Goal: Information Seeking & Learning: Learn about a topic

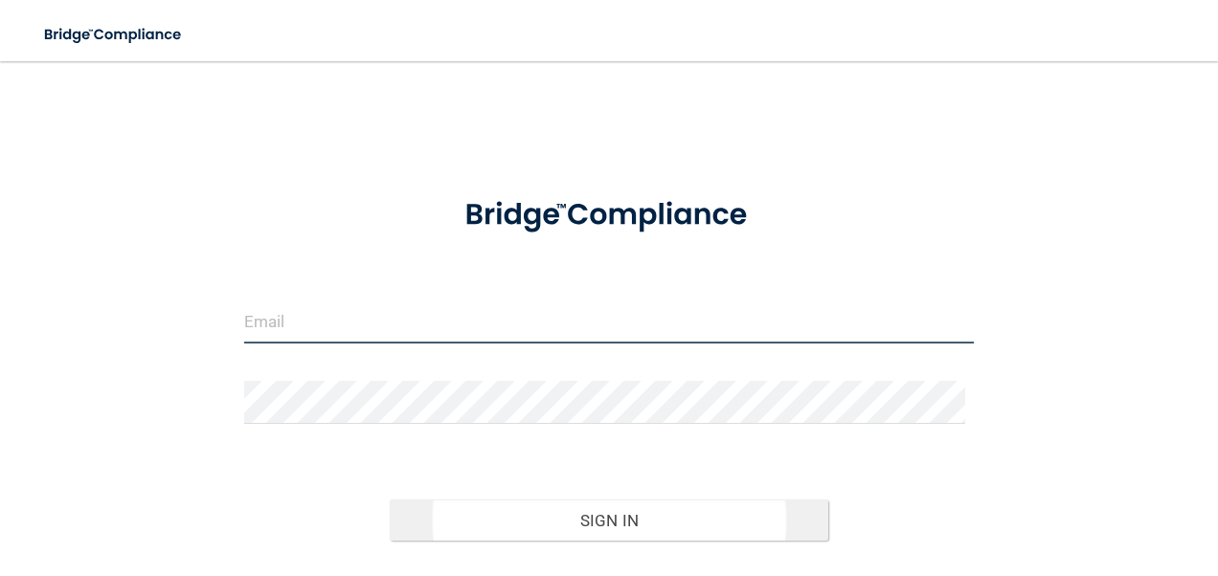
type input "[EMAIL_ADDRESS][DOMAIN_NAME]"
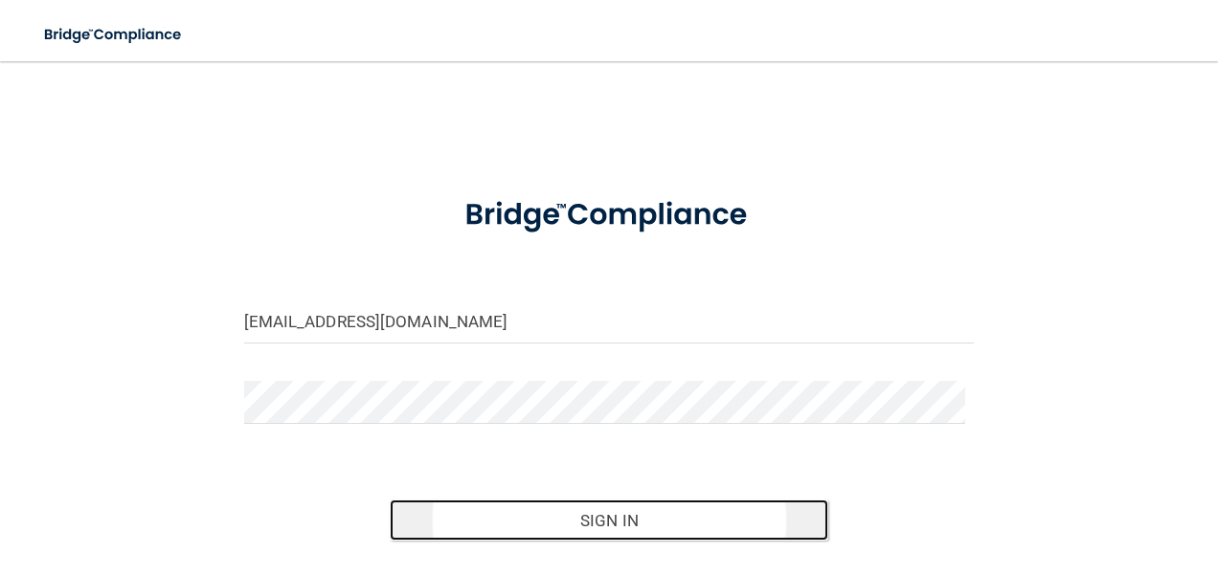
click at [572, 513] on button "Sign In" at bounding box center [609, 521] width 438 height 42
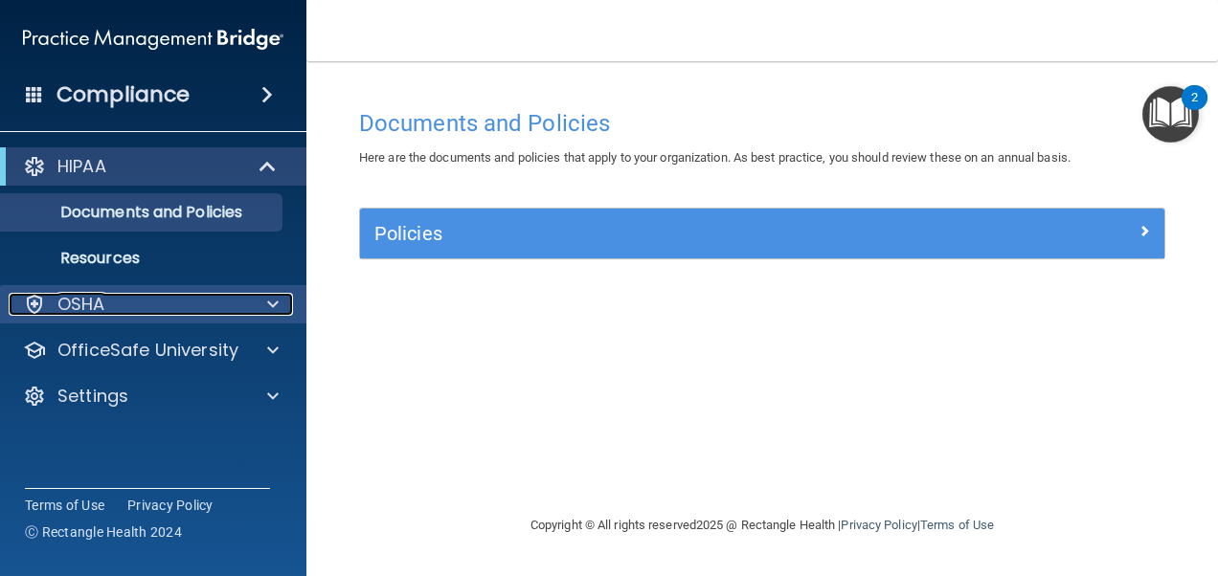
click at [169, 303] on div "OSHA" at bounding box center [127, 304] width 237 height 23
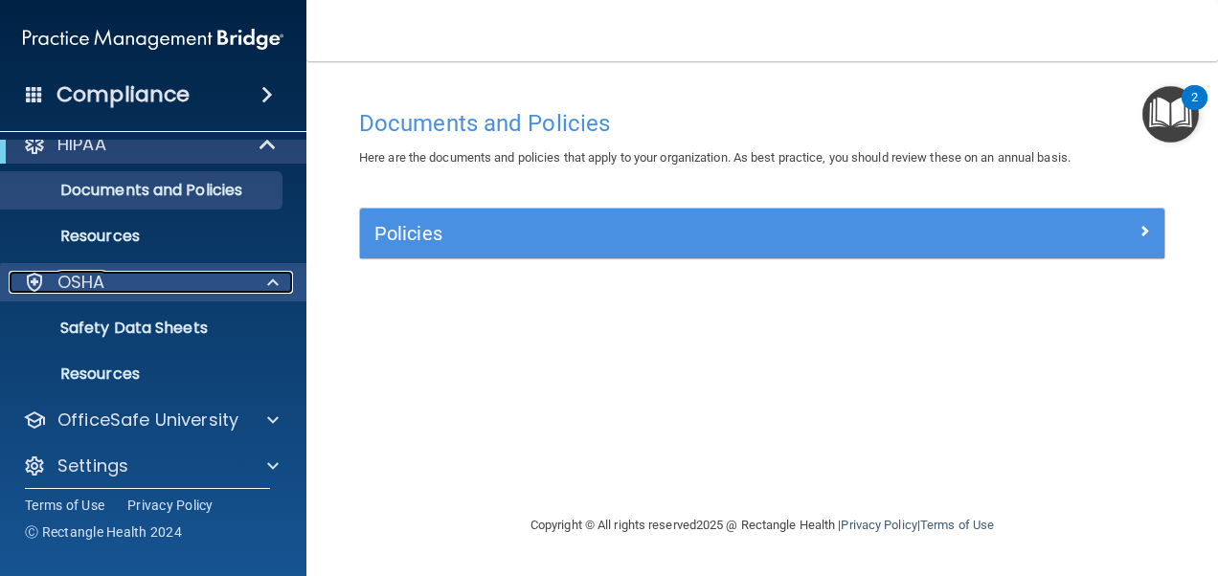
scroll to position [34, 0]
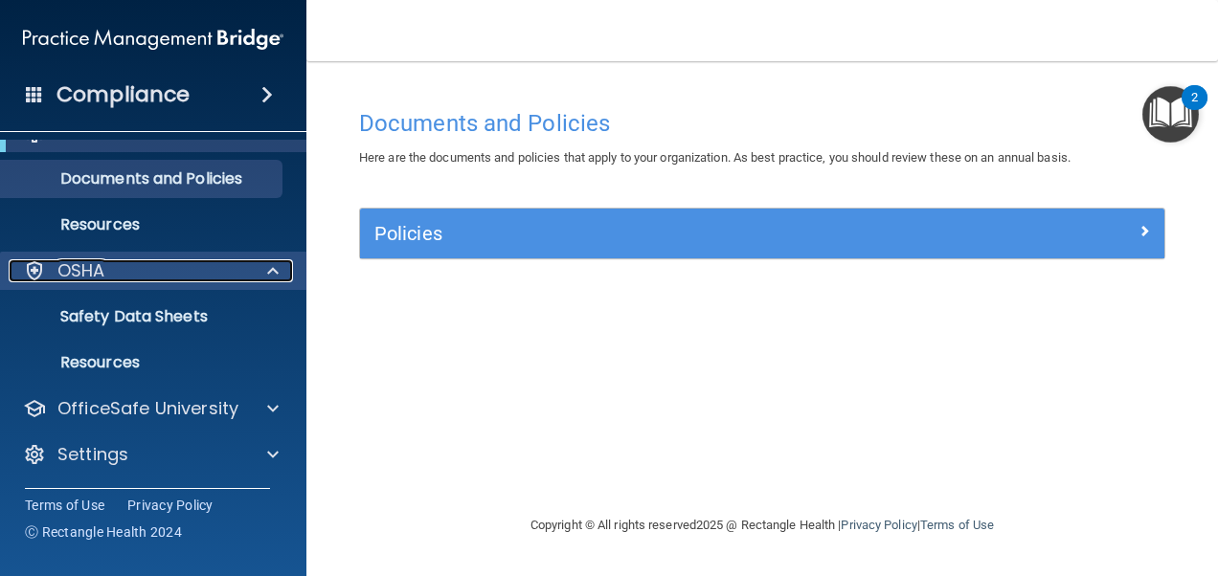
click at [277, 278] on span at bounding box center [272, 270] width 11 height 23
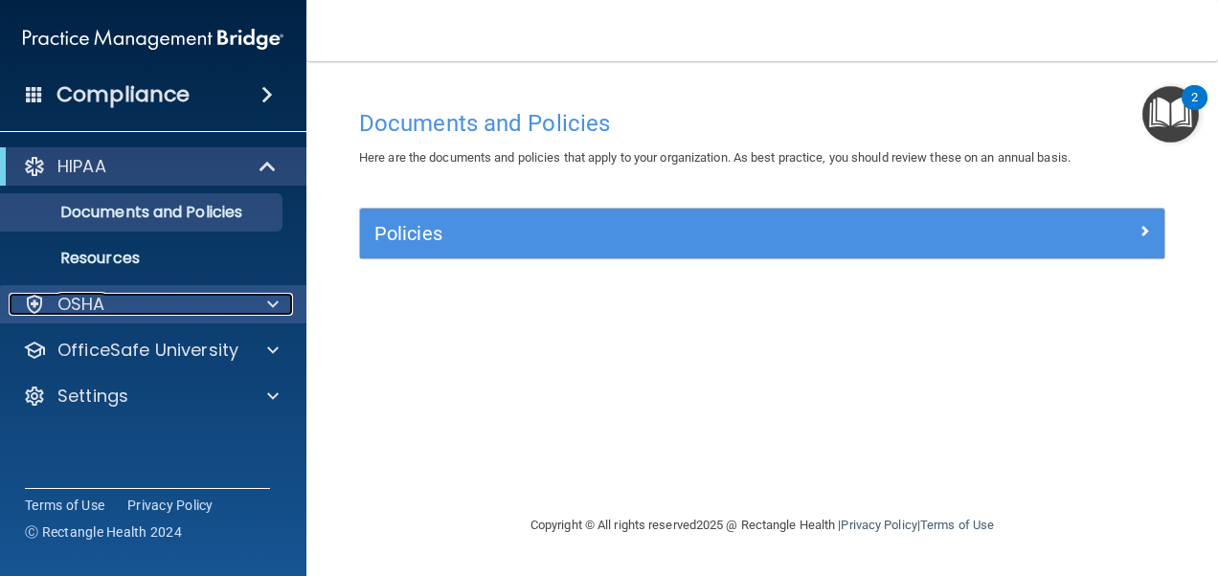
scroll to position [0, 0]
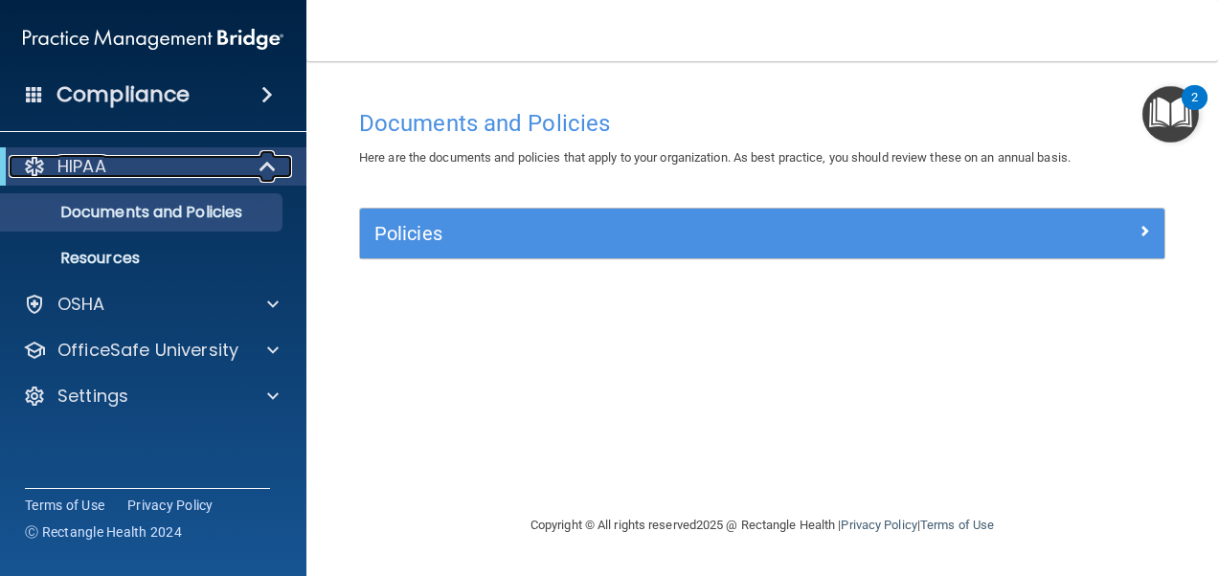
click at [175, 163] on div "HIPAA" at bounding box center [127, 166] width 236 height 23
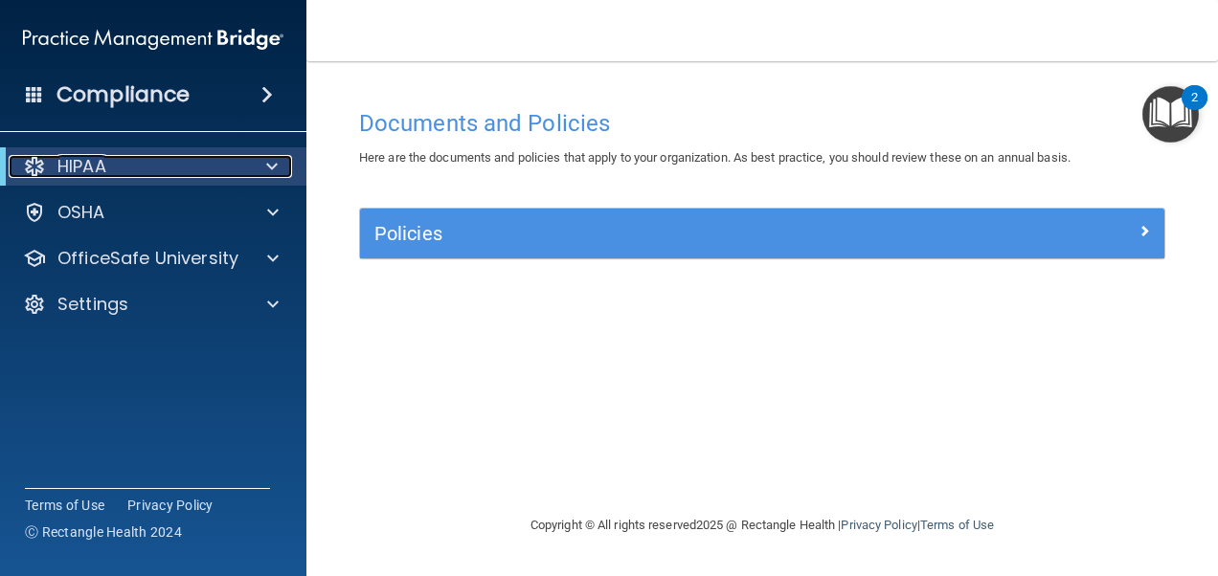
click at [175, 163] on div "HIPAA" at bounding box center [127, 166] width 236 height 23
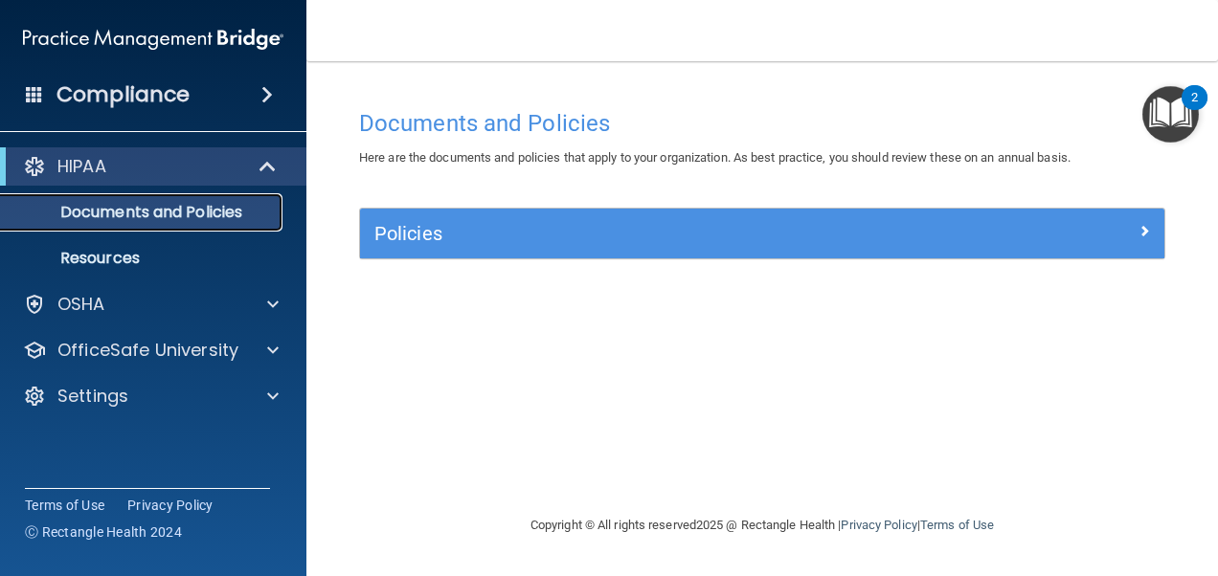
click at [101, 212] on p "Documents and Policies" at bounding box center [142, 212] width 261 height 19
click at [137, 262] on p "Resources" at bounding box center [142, 258] width 261 height 19
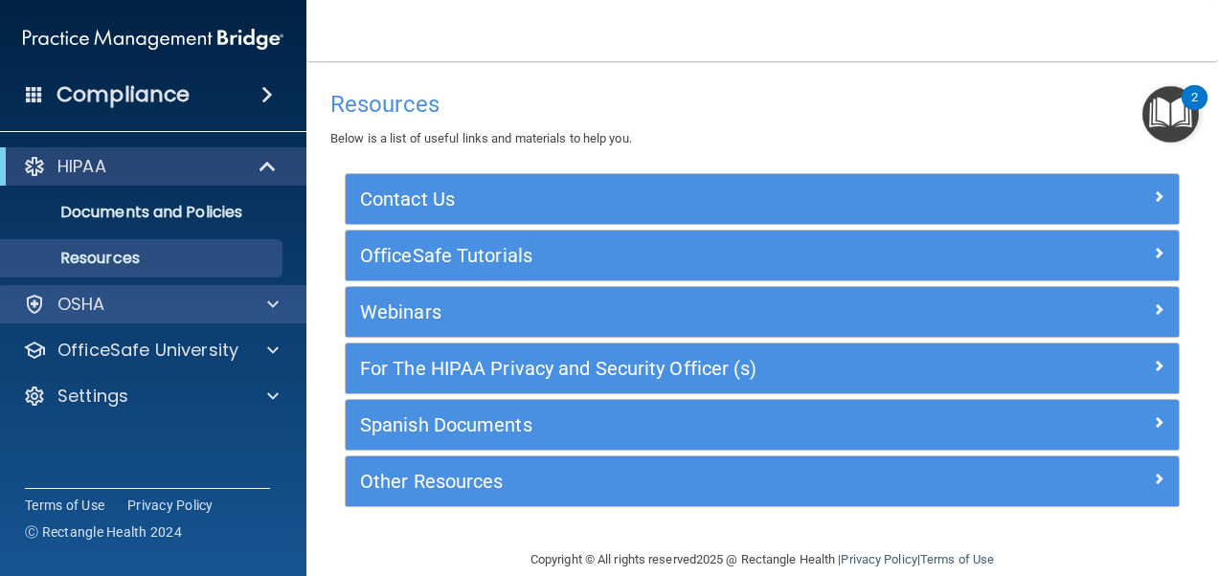
click at [142, 320] on div "OSHA" at bounding box center [153, 304] width 307 height 38
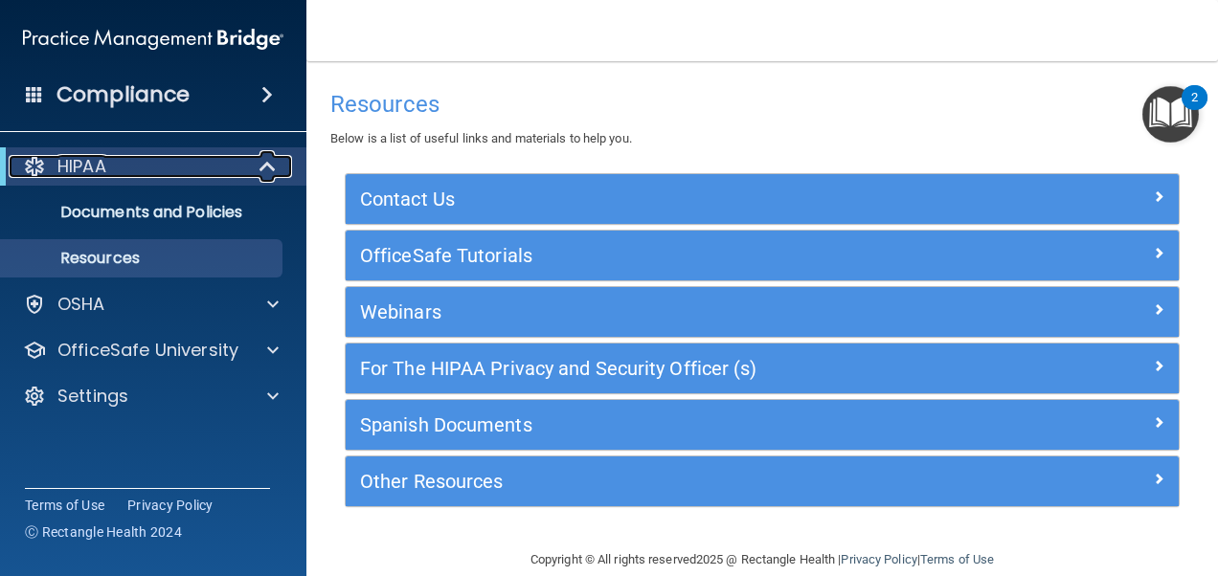
click at [191, 163] on div "HIPAA" at bounding box center [127, 166] width 236 height 23
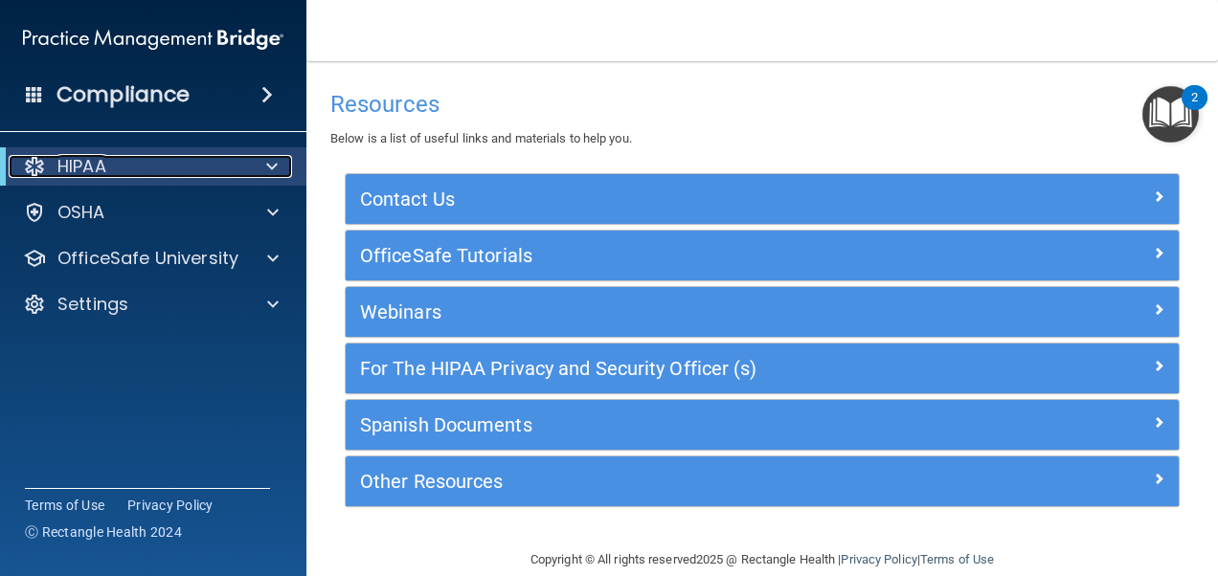
click at [191, 163] on div "HIPAA" at bounding box center [127, 166] width 236 height 23
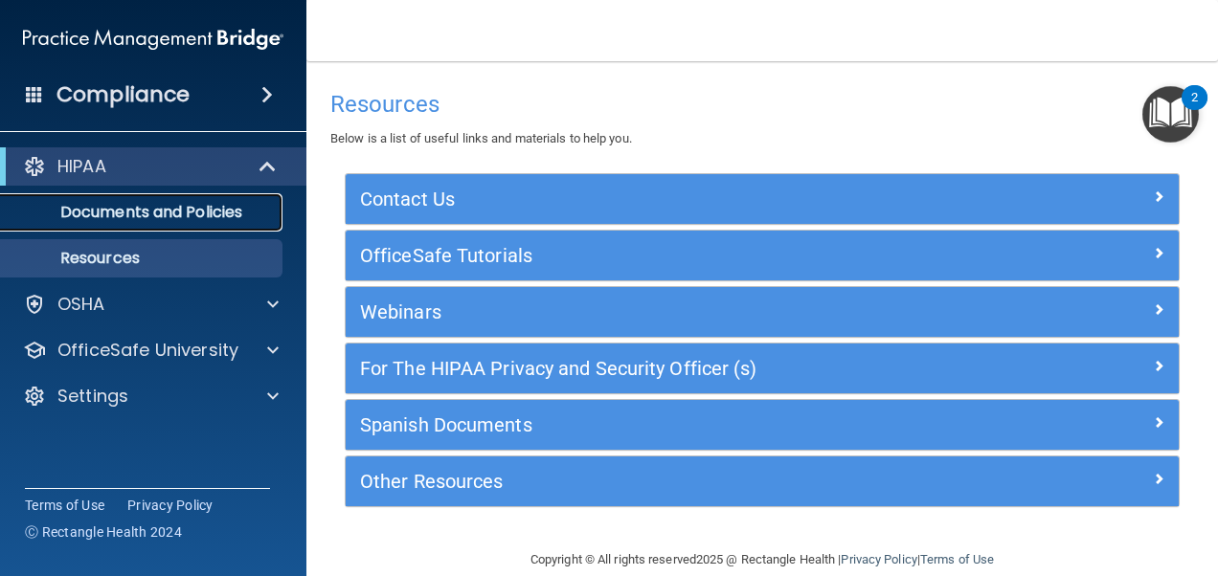
click at [177, 203] on p "Documents and Policies" at bounding box center [142, 212] width 261 height 19
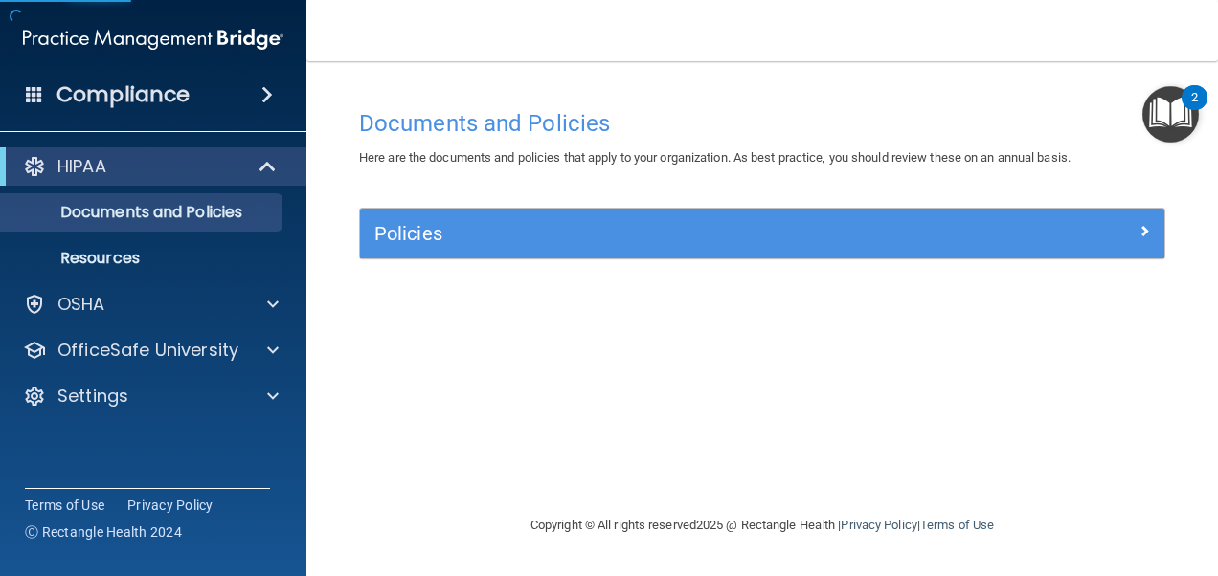
click at [508, 200] on div "Documents and Policies Here are the documents and policies that apply to your o…" at bounding box center [762, 307] width 835 height 415
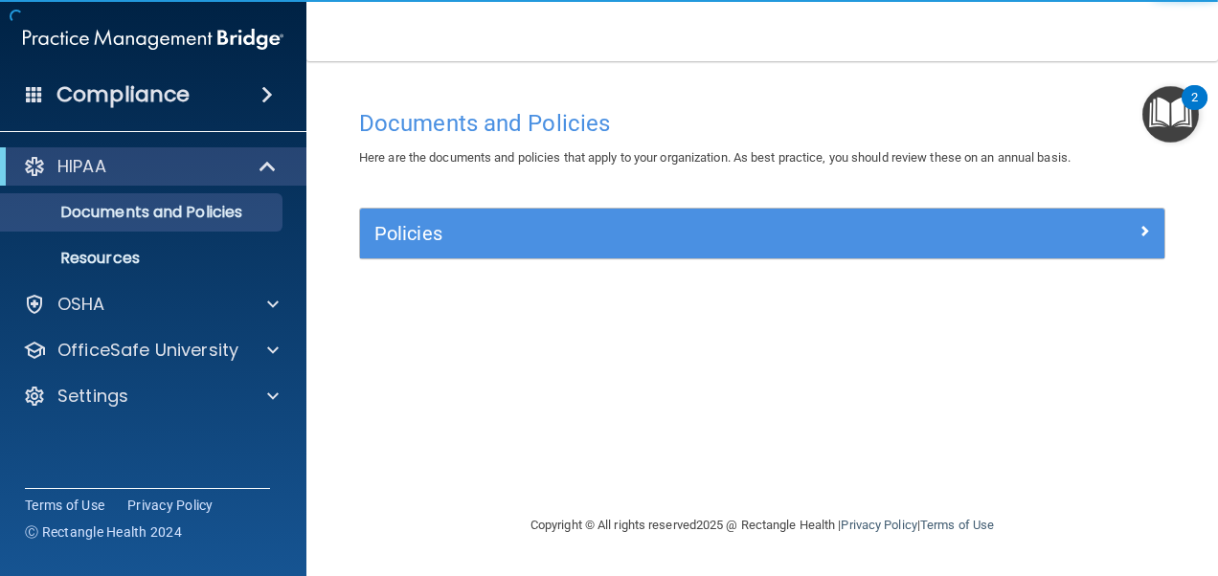
click at [495, 220] on div "Policies" at bounding box center [762, 234] width 804 height 50
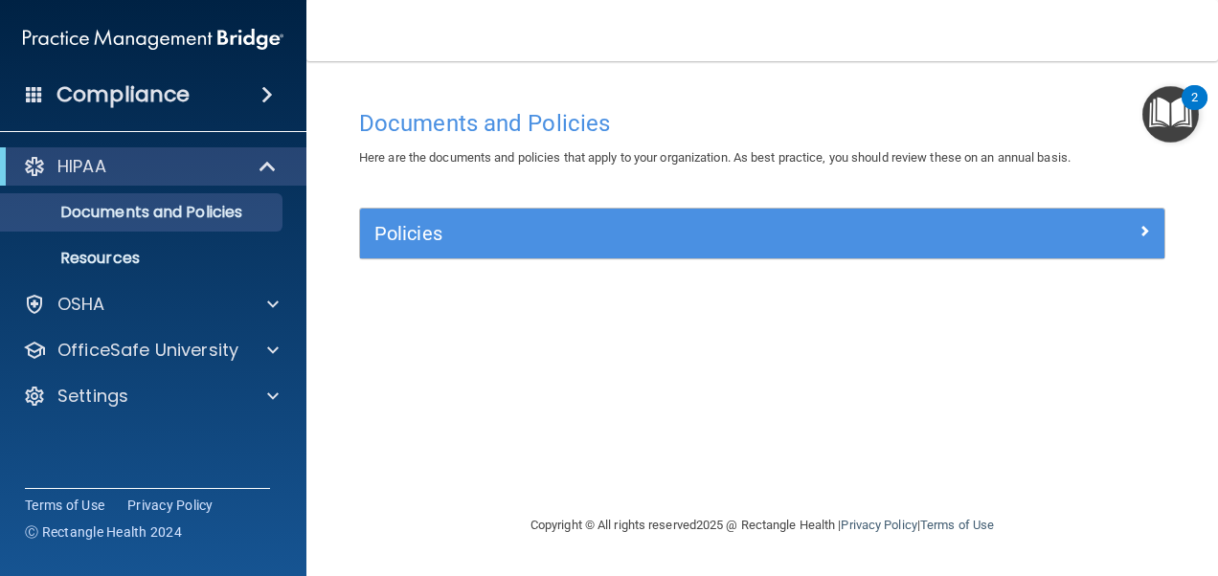
click at [1159, 135] on img "Open Resource Center, 2 new notifications" at bounding box center [1170, 114] width 56 height 56
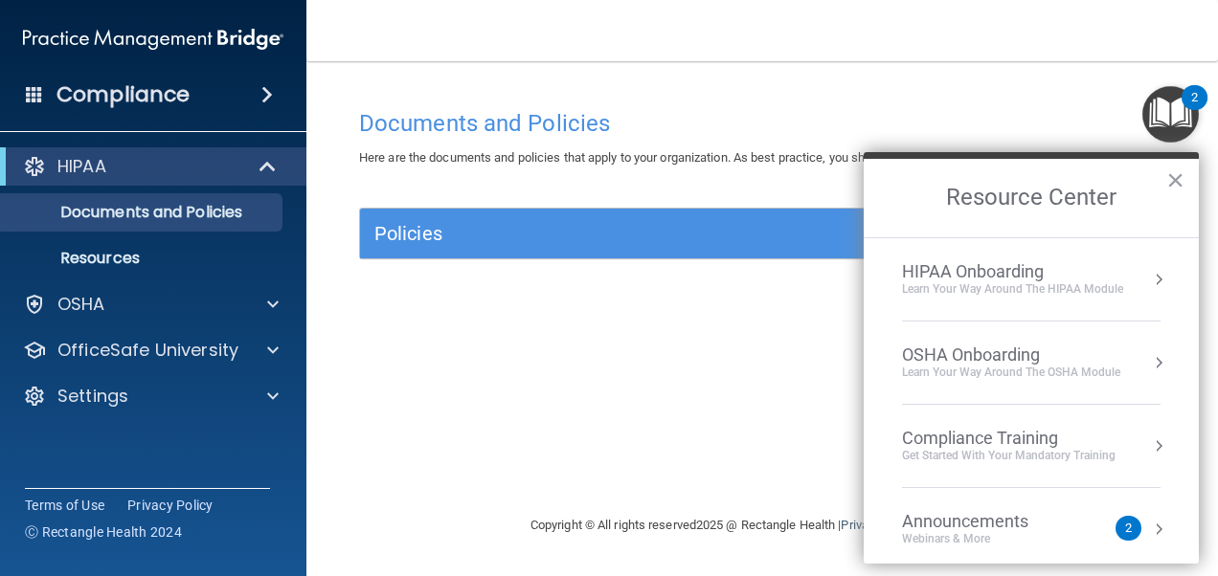
click at [1015, 434] on div "Compliance Training" at bounding box center [1008, 438] width 213 height 21
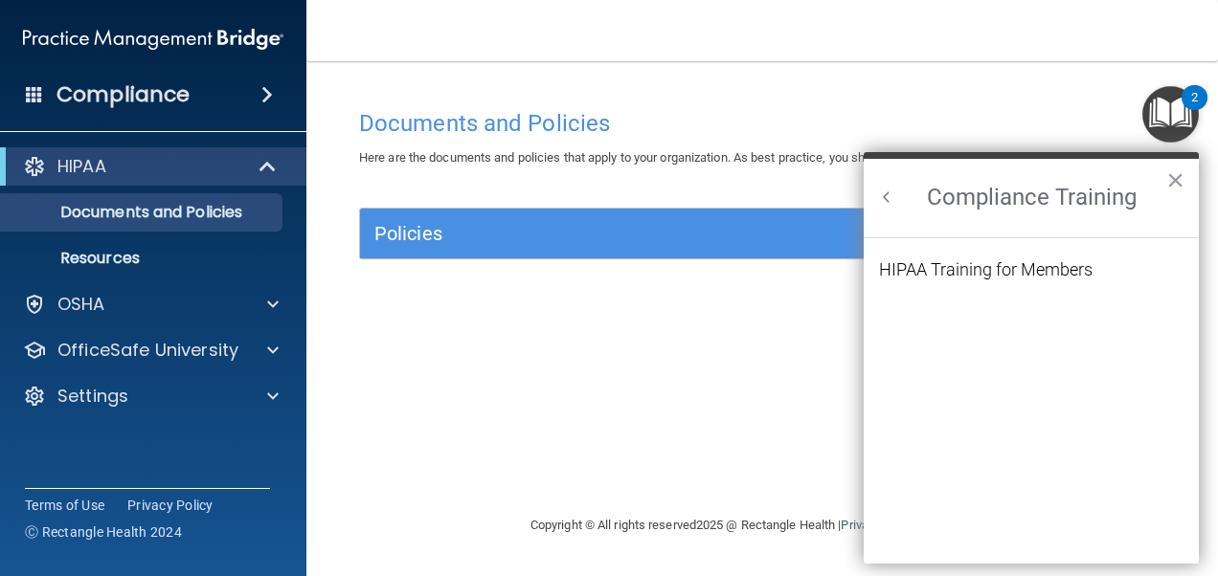
click at [881, 192] on button "Back to Resource Center Home" at bounding box center [886, 197] width 19 height 19
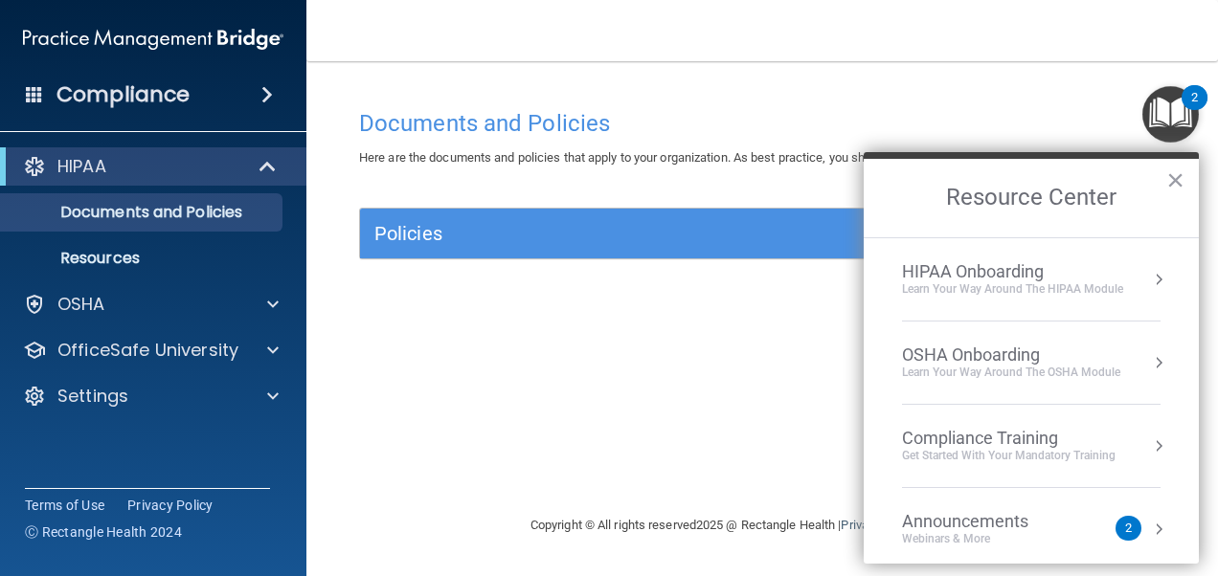
click at [965, 350] on div "OSHA Onboarding" at bounding box center [1011, 355] width 218 height 21
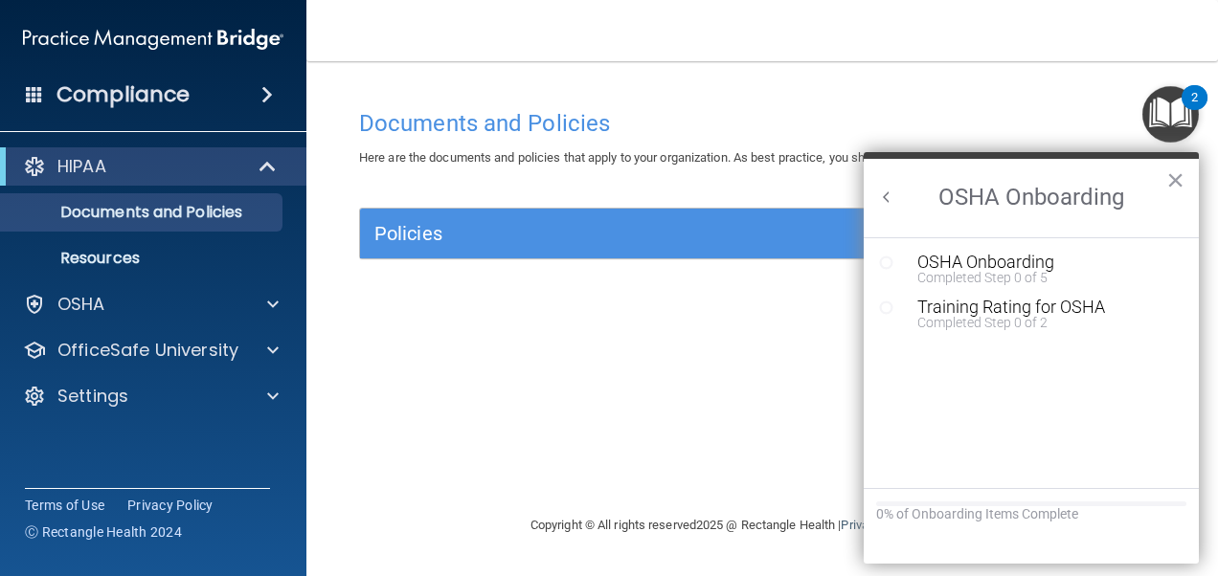
click at [886, 191] on button "Back to Resource Center Home" at bounding box center [886, 197] width 19 height 19
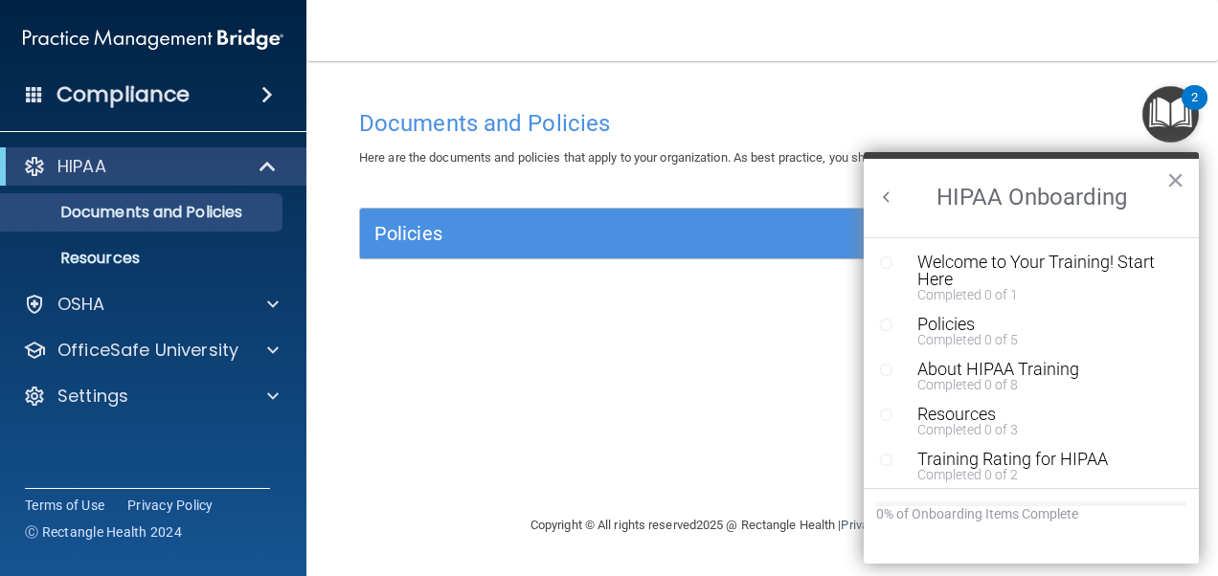
click at [953, 270] on div "Welcome to Your Training! Start Here" at bounding box center [1037, 271] width 241 height 34
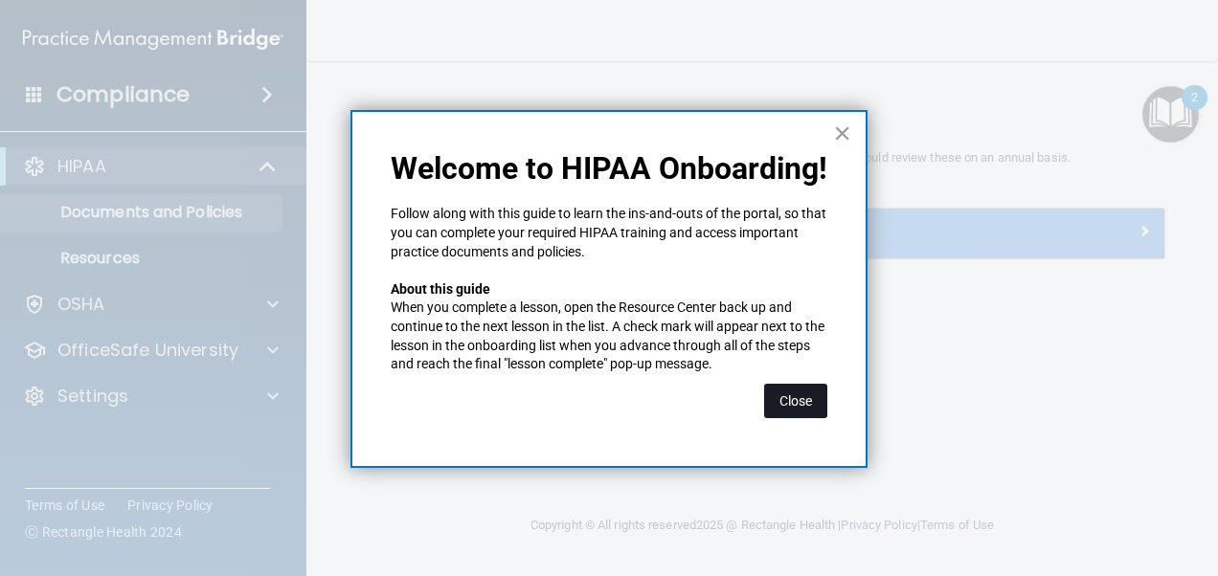
click at [810, 401] on button "Close" at bounding box center [795, 401] width 63 height 34
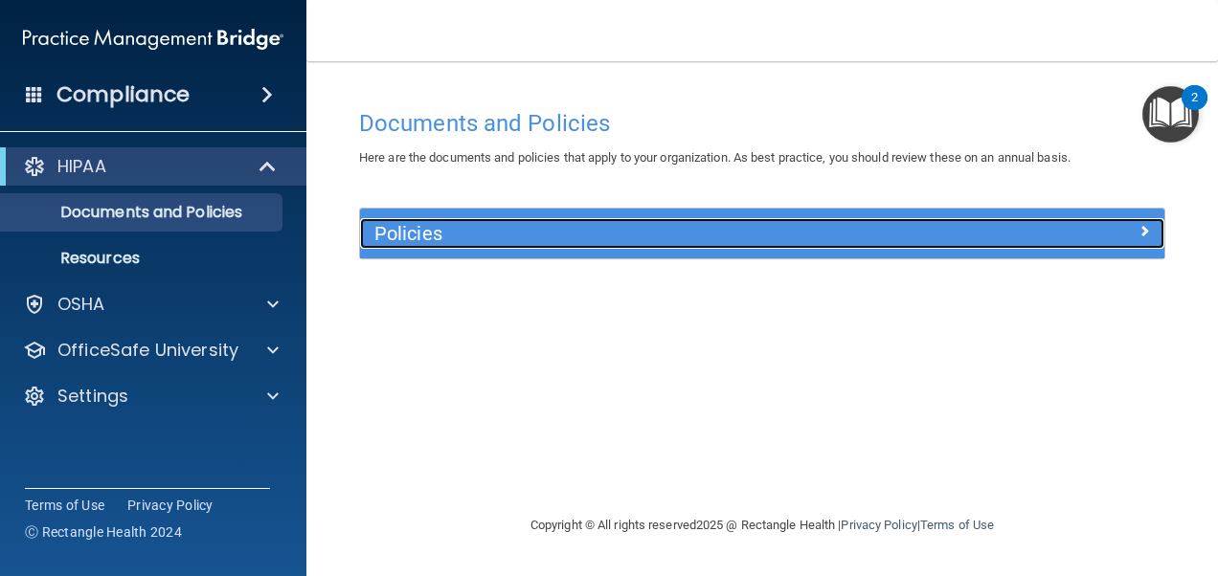
click at [430, 233] on h5 "Policies" at bounding box center [661, 233] width 574 height 21
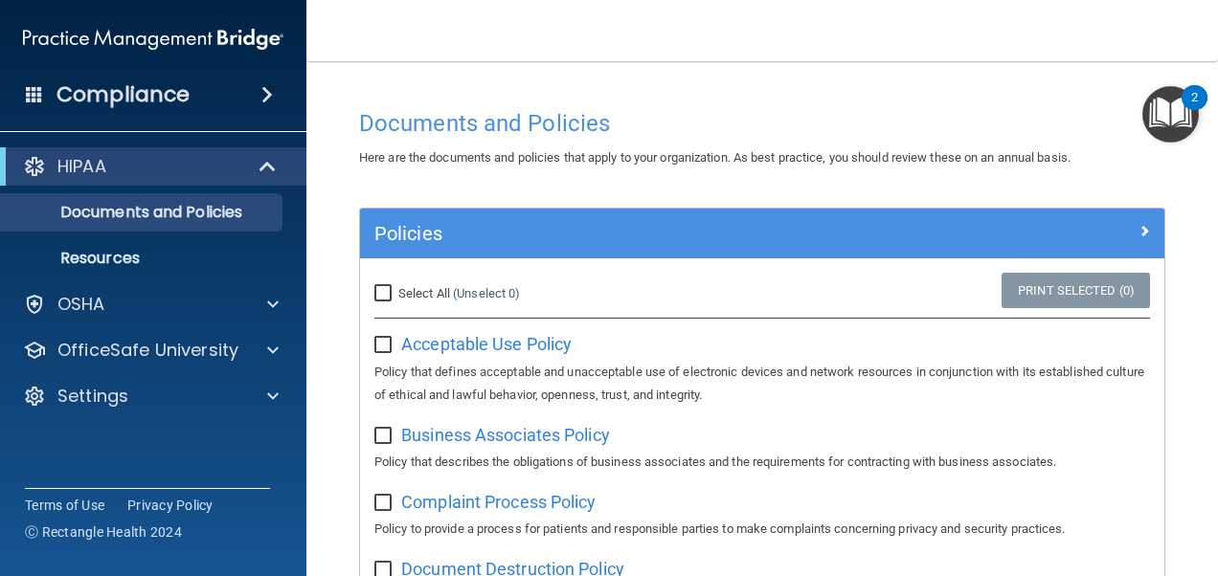
click at [385, 286] on input "Select All (Unselect 0) Unselect All" at bounding box center [385, 293] width 22 height 15
checkbox input "true"
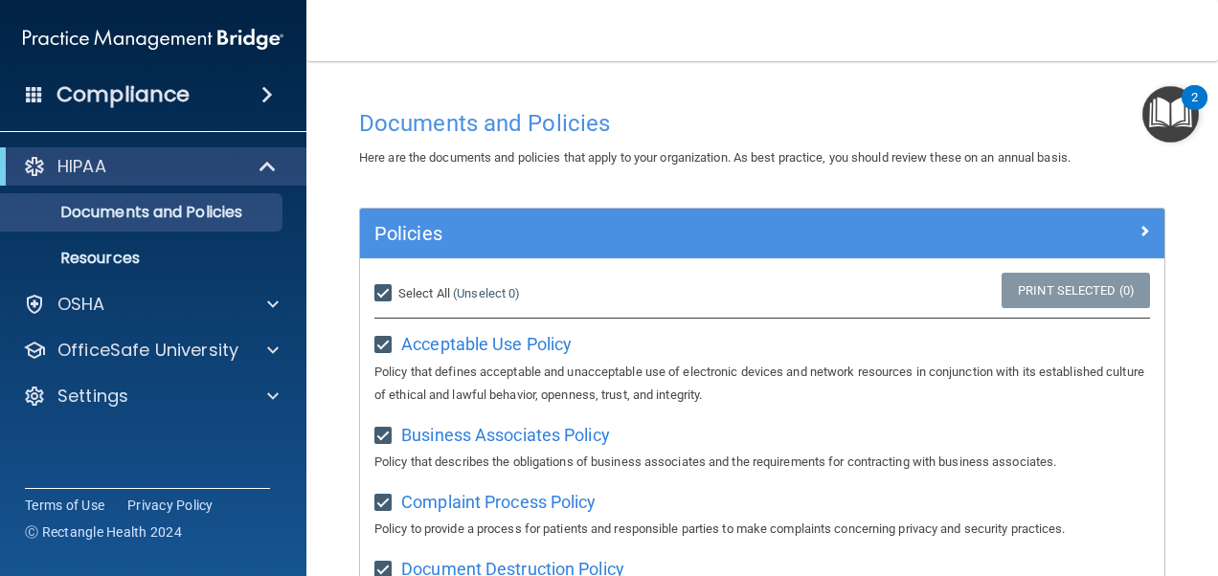
checkbox input "true"
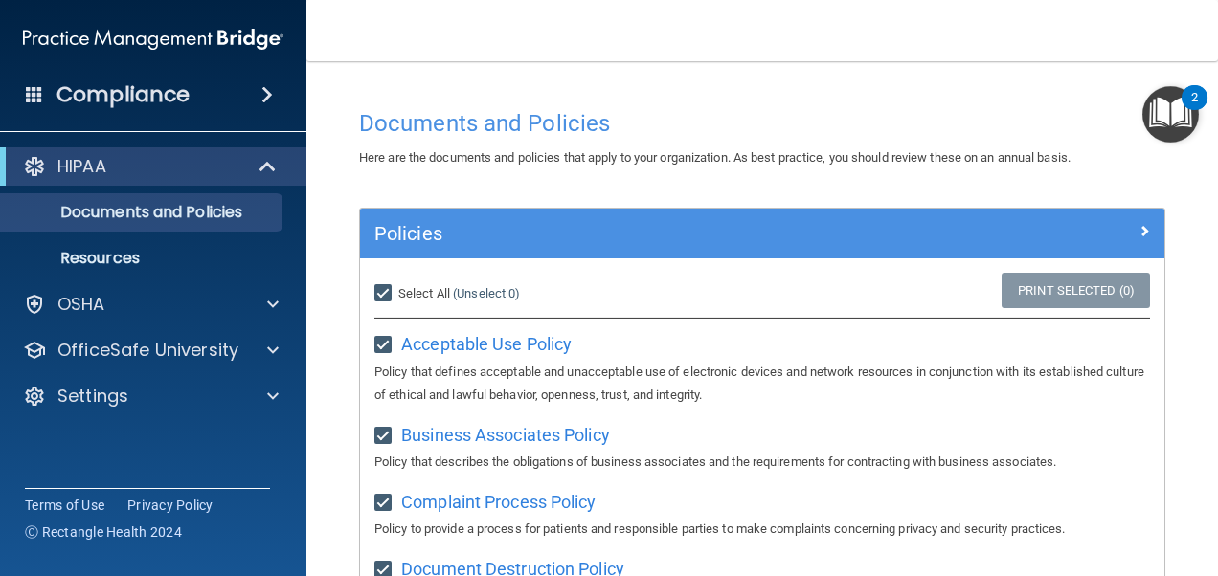
checkbox input "true"
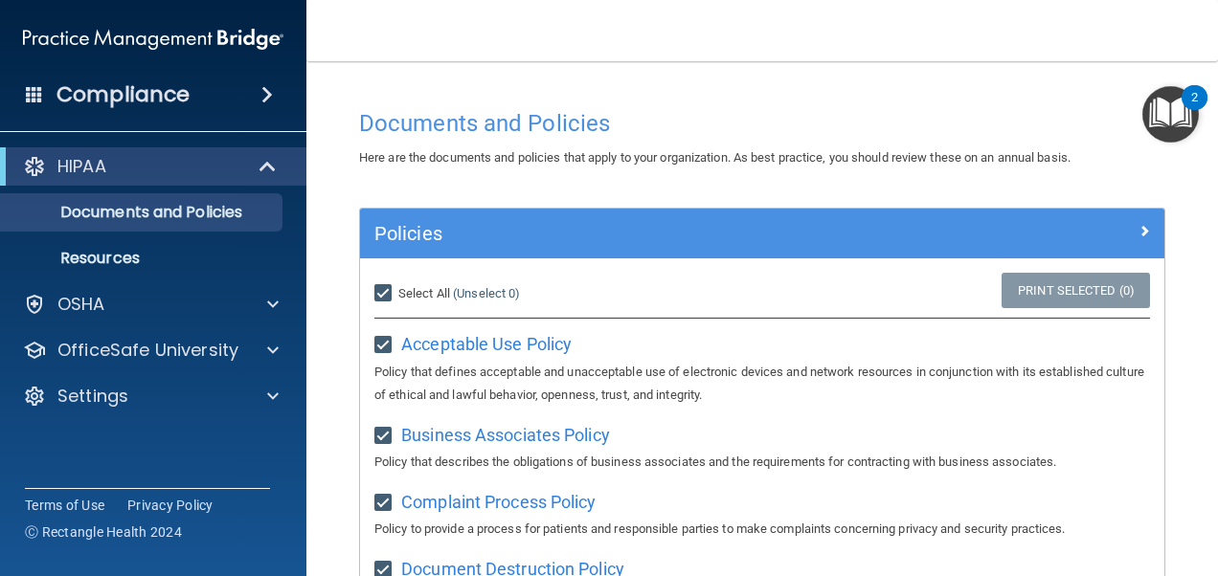
checkbox input "true"
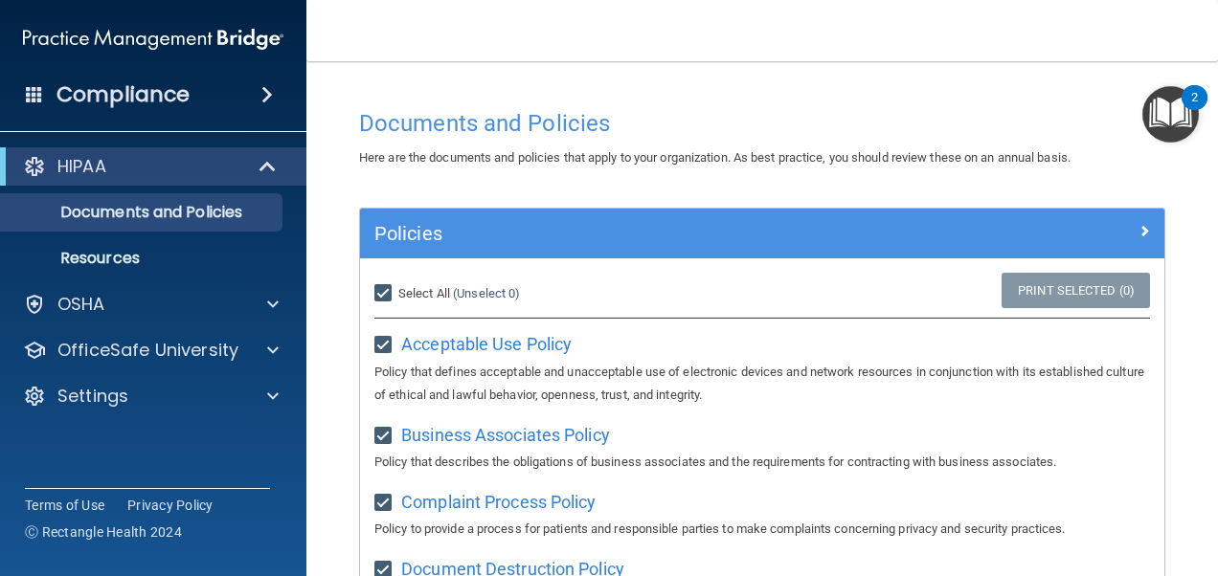
checkbox input "true"
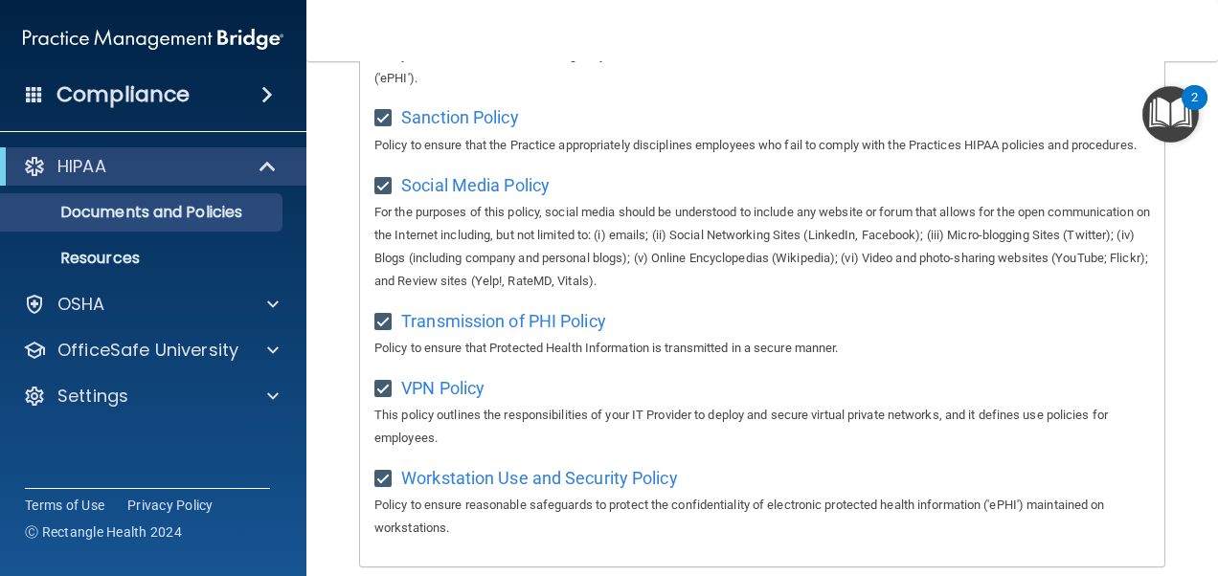
scroll to position [1610, 0]
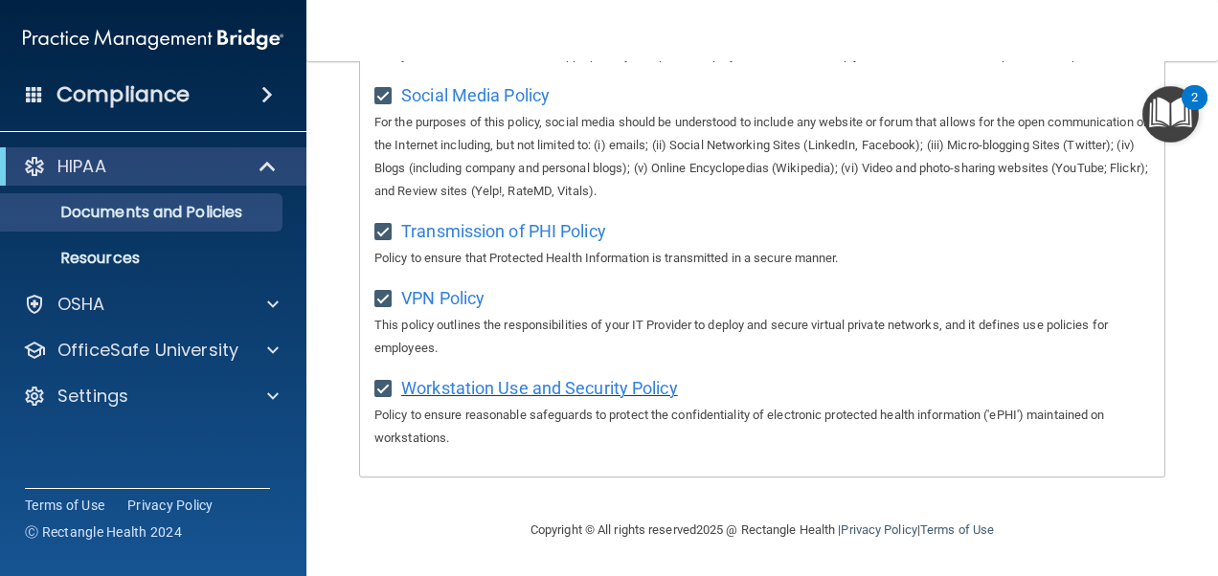
click at [622, 382] on span "Workstation Use and Security Policy" at bounding box center [539, 388] width 277 height 20
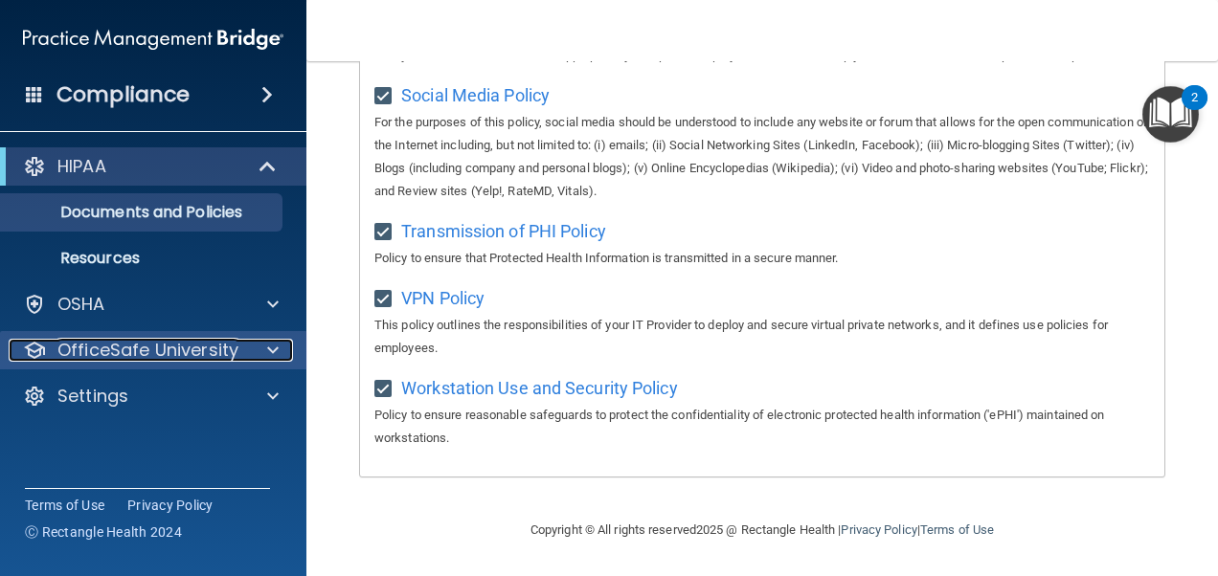
click at [276, 339] on span at bounding box center [272, 350] width 11 height 23
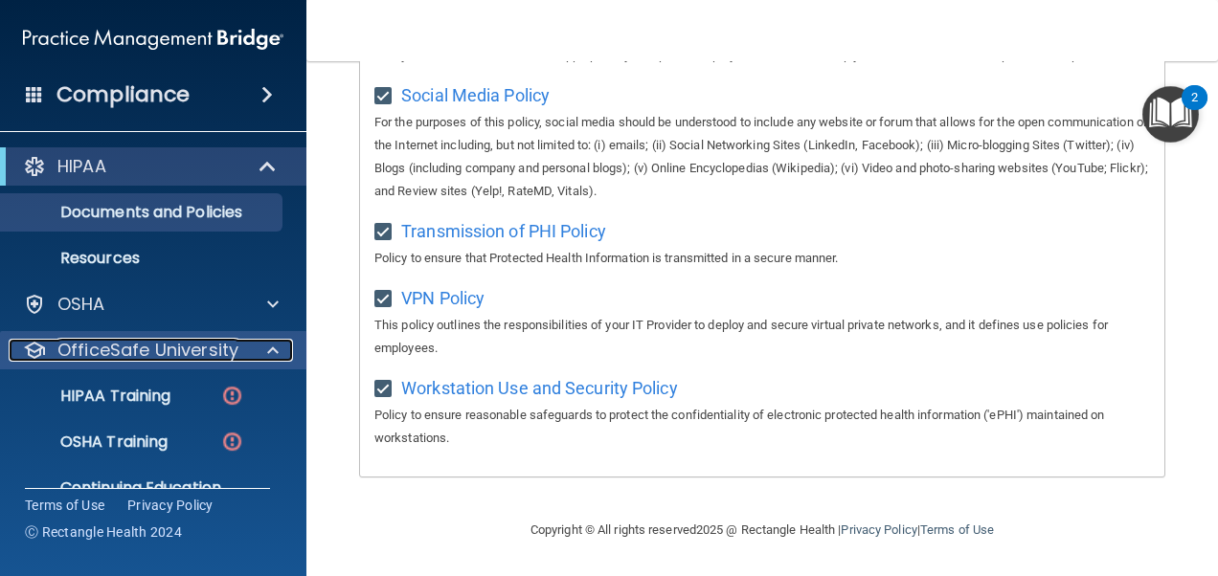
scroll to position [79, 0]
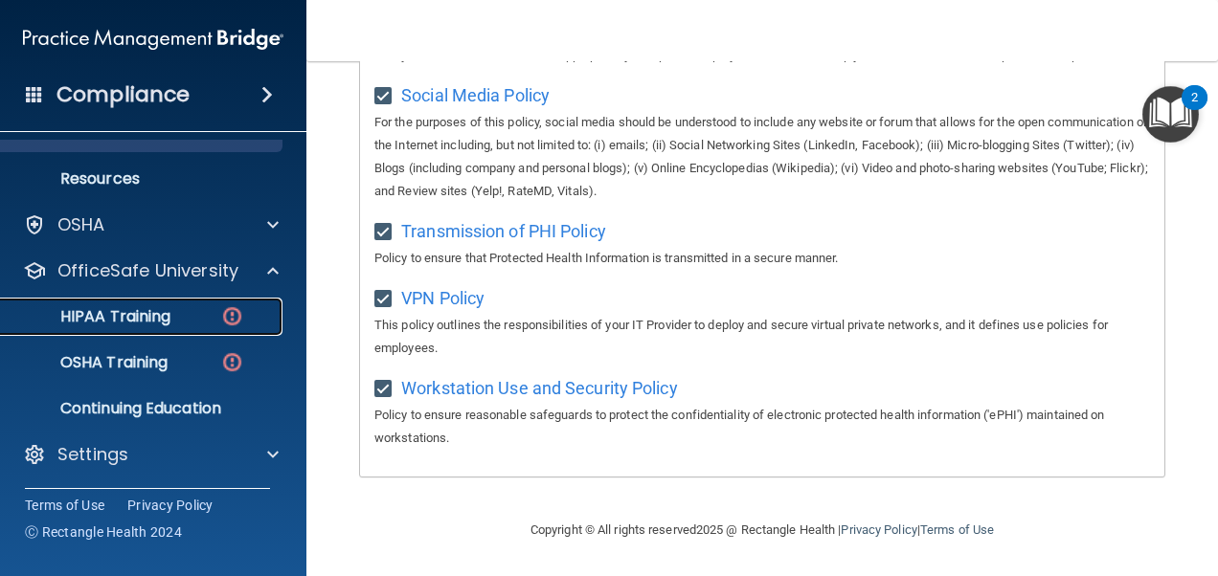
click at [115, 316] on p "HIPAA Training" at bounding box center [91, 316] width 158 height 19
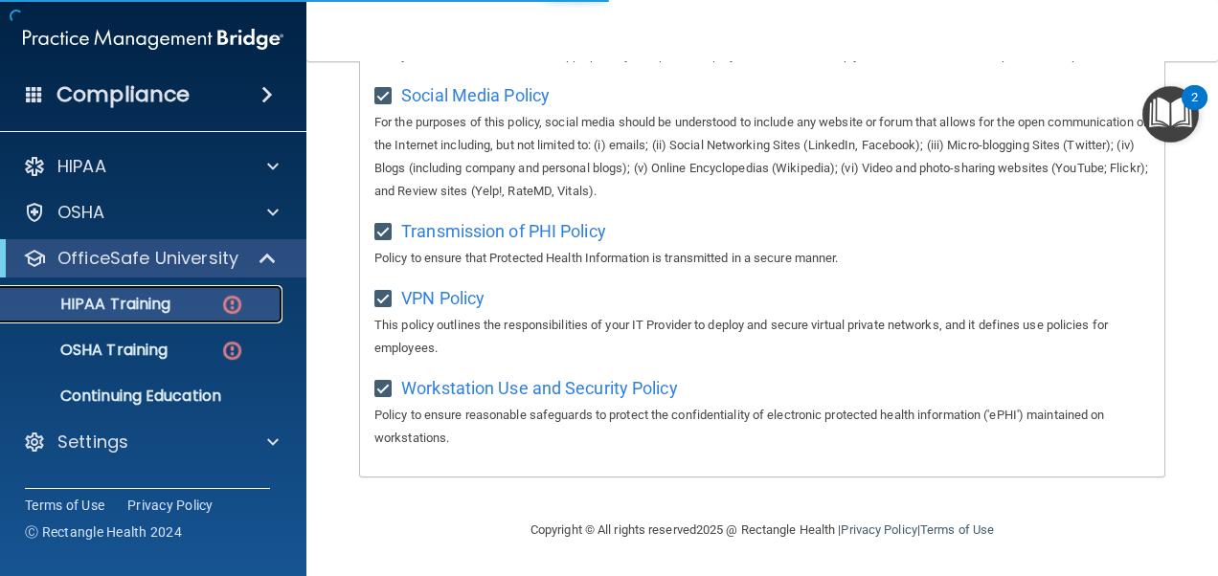
scroll to position [839, 0]
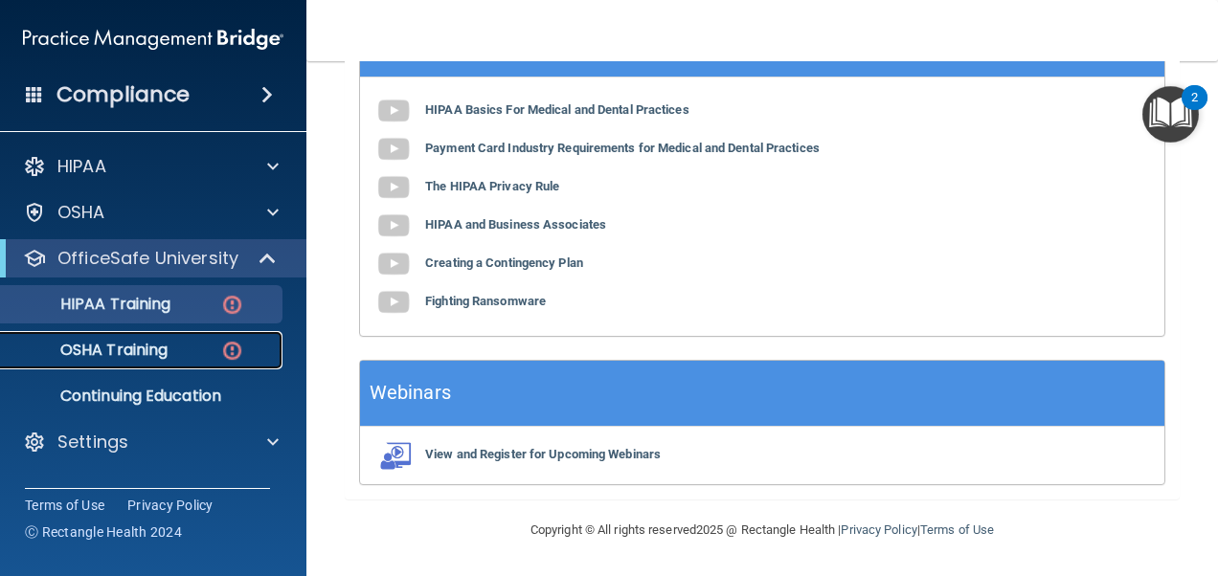
click at [162, 335] on link "OSHA Training" at bounding box center [132, 350] width 302 height 38
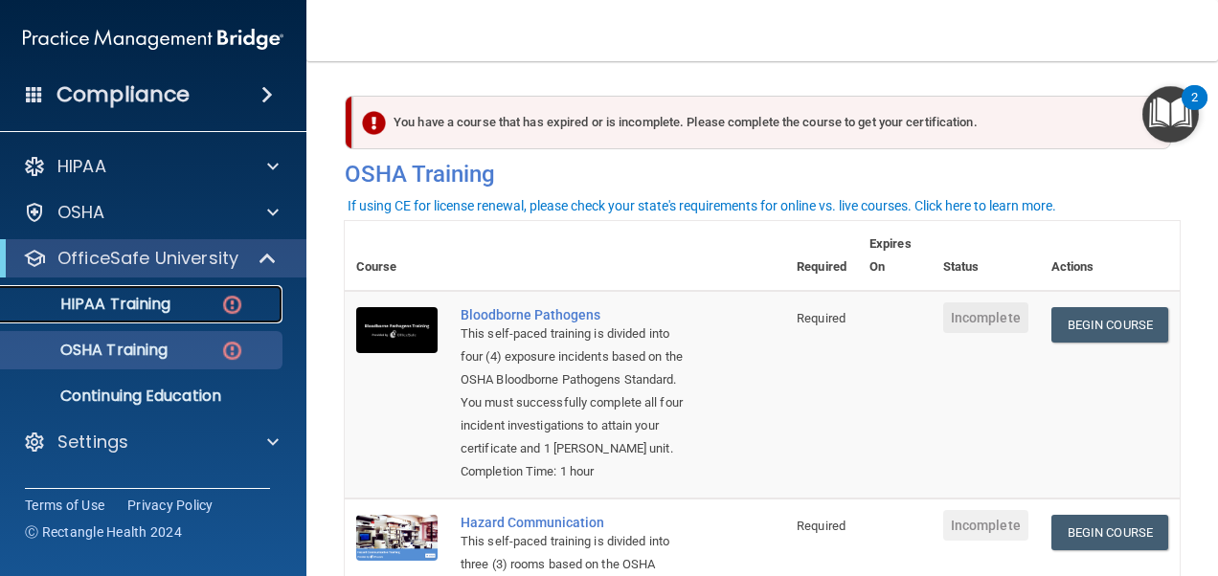
click at [147, 311] on p "HIPAA Training" at bounding box center [91, 304] width 158 height 19
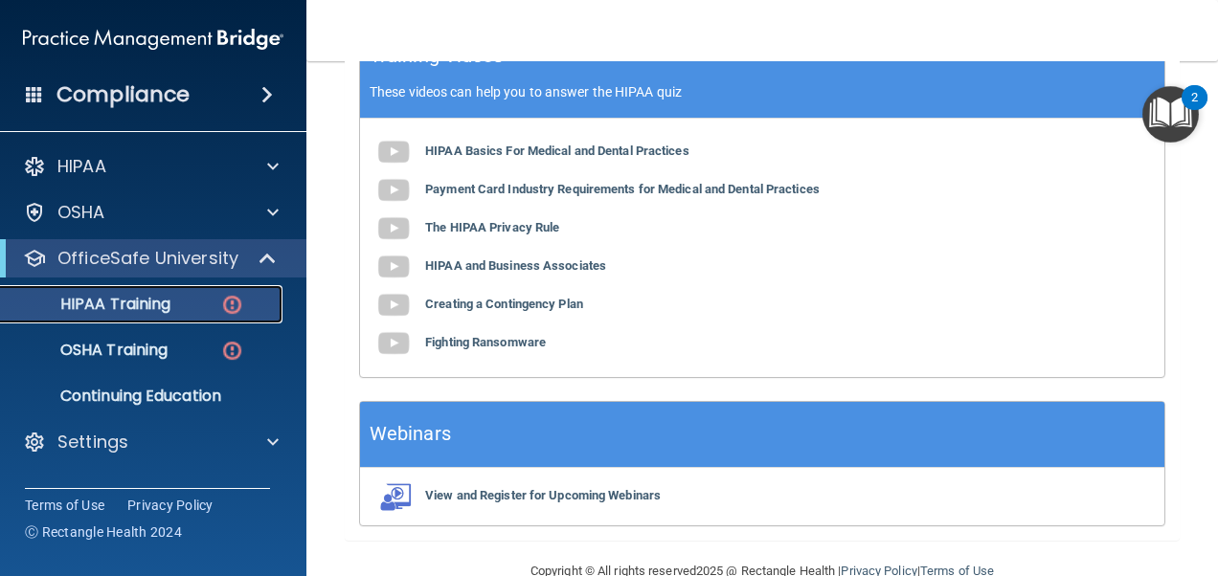
scroll to position [647, 0]
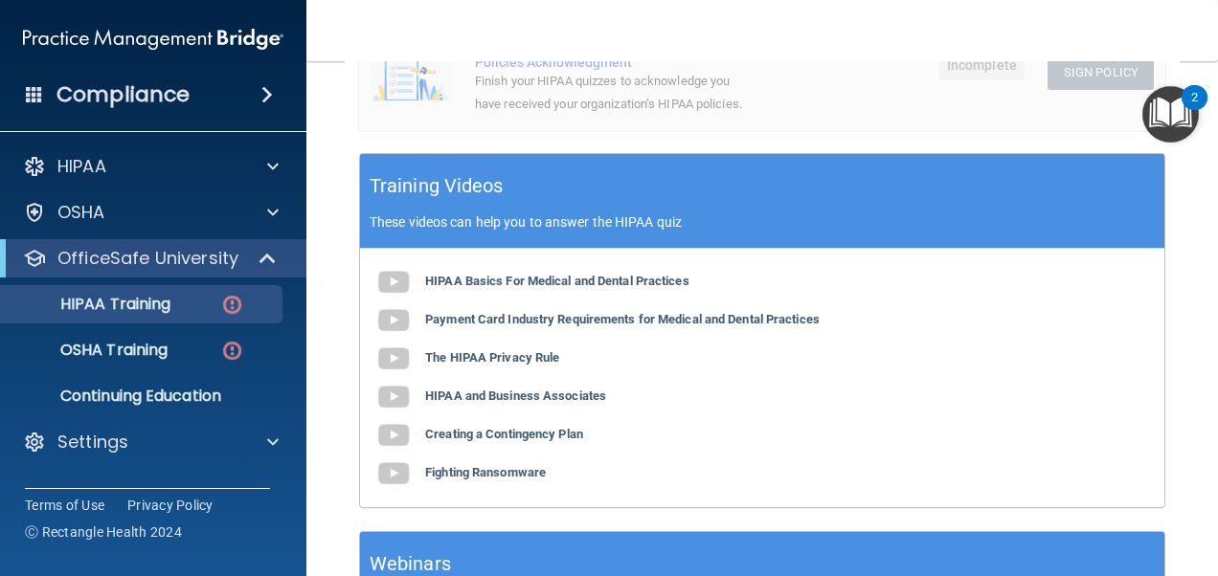
click at [608, 310] on div "HIPAA Basics For Medical and Dental Practices Payment Card Industry Requirement…" at bounding box center [762, 378] width 804 height 258
click at [613, 288] on b "HIPAA Basics For Medical and Dental Practices" at bounding box center [557, 281] width 264 height 14
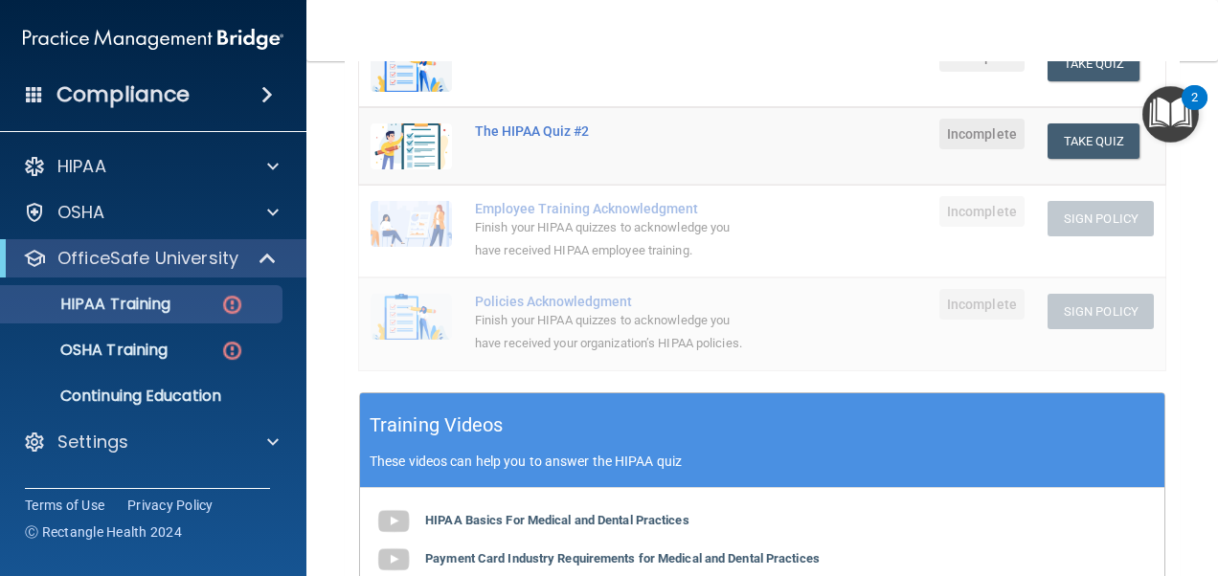
scroll to position [264, 0]
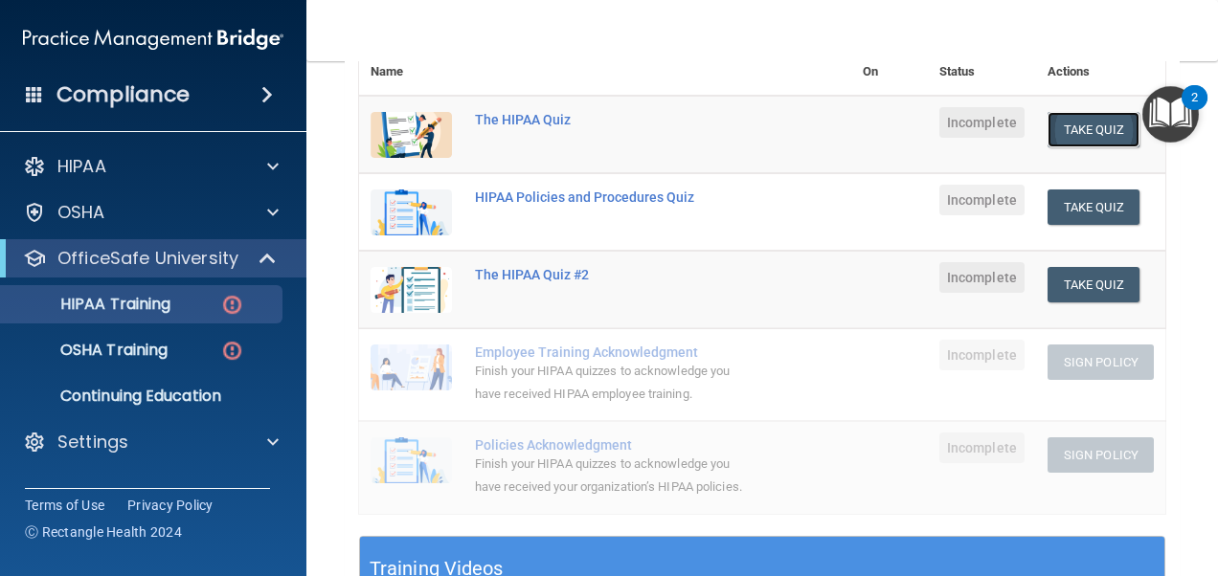
click at [1056, 127] on button "Take Quiz" at bounding box center [1093, 129] width 92 height 35
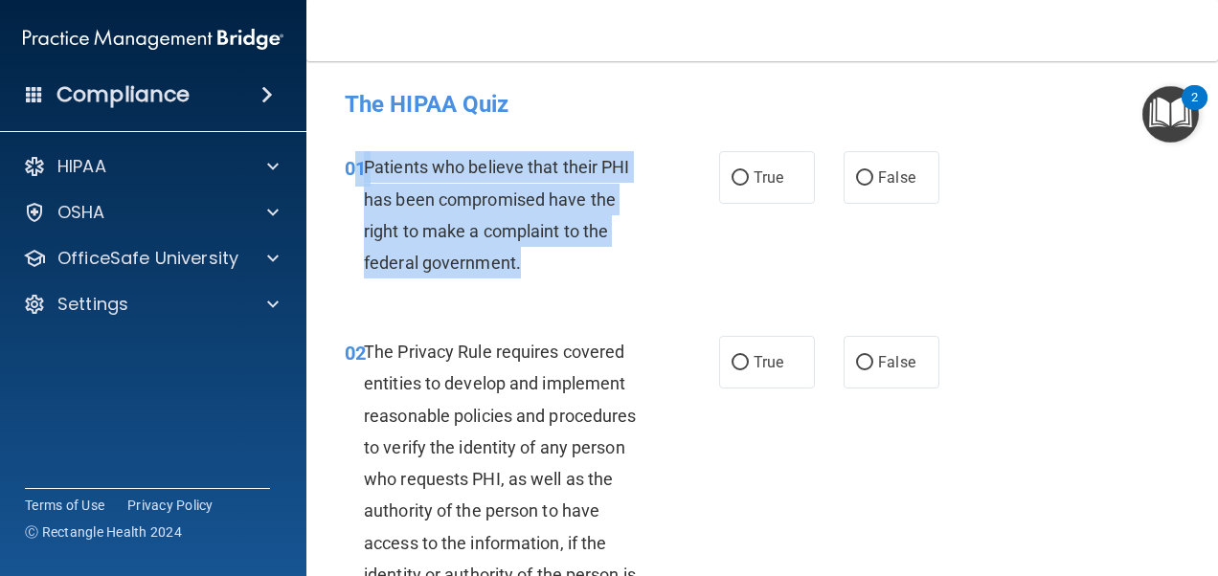
drag, startPoint x: 528, startPoint y: 266, endPoint x: 357, endPoint y: 169, distance: 196.8
click at [357, 169] on div "01 Patients who believe that their PHI has been compromised have the right to m…" at bounding box center [532, 219] width 432 height 137
drag, startPoint x: 357, startPoint y: 169, endPoint x: 460, endPoint y: 170, distance: 102.4
copy div "1 Patients who believe that their PHI has been compromised have the right to ma…"
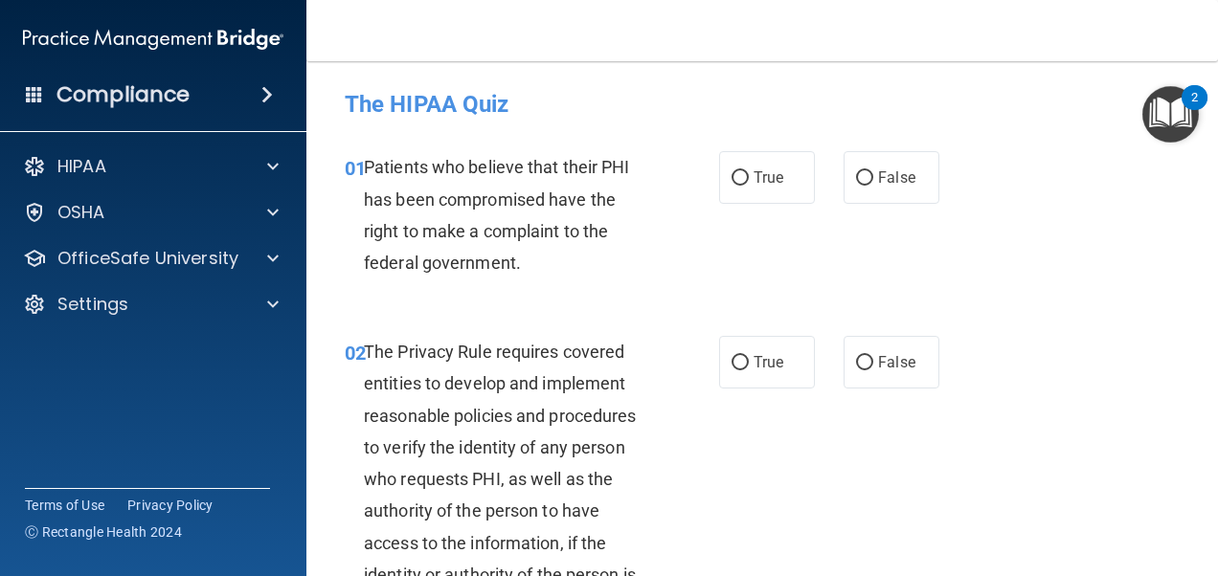
click at [535, 292] on div "01 Patients who believe that their PHI has been compromised have the right to m…" at bounding box center [762, 219] width 864 height 185
click at [743, 168] on label "True" at bounding box center [767, 177] width 96 height 53
click at [743, 171] on input "True" at bounding box center [739, 178] width 17 height 14
radio input "true"
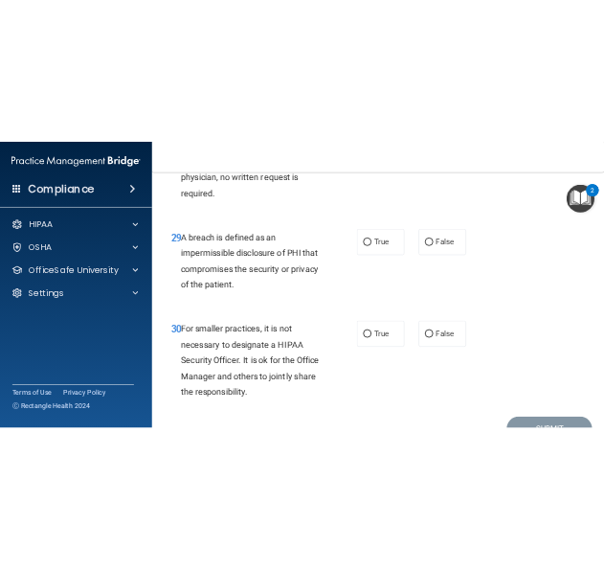
scroll to position [5756, 0]
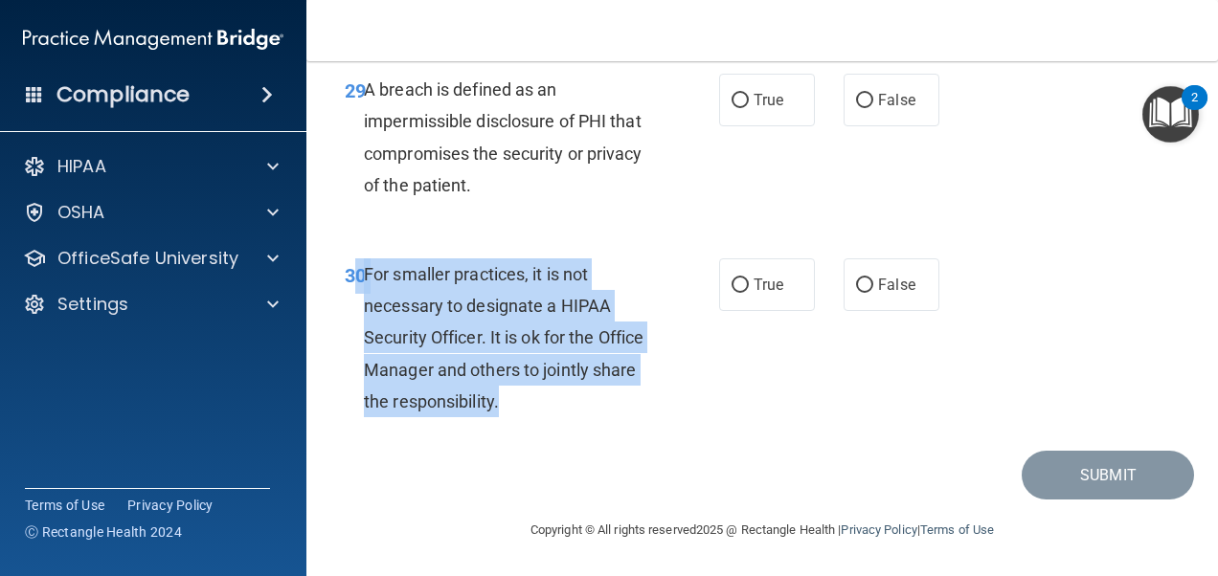
drag, startPoint x: 554, startPoint y: 412, endPoint x: 351, endPoint y: 270, distance: 247.5
click at [351, 270] on div "30 For smaller practices, it is not necessary to designate a HIPAA Security Off…" at bounding box center [532, 342] width 432 height 168
copy div "0 For smaller practices, it is not necessary to designate a HIPAA Security Offi…"
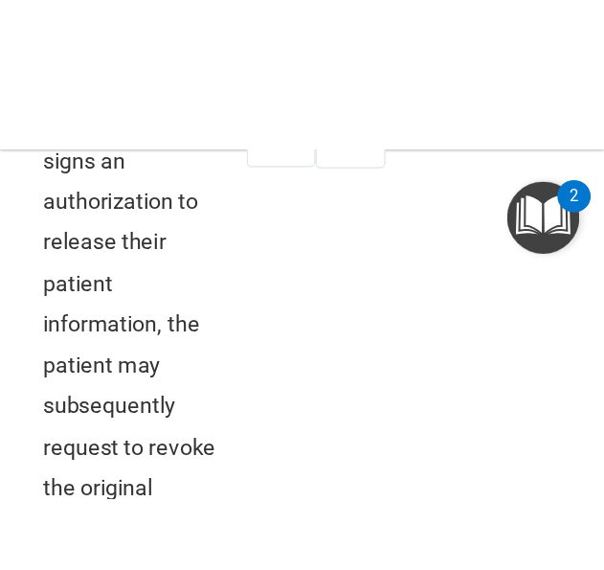
scroll to position [4356, 0]
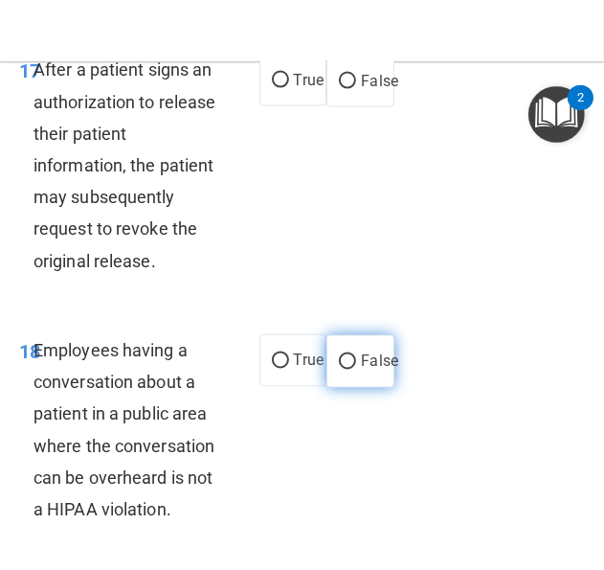
click at [339, 370] on input "False" at bounding box center [347, 362] width 17 height 14
radio input "true"
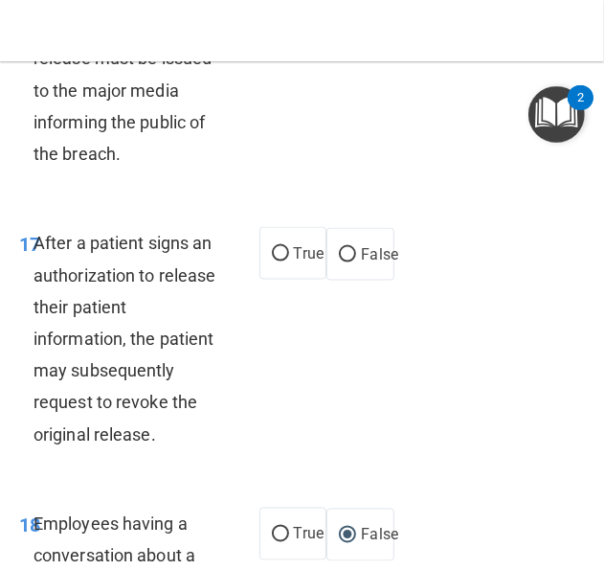
scroll to position [4164, 0]
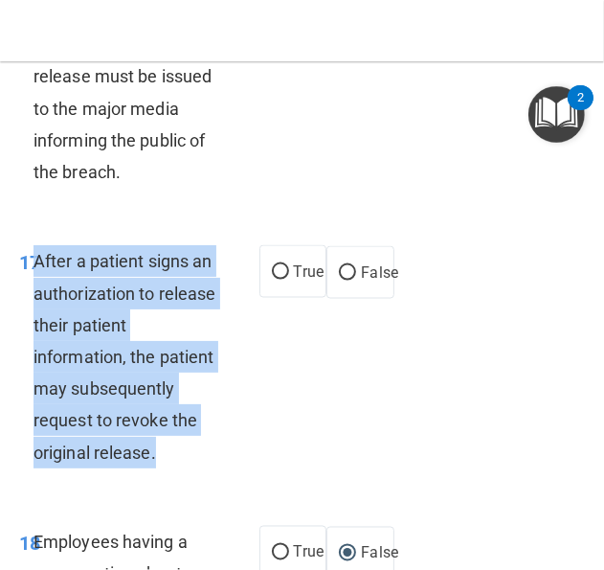
drag, startPoint x: 177, startPoint y: 524, endPoint x: 34, endPoint y: 317, distance: 251.2
click at [34, 317] on div "After a patient signs an authorization to release their patient information, th…" at bounding box center [134, 356] width 201 height 223
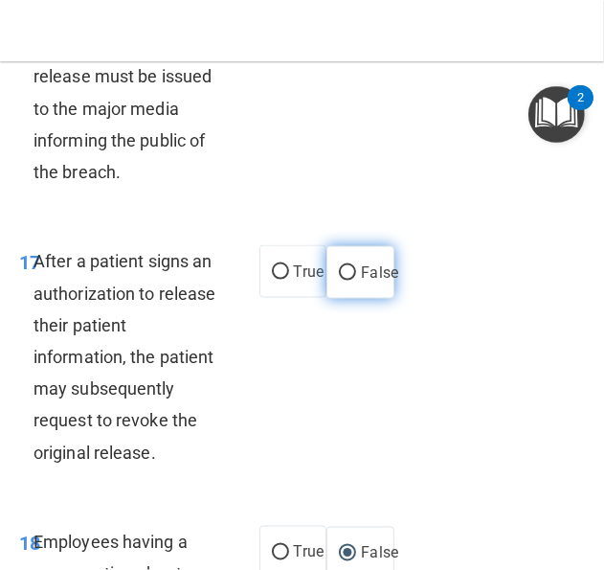
click at [361, 281] on span "False" at bounding box center [379, 272] width 37 height 18
click at [352, 281] on input "False" at bounding box center [347, 273] width 17 height 14
radio input "true"
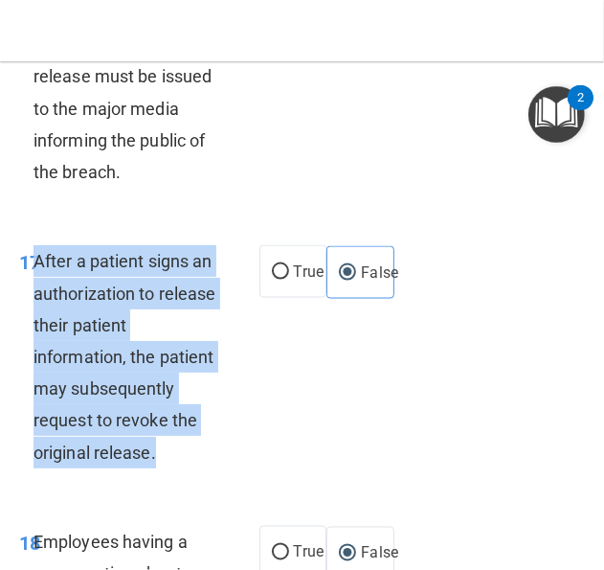
drag, startPoint x: 163, startPoint y: 516, endPoint x: 38, endPoint y: 319, distance: 233.2
click at [38, 319] on div "After a patient signs an authorization to release their patient information, th…" at bounding box center [134, 356] width 201 height 223
drag, startPoint x: 38, startPoint y: 319, endPoint x: 101, endPoint y: 393, distance: 97.8
copy span "After a patient signs an authorization to release their patient information, th…"
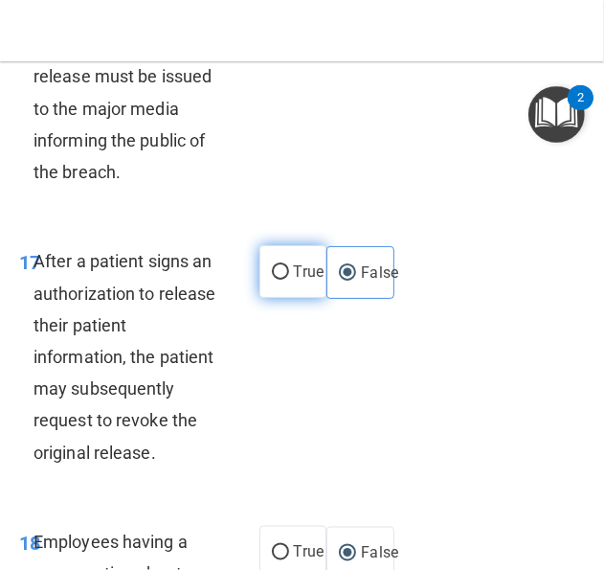
click at [294, 281] on span "True" at bounding box center [309, 271] width 30 height 18
click at [287, 280] on input "True" at bounding box center [280, 272] width 17 height 14
radio input "true"
radio input "false"
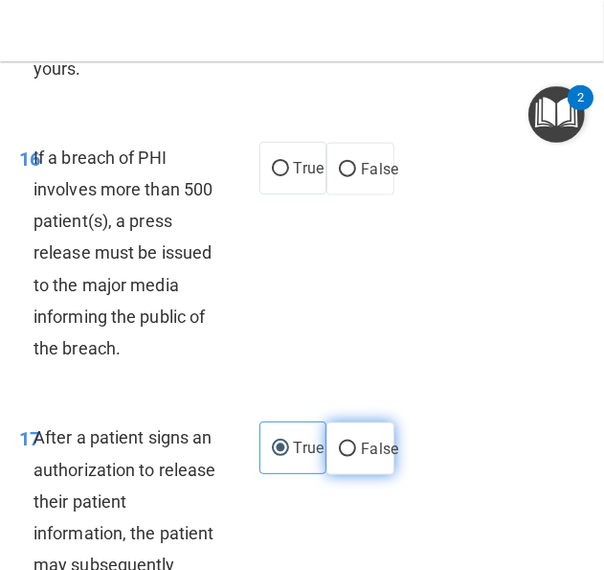
scroll to position [3973, 0]
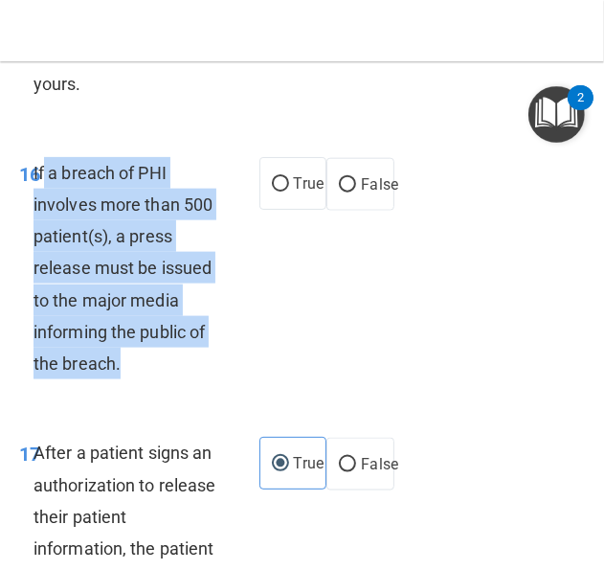
drag, startPoint x: 141, startPoint y: 428, endPoint x: 45, endPoint y: 225, distance: 224.4
click at [45, 225] on div "If a breach of PHI involves more than 500 patient(s), a press release must be i…" at bounding box center [134, 268] width 201 height 223
drag, startPoint x: 45, startPoint y: 225, endPoint x: 73, endPoint y: 241, distance: 32.2
copy span "a breach of PHI involves more than 500 patient(s), a press release must be issu…"
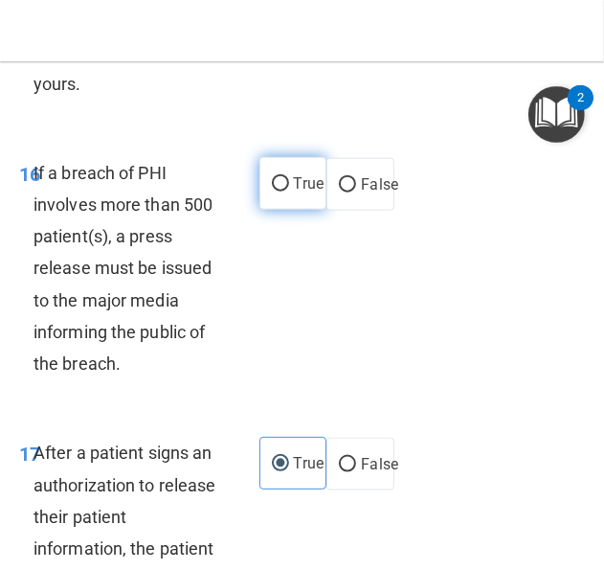
click at [294, 192] on span "True" at bounding box center [309, 183] width 30 height 18
click at [286, 191] on input "True" at bounding box center [280, 184] width 17 height 14
radio input "true"
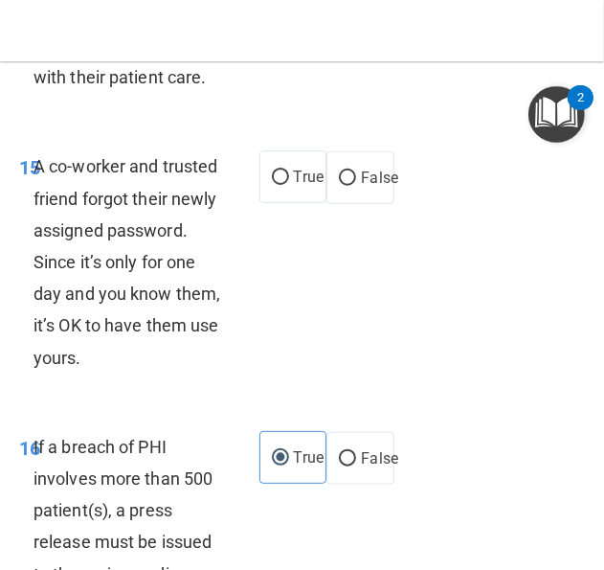
scroll to position [3686, 0]
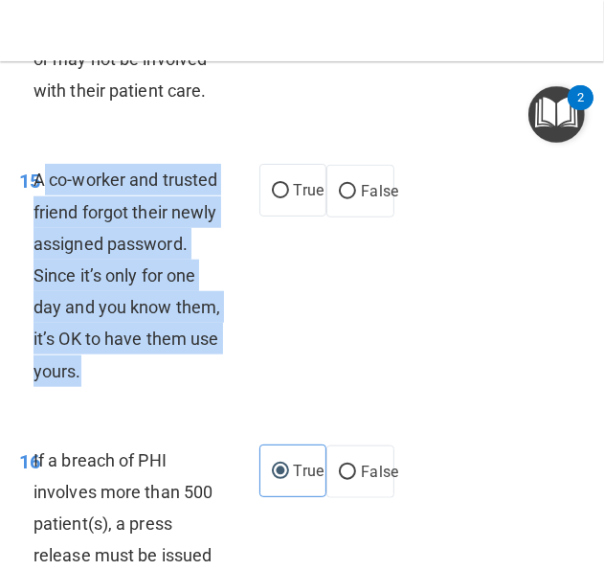
drag, startPoint x: 92, startPoint y: 447, endPoint x: 42, endPoint y: 206, distance: 246.3
click at [42, 206] on div "A co-worker and trusted friend forgot their newly assigned password. Since it’s…" at bounding box center [134, 275] width 201 height 223
click at [344, 199] on input "False" at bounding box center [347, 192] width 17 height 14
radio input "true"
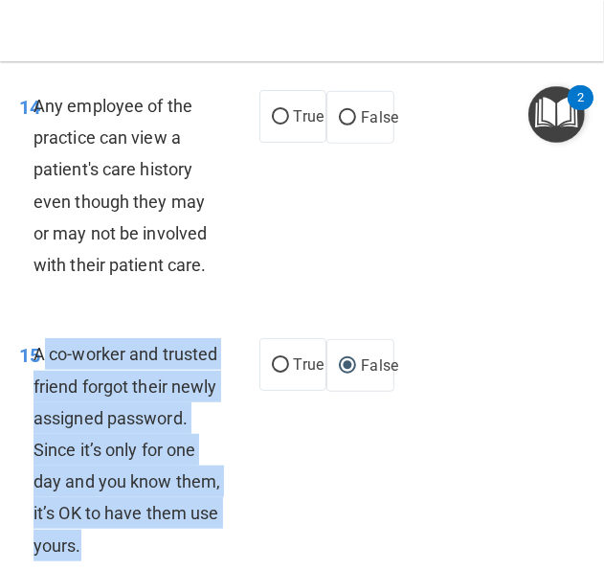
scroll to position [3399, 0]
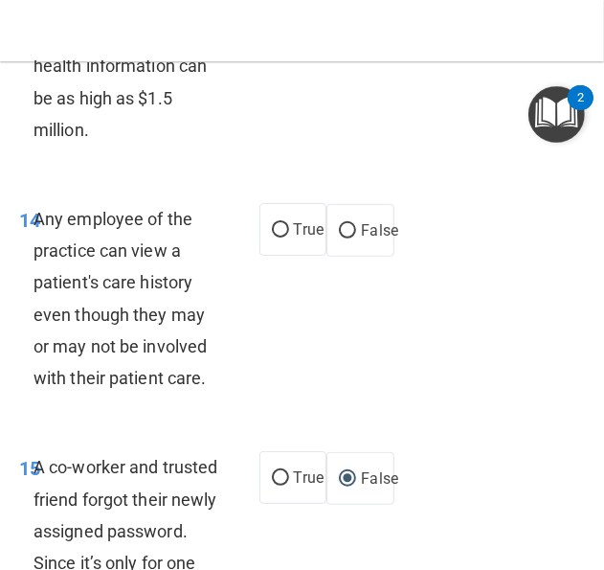
click at [156, 338] on span "Any employee of the practice can view a patient's care history even though they…" at bounding box center [120, 298] width 173 height 179
click at [368, 239] on span "False" at bounding box center [379, 230] width 37 height 18
click at [356, 238] on input "False" at bounding box center [347, 231] width 17 height 14
radio input "true"
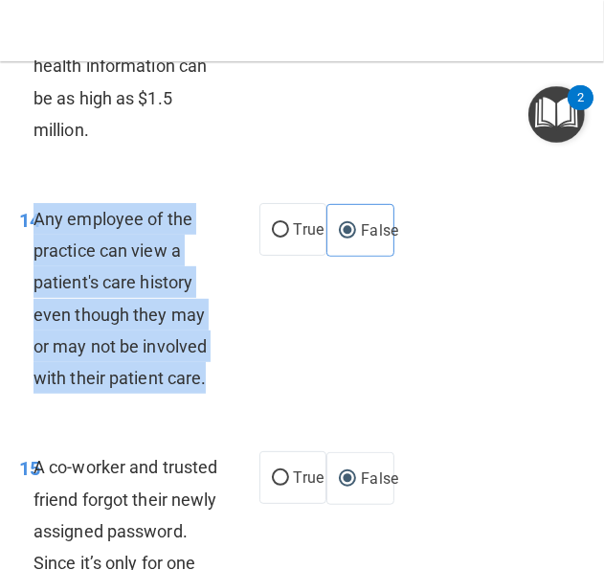
drag, startPoint x: 208, startPoint y: 409, endPoint x: 34, endPoint y: 257, distance: 230.6
click at [34, 257] on div "Any employee of the practice can view a patient's care history even though they…" at bounding box center [134, 298] width 201 height 191
drag, startPoint x: 34, startPoint y: 257, endPoint x: 91, endPoint y: 267, distance: 57.5
copy span "Any employee of the practice can view a patient's care history even though they…"
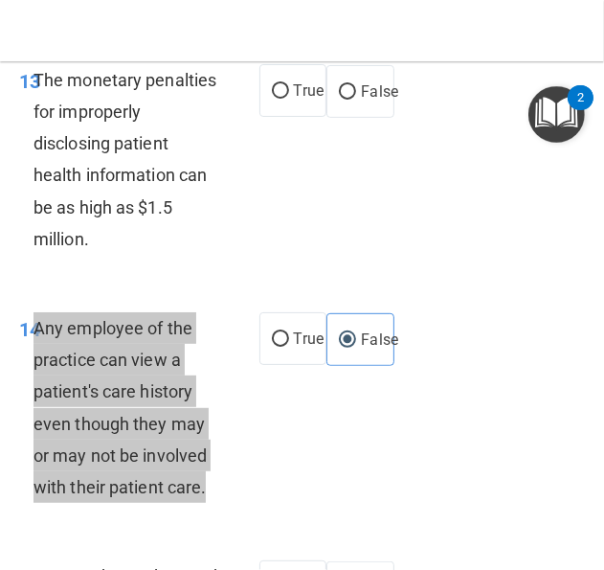
scroll to position [3207, 0]
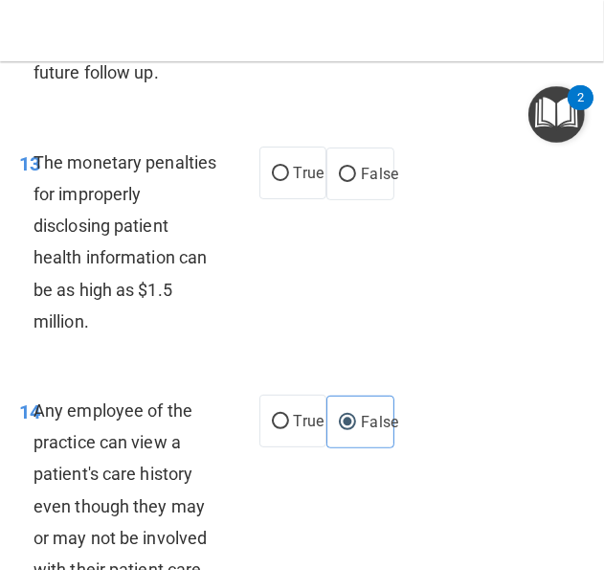
click at [172, 279] on div "The monetary penalties for improperly disclosing patient health information can…" at bounding box center [134, 241] width 201 height 191
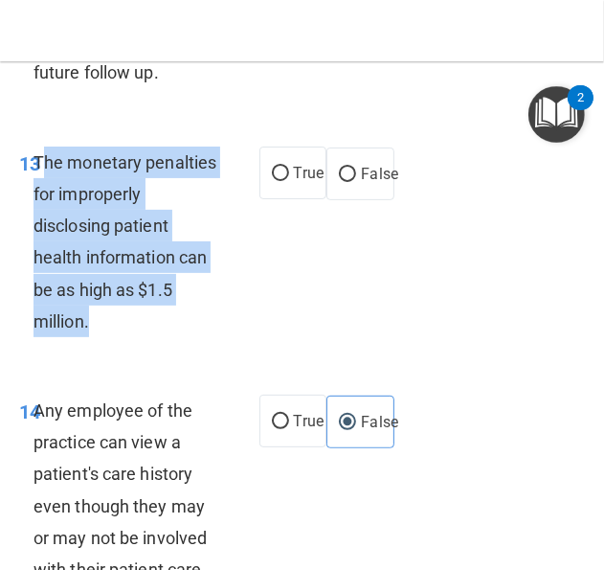
drag, startPoint x: 180, startPoint y: 351, endPoint x: 44, endPoint y: 194, distance: 207.7
click at [44, 194] on div "The monetary penalties for improperly disclosing patient health information can…" at bounding box center [134, 241] width 201 height 191
drag, startPoint x: 44, startPoint y: 194, endPoint x: 119, endPoint y: 284, distance: 116.9
drag, startPoint x: 119, startPoint y: 284, endPoint x: 45, endPoint y: 235, distance: 89.0
click at [45, 235] on span "The monetary penalties for improperly disclosing patient health information can…" at bounding box center [125, 241] width 183 height 179
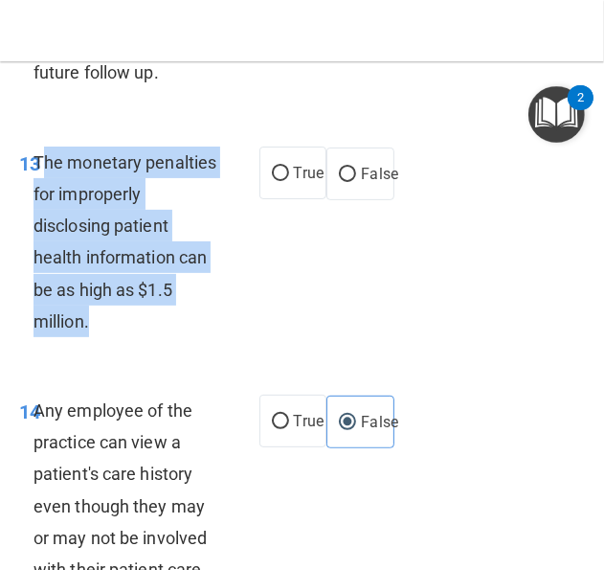
click at [174, 331] on span "The monetary penalties for improperly disclosing patient health information can…" at bounding box center [125, 241] width 183 height 179
drag, startPoint x: 203, startPoint y: 355, endPoint x: 35, endPoint y: 194, distance: 232.2
click at [35, 194] on div "The monetary penalties for improperly disclosing patient health information can…" at bounding box center [134, 241] width 201 height 191
drag, startPoint x: 35, startPoint y: 194, endPoint x: 61, endPoint y: 201, distance: 26.7
copy span "The monetary penalties for improperly disclosing patient health information can…"
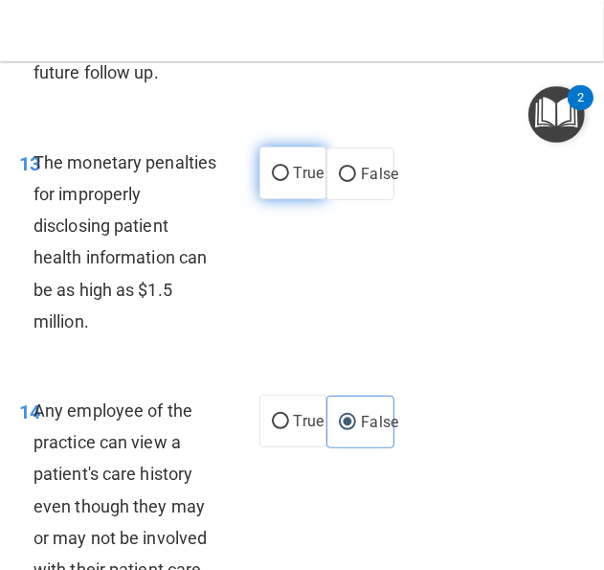
click at [294, 182] on span "True" at bounding box center [309, 173] width 30 height 18
click at [289, 181] on input "True" at bounding box center [280, 174] width 17 height 14
radio input "true"
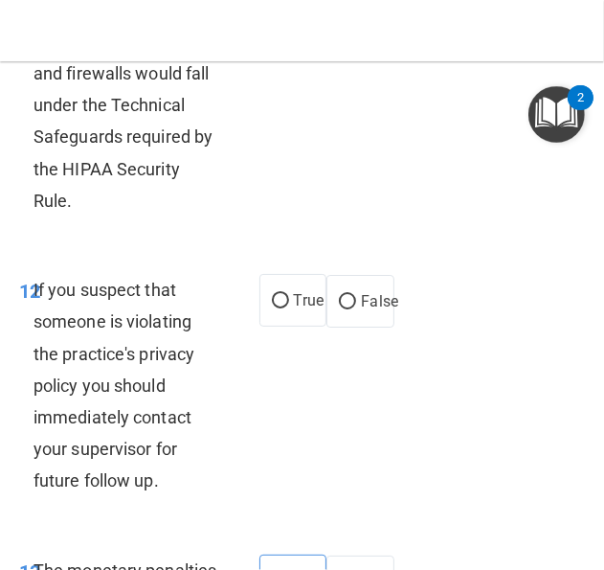
scroll to position [2824, 0]
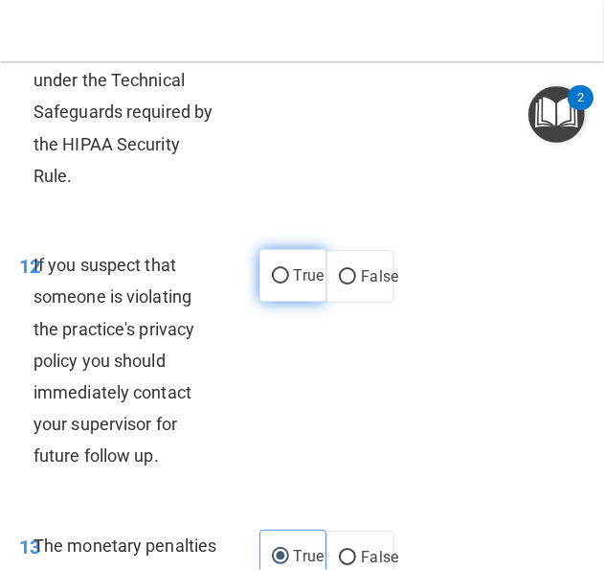
click at [301, 284] on span "True" at bounding box center [309, 275] width 30 height 18
click at [289, 283] on input "True" at bounding box center [280, 276] width 17 height 14
radio input "true"
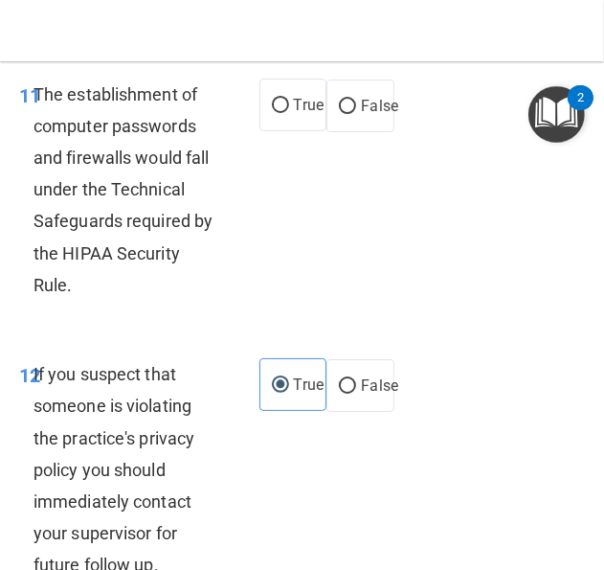
scroll to position [2633, 0]
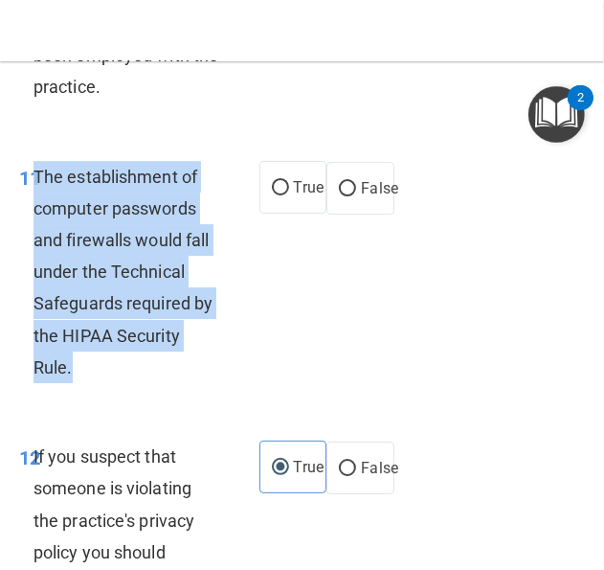
drag, startPoint x: 79, startPoint y: 398, endPoint x: 37, endPoint y: 221, distance: 181.8
click at [37, 221] on div "The establishment of computer passwords and firewalls would fall under the Tech…" at bounding box center [134, 272] width 201 height 223
drag, startPoint x: 37, startPoint y: 221, endPoint x: 92, endPoint y: 235, distance: 56.2
copy span "The establishment of computer passwords and firewalls would fall under the Tech…"
click at [272, 195] on input "True" at bounding box center [280, 188] width 17 height 14
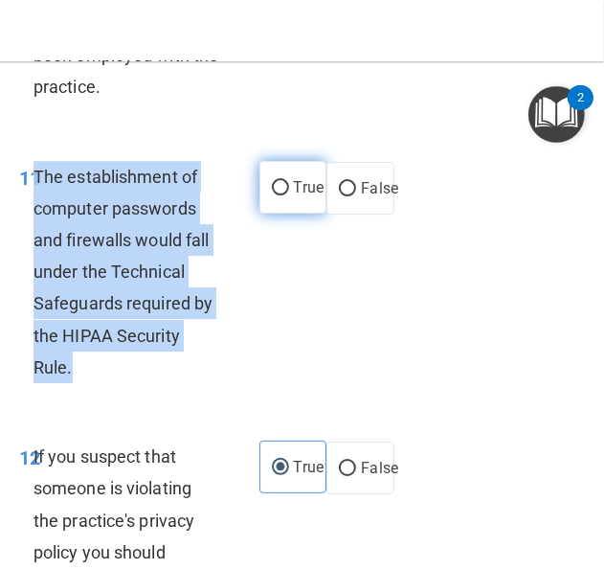
radio input "true"
click at [254, 366] on div "11 The establishment of computer passwords and firewalls would fall under the T…" at bounding box center [139, 277] width 298 height 233
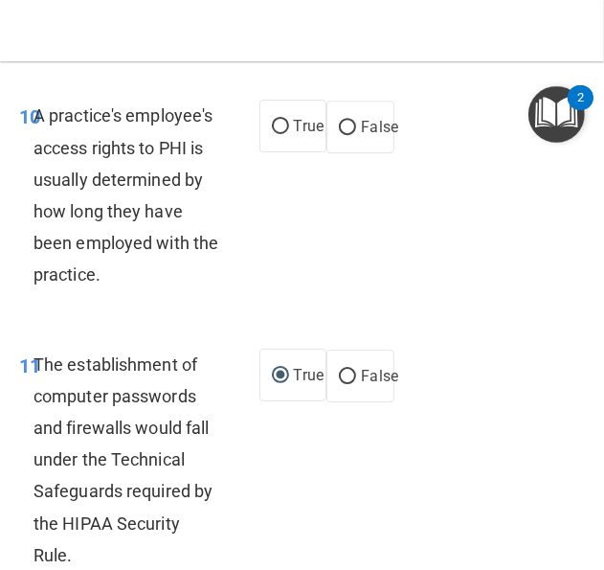
scroll to position [2346, 0]
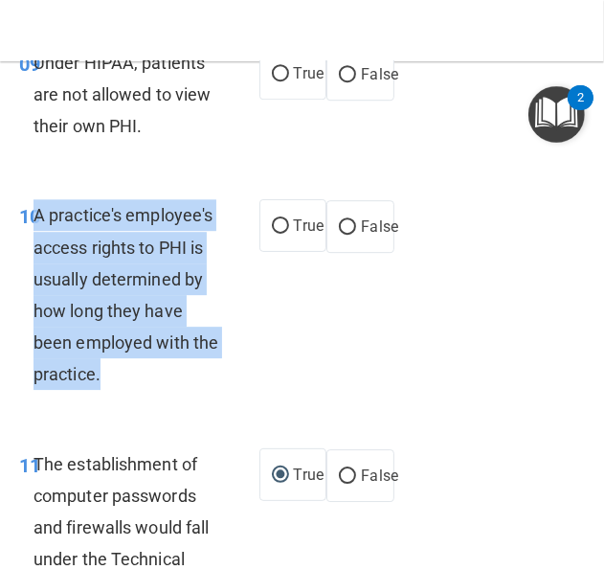
drag, startPoint x: 130, startPoint y: 409, endPoint x: 37, endPoint y: 247, distance: 186.5
click at [37, 247] on div "A practice's employee's access rights to PHI is usually determined by how long …" at bounding box center [134, 294] width 201 height 191
drag, startPoint x: 37, startPoint y: 247, endPoint x: 100, endPoint y: 293, distance: 77.4
copy span "A practice's employee's access rights to PHI is usually determined by how long …"
click at [339, 235] on input "False" at bounding box center [347, 227] width 17 height 14
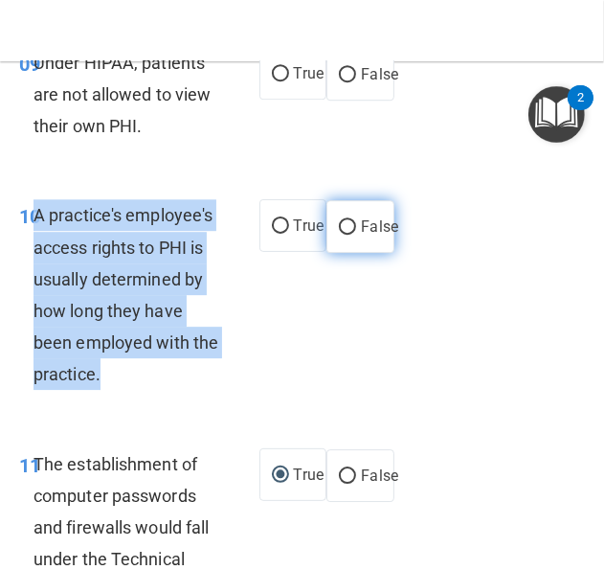
radio input "true"
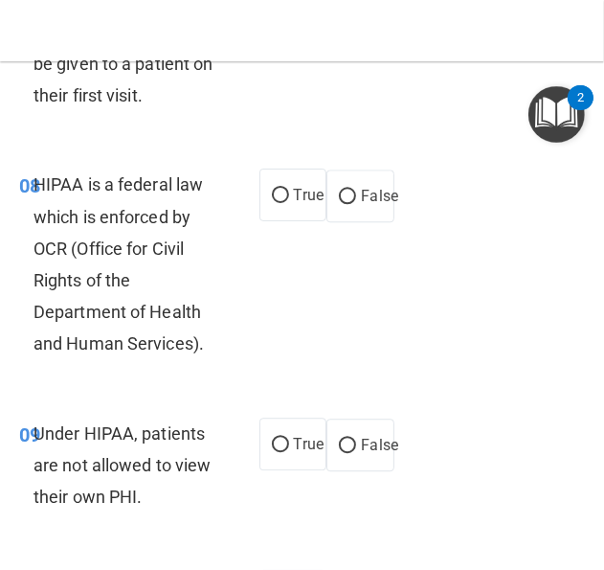
scroll to position [1963, 0]
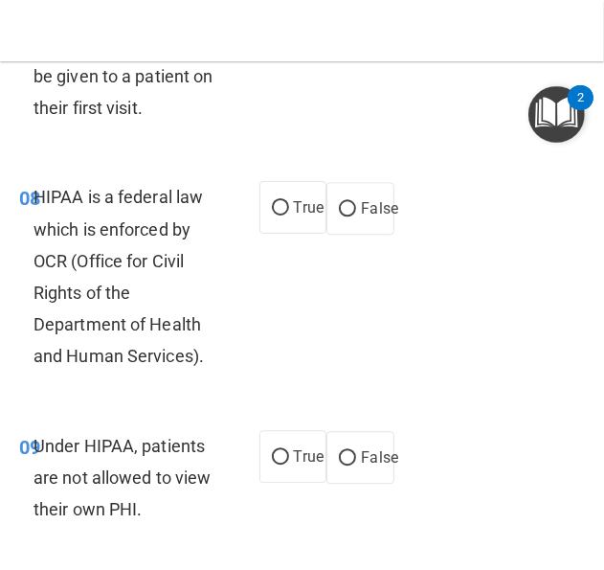
click at [115, 502] on span "Under HIPAA, patients are not allowed to view their own PHI." at bounding box center [122, 477] width 177 height 83
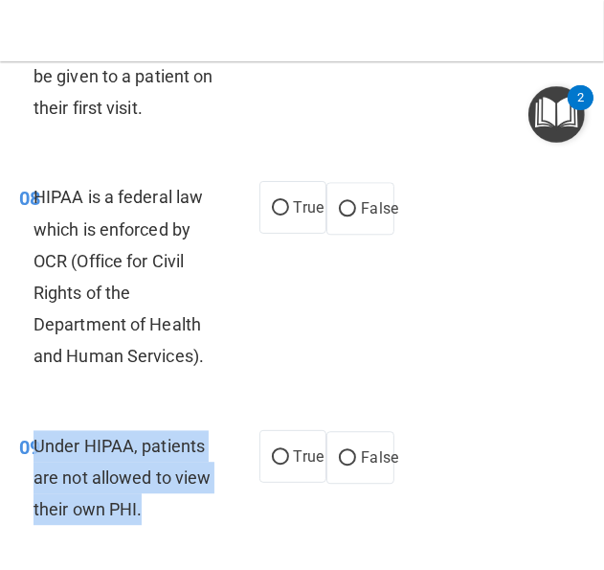
drag, startPoint x: 149, startPoint y: 548, endPoint x: 34, endPoint y: 482, distance: 132.5
click at [34, 482] on div "Under HIPAA, patients are not allowed to view their own PHI." at bounding box center [134, 478] width 201 height 96
drag, startPoint x: 34, startPoint y: 482, endPoint x: 73, endPoint y: 493, distance: 40.0
copy span "Under HIPAA, patients are not allowed to view their own PHI."
click at [343, 465] on input "False" at bounding box center [347, 458] width 17 height 14
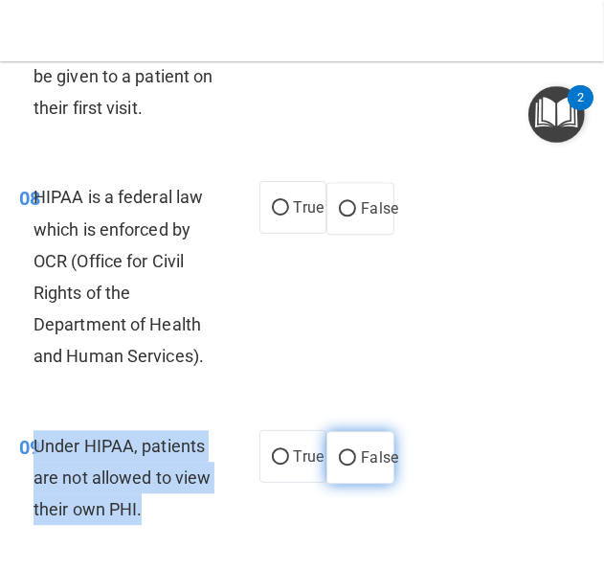
radio input "true"
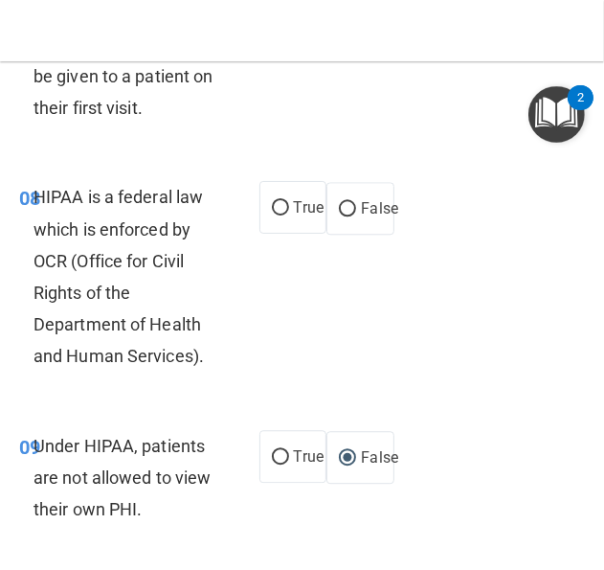
click at [134, 286] on span "HIPAA is a federal law which is enforced by OCR (Office for Civil Rights of the…" at bounding box center [119, 276] width 170 height 179
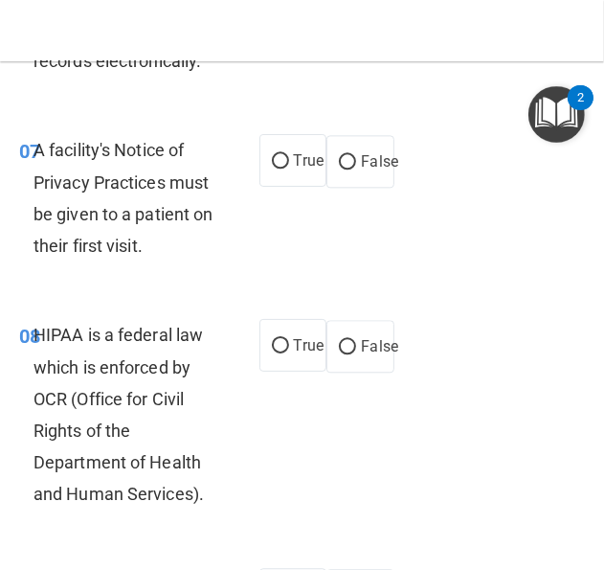
scroll to position [1867, 0]
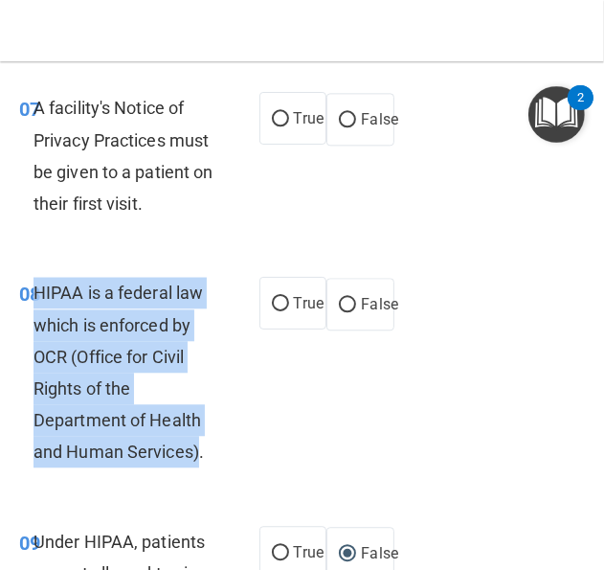
drag, startPoint x: 199, startPoint y: 495, endPoint x: 34, endPoint y: 326, distance: 235.6
click at [34, 326] on span "HIPAA is a federal law which is enforced by OCR (Office for Civil Rights of the…" at bounding box center [119, 371] width 170 height 179
drag, startPoint x: 34, startPoint y: 326, endPoint x: 77, endPoint y: 334, distance: 42.8
copy span "HIPAA is a federal law which is enforced by OCR (Office for Civil Rights of the…"
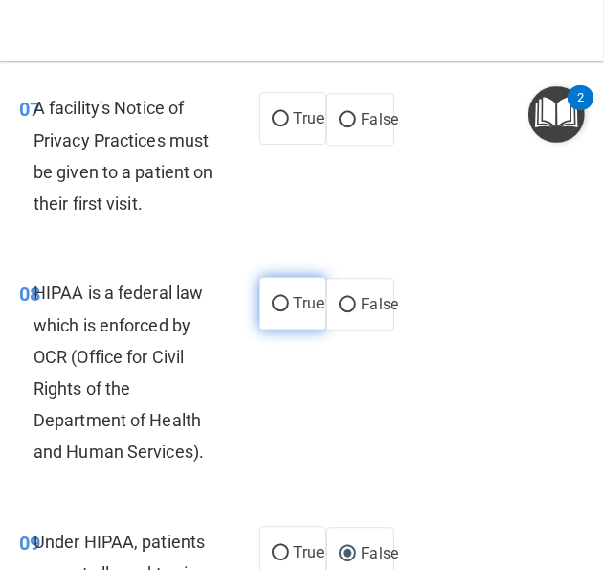
click at [297, 312] on span "True" at bounding box center [309, 303] width 30 height 18
click at [289, 311] on input "True" at bounding box center [280, 304] width 17 height 14
radio input "true"
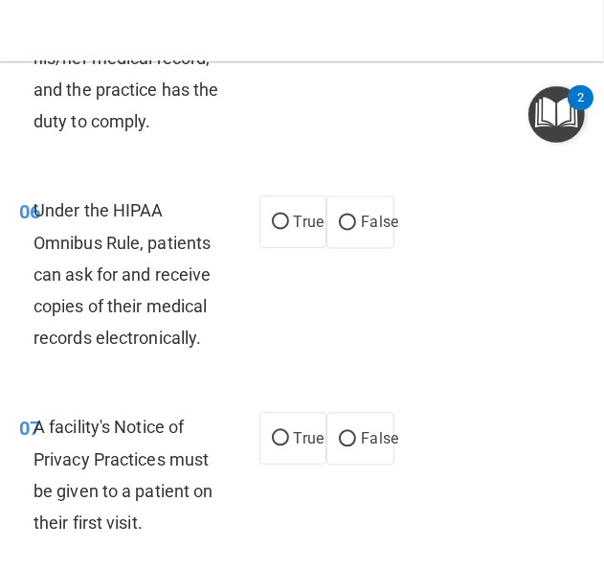
scroll to position [1580, 0]
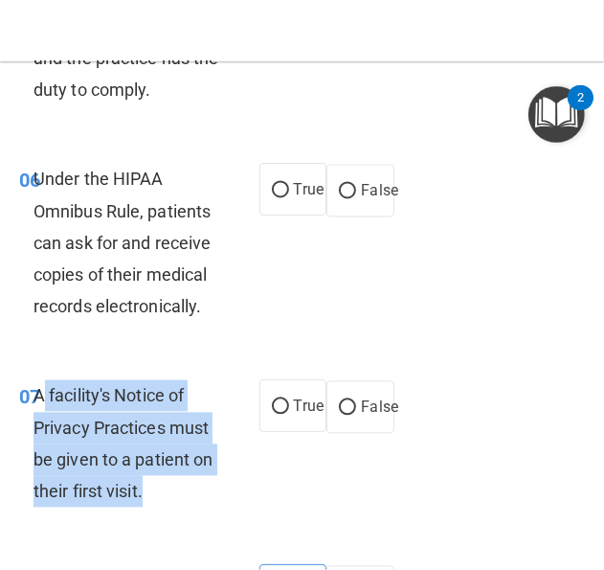
drag, startPoint x: 161, startPoint y: 529, endPoint x: 41, endPoint y: 429, distance: 156.3
click at [41, 429] on div "A facility's Notice of Privacy Practices must be given to a patient on their fi…" at bounding box center [134, 442] width 201 height 127
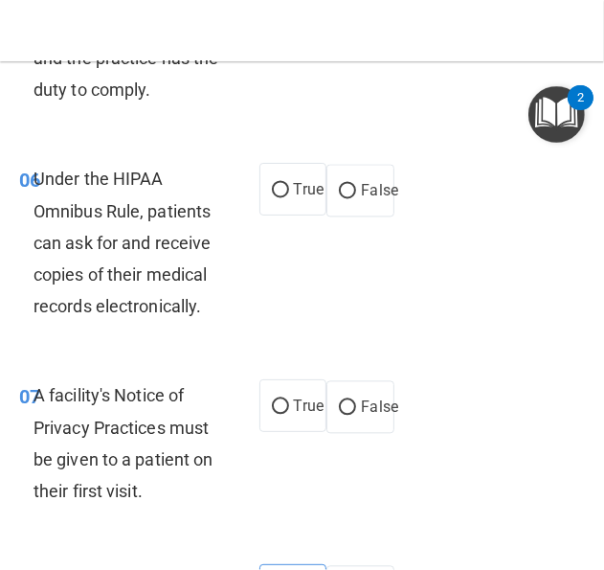
drag, startPoint x: 41, startPoint y: 429, endPoint x: 172, endPoint y: 569, distance: 191.7
click at [172, 540] on div "07 A facility's Notice of Privacy Practices must be given to a patient on their…" at bounding box center [302, 447] width 595 height 185
click at [259, 432] on label "True" at bounding box center [293, 405] width 68 height 53
click at [272, 414] on input "True" at bounding box center [280, 406] width 17 height 14
radio input "true"
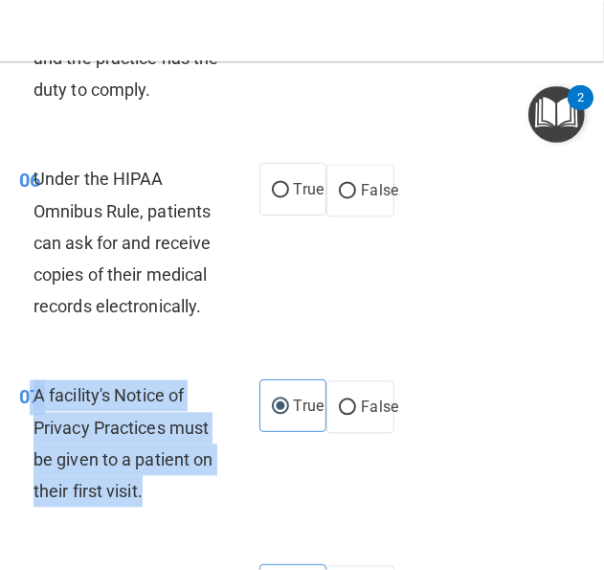
drag, startPoint x: 141, startPoint y: 525, endPoint x: 31, endPoint y: 421, distance: 151.0
click at [31, 421] on div "07 A facility's Notice of Privacy Practices must be given to a patient on their…" at bounding box center [139, 447] width 298 height 137
drag, startPoint x: 31, startPoint y: 421, endPoint x: 87, endPoint y: 443, distance: 60.6
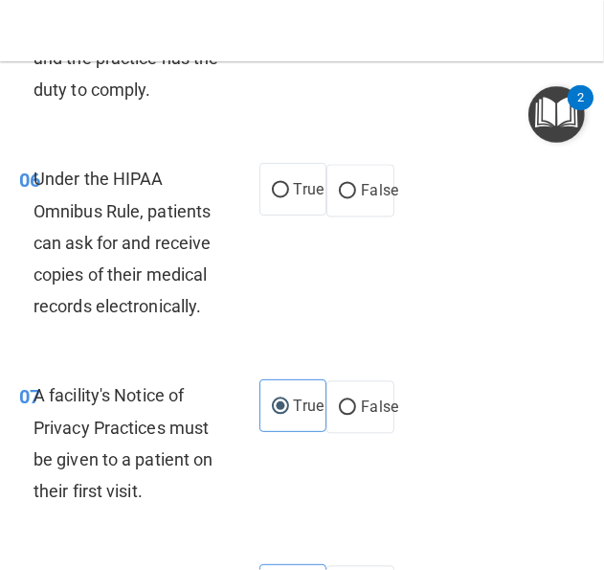
click at [134, 298] on span "Under the HIPAA Omnibus Rule, patients can ask for and receive copies of their …" at bounding box center [122, 241] width 177 height 147
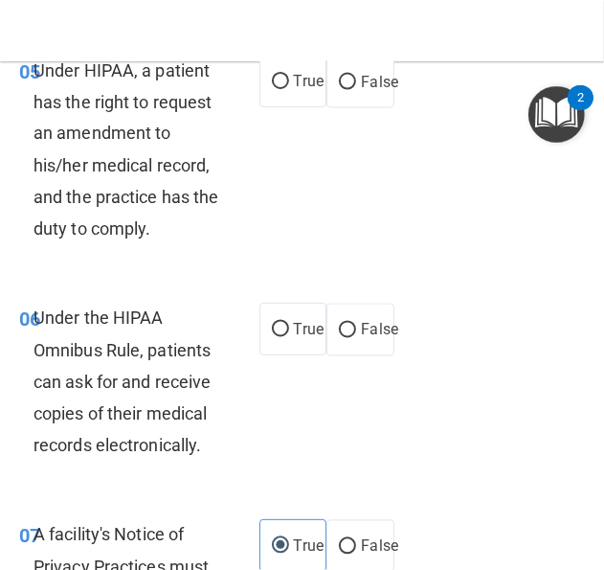
scroll to position [1484, 0]
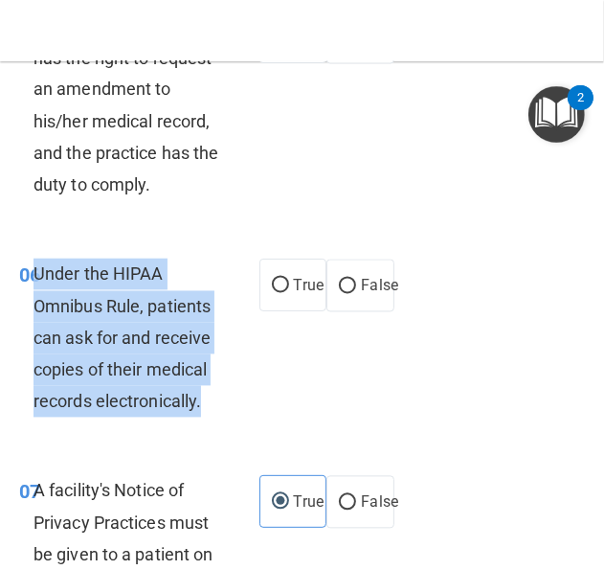
drag, startPoint x: 230, startPoint y: 436, endPoint x: 38, endPoint y: 303, distance: 232.6
click at [38, 303] on div "06 Under the HIPAA Omnibus Rule, patients can ask for and receive copies of the…" at bounding box center [139, 342] width 298 height 168
drag, startPoint x: 38, startPoint y: 303, endPoint x: 129, endPoint y: 376, distance: 116.5
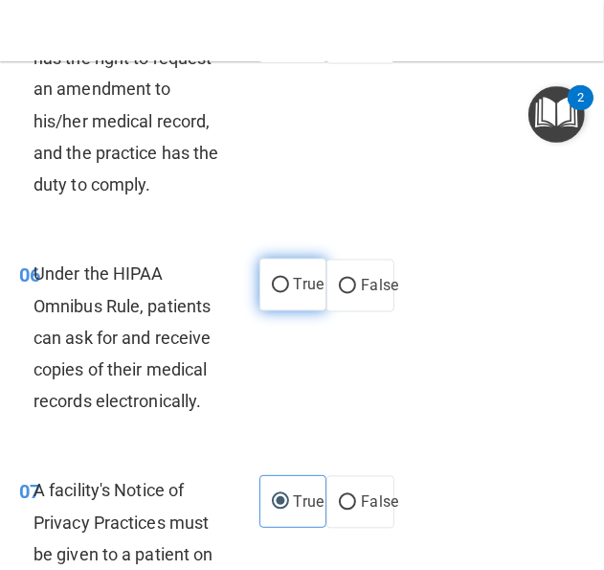
click at [276, 311] on label "True" at bounding box center [293, 284] width 68 height 53
click at [276, 293] on input "True" at bounding box center [280, 286] width 17 height 14
radio input "true"
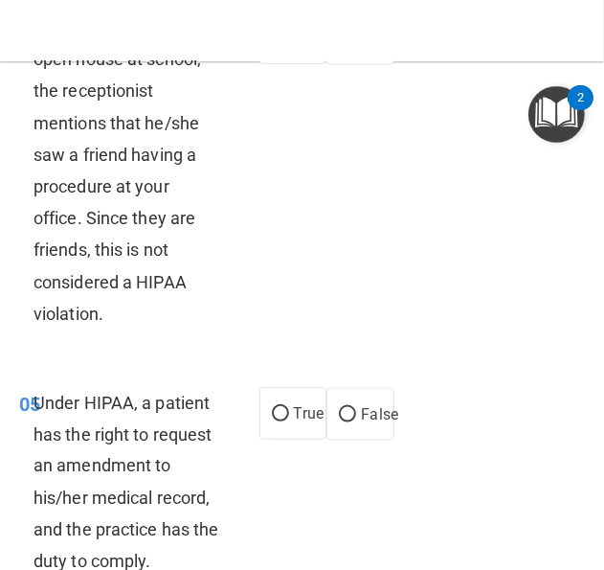
scroll to position [1197, 0]
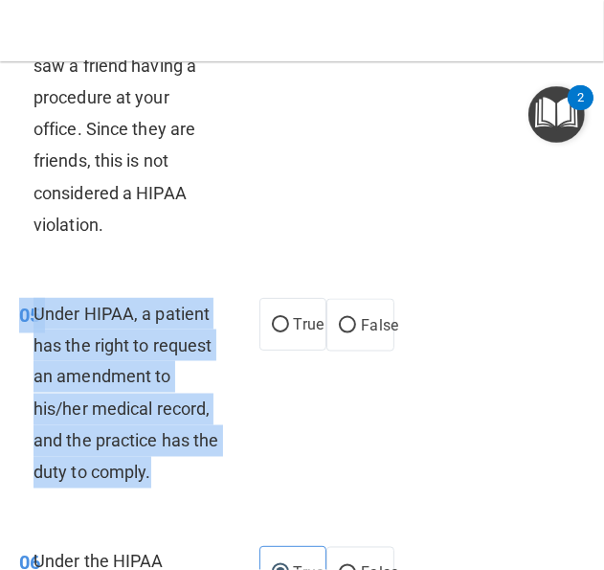
drag, startPoint x: 203, startPoint y: 500, endPoint x: 24, endPoint y: 363, distance: 225.4
click at [24, 363] on div "05 Under HIPAA, a patient has the right to request an amendment to his/her medi…" at bounding box center [139, 398] width 298 height 200
drag, startPoint x: 24, startPoint y: 363, endPoint x: 61, endPoint y: 358, distance: 37.6
drag, startPoint x: 284, startPoint y: 364, endPoint x: 328, endPoint y: 432, distance: 81.0
click at [328, 432] on div "05 Under HIPAA, a patient has the right to request an amendment to his/her medi…" at bounding box center [302, 398] width 595 height 248
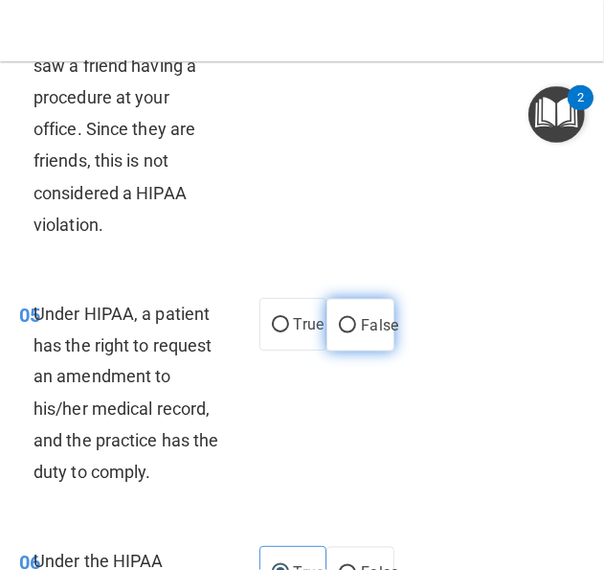
drag, startPoint x: 328, startPoint y: 432, endPoint x: 330, endPoint y: 360, distance: 71.8
click at [330, 351] on label "False" at bounding box center [360, 325] width 68 height 53
drag, startPoint x: 330, startPoint y: 360, endPoint x: 353, endPoint y: 354, distance: 23.7
click at [361, 334] on span "False" at bounding box center [379, 325] width 37 height 18
click at [353, 333] on input "False" at bounding box center [347, 326] width 17 height 14
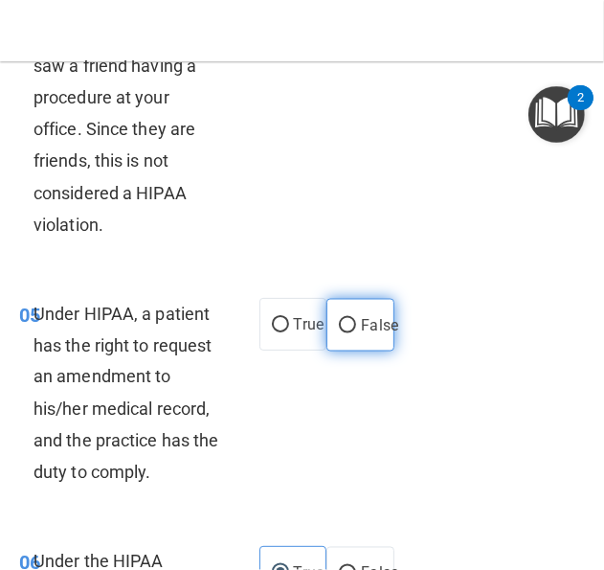
radio input "true"
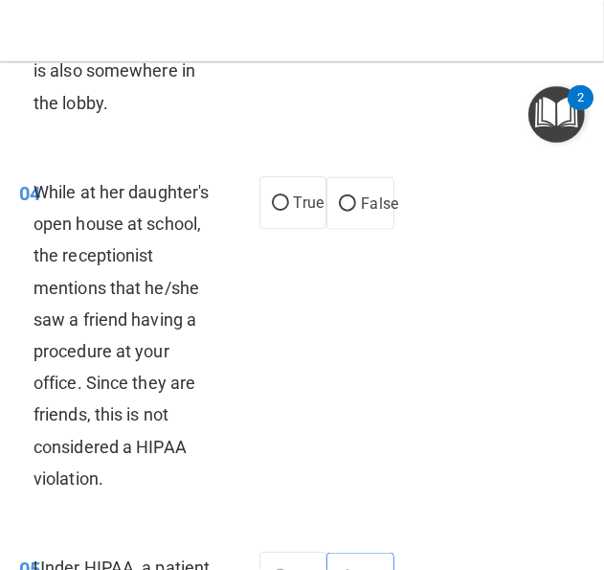
scroll to position [909, 0]
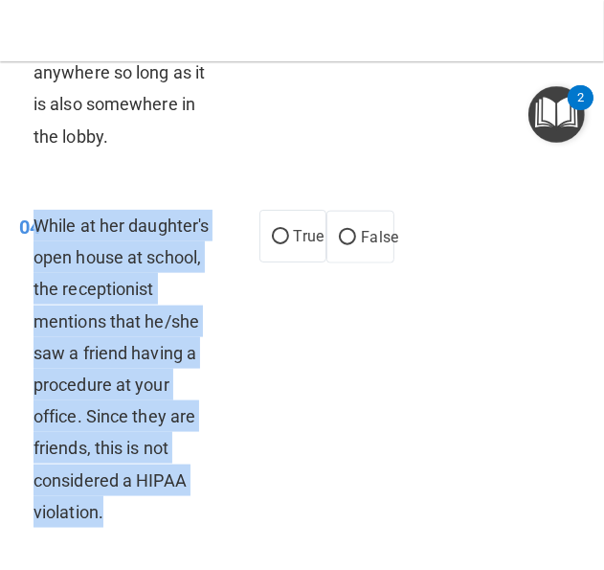
drag, startPoint x: 118, startPoint y: 552, endPoint x: 35, endPoint y: 267, distance: 296.9
click at [35, 267] on div "While at her daughter's open house at school, the receptionist mentions that he…" at bounding box center [134, 369] width 201 height 318
drag, startPoint x: 35, startPoint y: 267, endPoint x: 86, endPoint y: 264, distance: 50.8
click at [270, 378] on div "04 While at her daughter's open house at school, the receptionist mentions that…" at bounding box center [139, 373] width 298 height 327
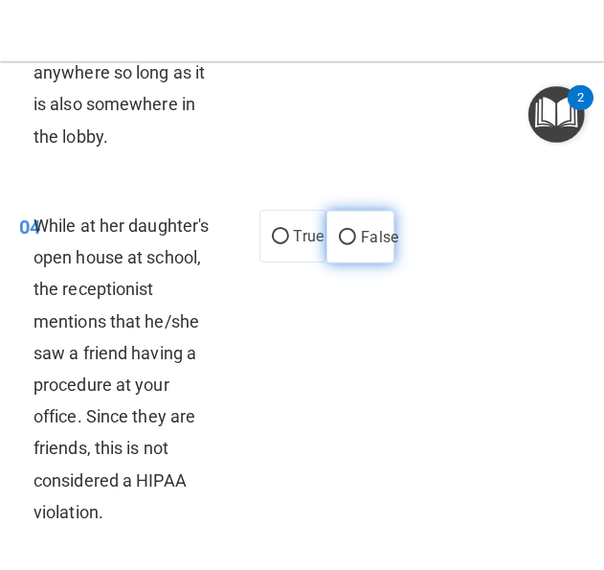
click at [340, 245] on input "False" at bounding box center [347, 238] width 17 height 14
radio input "true"
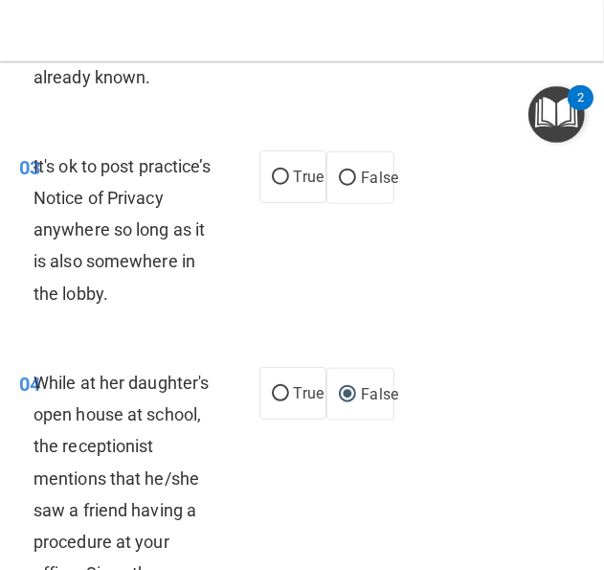
scroll to position [622, 0]
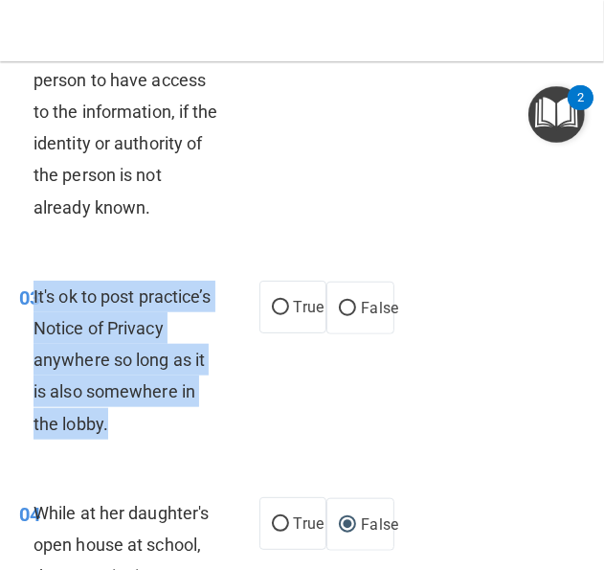
drag, startPoint x: 121, startPoint y: 454, endPoint x: 34, endPoint y: 341, distance: 142.1
click at [34, 341] on div "It's ok to post practice’s Notice of Privacy anywhere so long as it is also som…" at bounding box center [134, 360] width 201 height 159
drag, startPoint x: 34, startPoint y: 341, endPoint x: 56, endPoint y: 339, distance: 22.1
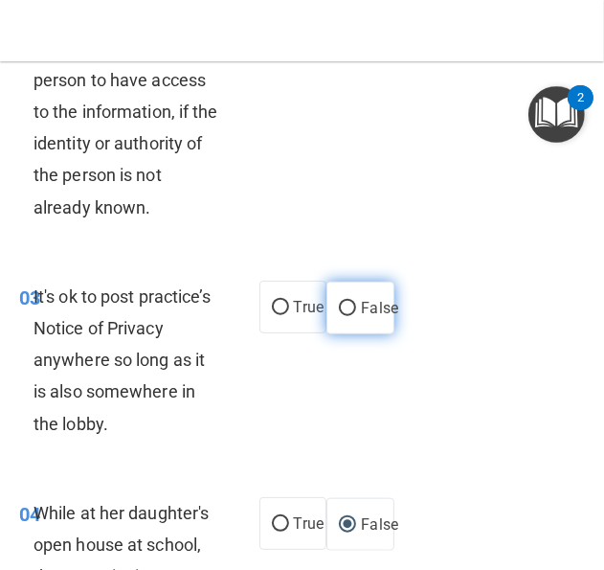
click at [337, 325] on label "False" at bounding box center [360, 307] width 68 height 53
click at [339, 316] on input "False" at bounding box center [347, 309] width 17 height 14
radio input "true"
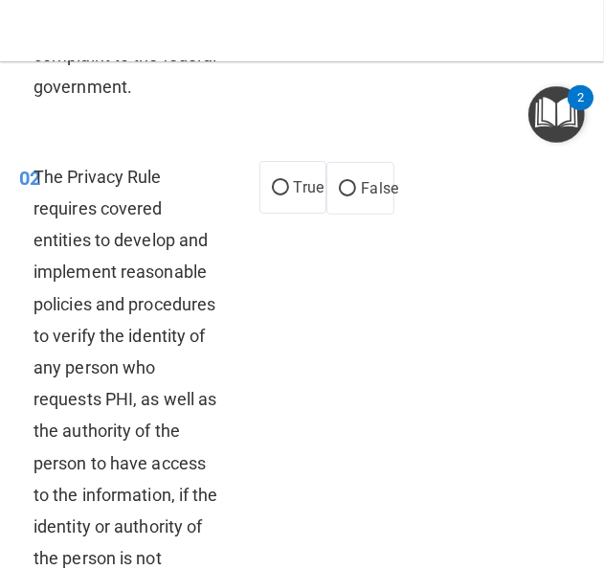
scroll to position [335, 0]
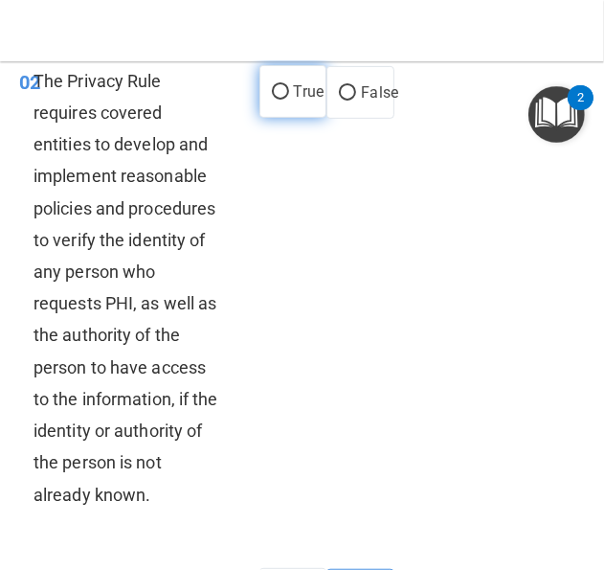
click at [296, 89] on span "True" at bounding box center [309, 91] width 30 height 18
click at [289, 89] on input "True" at bounding box center [280, 92] width 17 height 14
radio input "true"
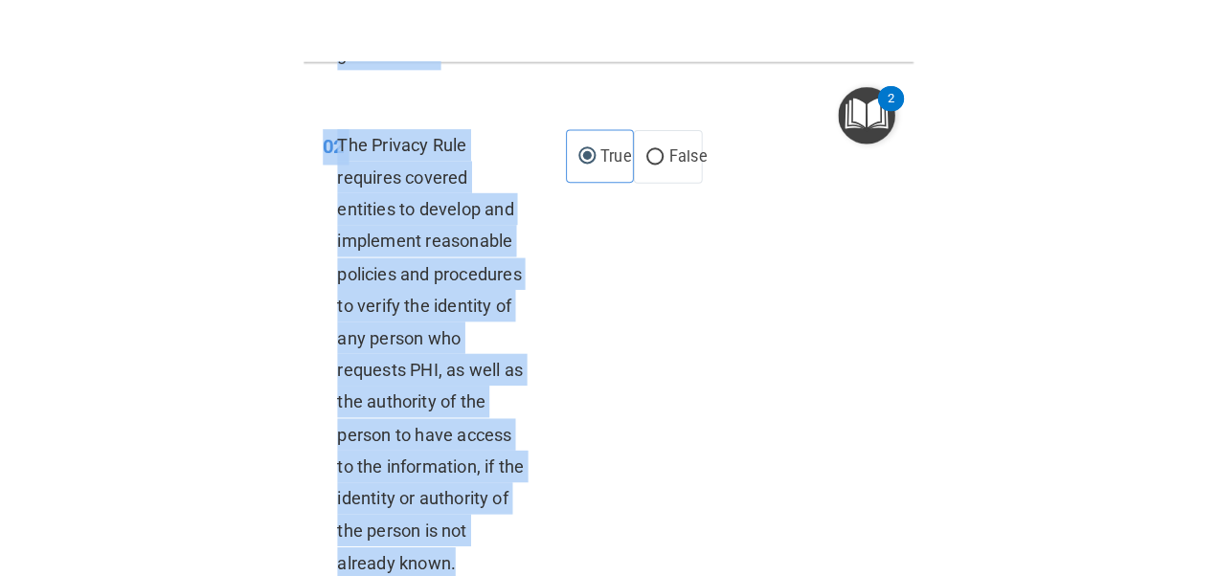
scroll to position [253, 0]
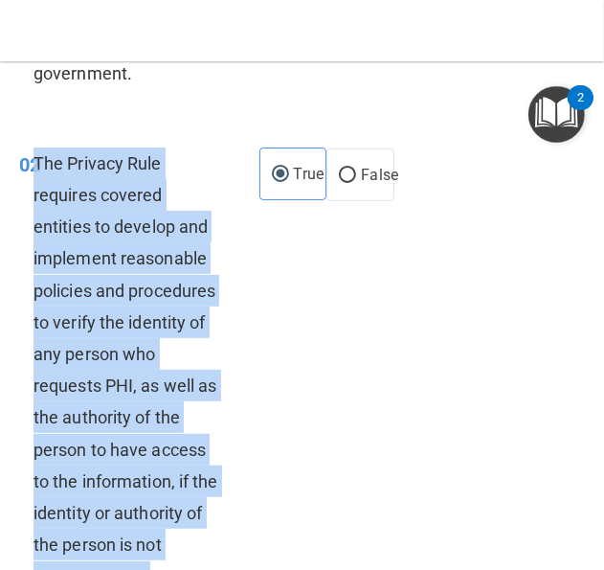
drag, startPoint x: 155, startPoint y: 527, endPoint x: 34, endPoint y: 163, distance: 384.2
click at [34, 163] on div "The Privacy Rule requires covered entities to develop and implement reasonable …" at bounding box center [134, 369] width 201 height 445
drag, startPoint x: 34, startPoint y: 163, endPoint x: 84, endPoint y: 203, distance: 64.0
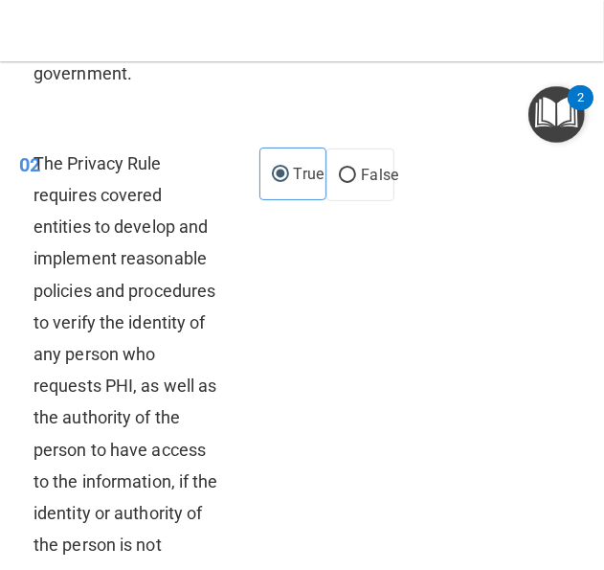
click at [461, 325] on div "02 The Privacy Rule requires covered entities to develop and implement reasonab…" at bounding box center [302, 374] width 595 height 503
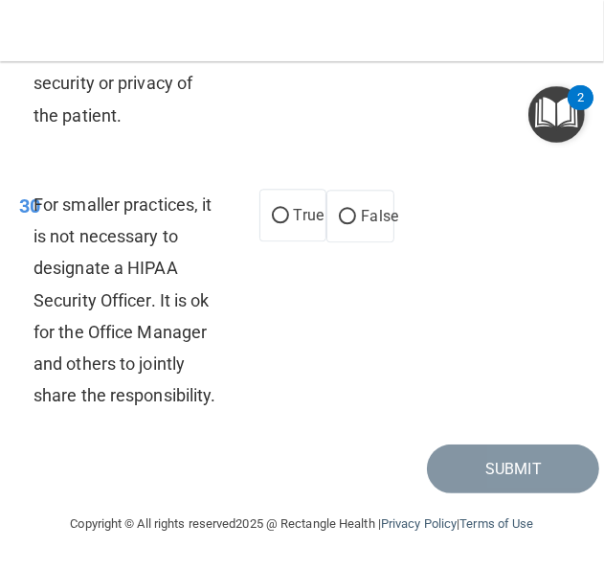
scroll to position [8085, 0]
click at [326, 190] on label "False" at bounding box center [360, 216] width 68 height 53
click at [339, 210] on input "False" at bounding box center [347, 217] width 17 height 14
radio input "true"
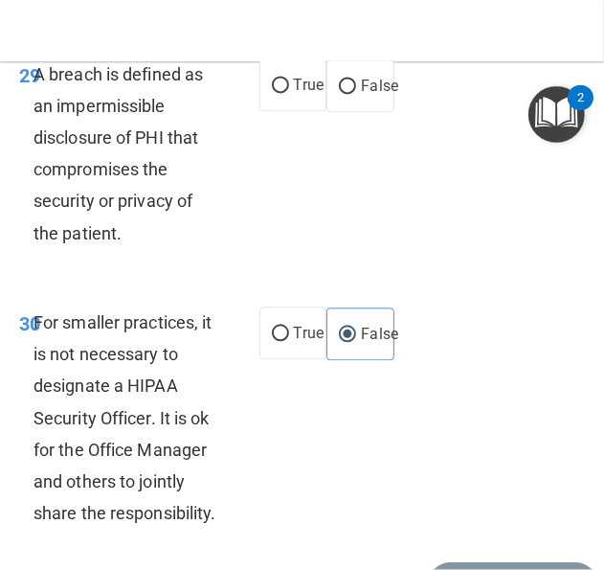
scroll to position [7798, 0]
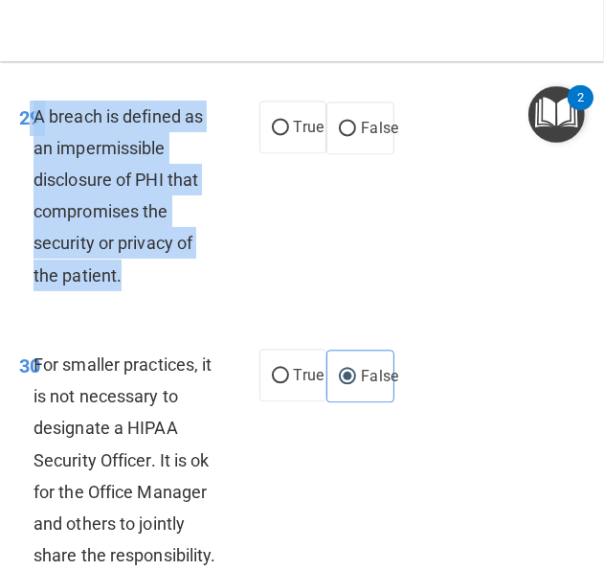
drag, startPoint x: 128, startPoint y: 377, endPoint x: 31, endPoint y: 221, distance: 184.1
click at [31, 221] on div "29 A breach is defined as an impermissible disclosure of PHI that compromises t…" at bounding box center [139, 201] width 298 height 200
drag, startPoint x: 31, startPoint y: 221, endPoint x: 46, endPoint y: 214, distance: 16.7
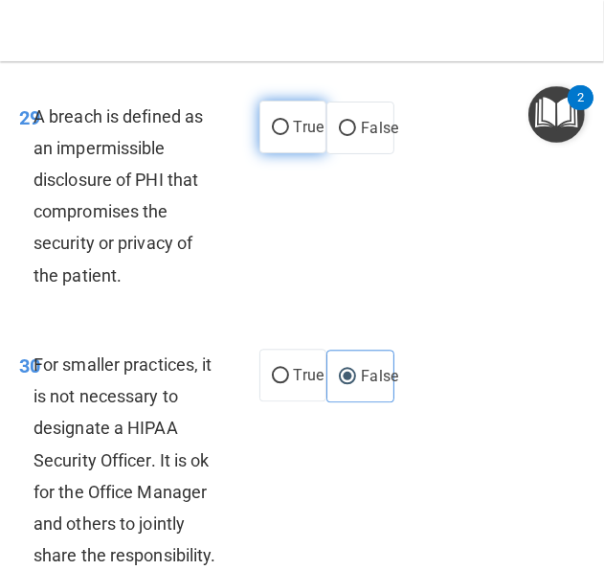
click at [294, 136] on span "True" at bounding box center [309, 127] width 30 height 18
click at [289, 135] on input "True" at bounding box center [280, 128] width 17 height 14
radio input "true"
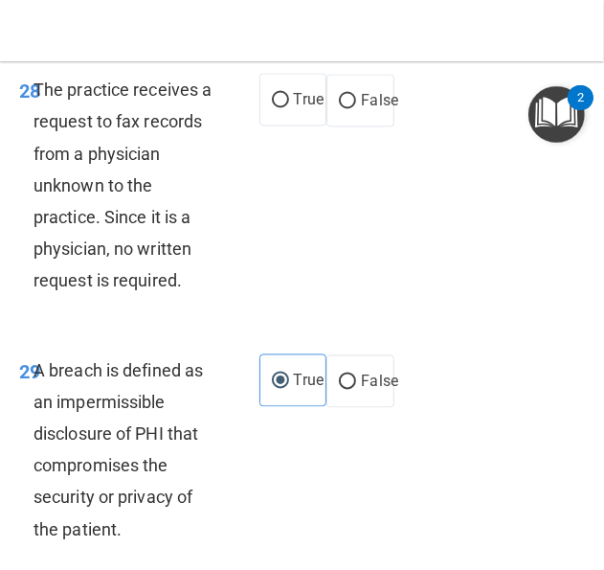
scroll to position [7510, 0]
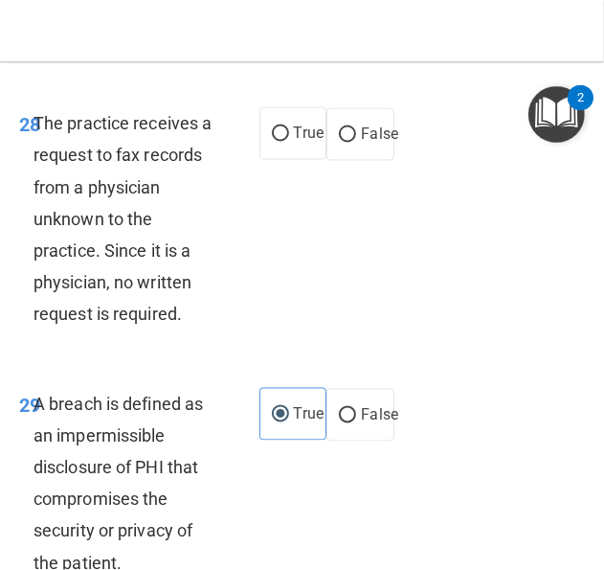
click at [191, 330] on div "The practice receives a request to fax records from a physician unknown to the …" at bounding box center [134, 218] width 201 height 223
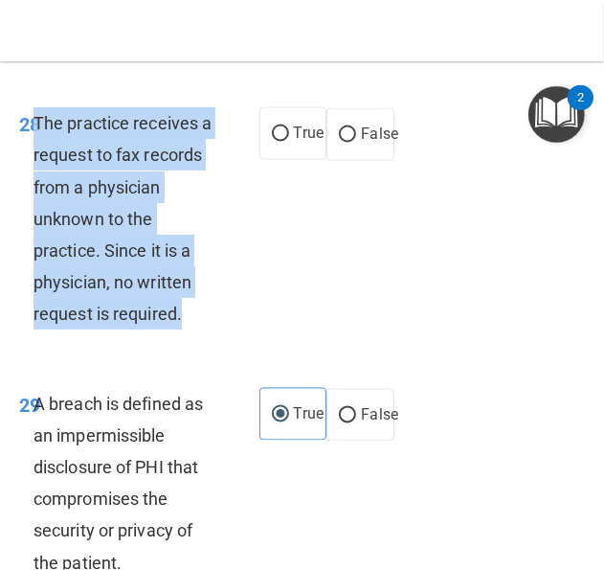
drag, startPoint x: 191, startPoint y: 416, endPoint x: 34, endPoint y: 221, distance: 250.6
click at [34, 221] on div "The practice receives a request to fax records from a physician unknown to the …" at bounding box center [134, 218] width 201 height 223
drag, startPoint x: 34, startPoint y: 221, endPoint x: 81, endPoint y: 252, distance: 56.0
click at [339, 143] on input "False" at bounding box center [347, 135] width 17 height 14
radio input "true"
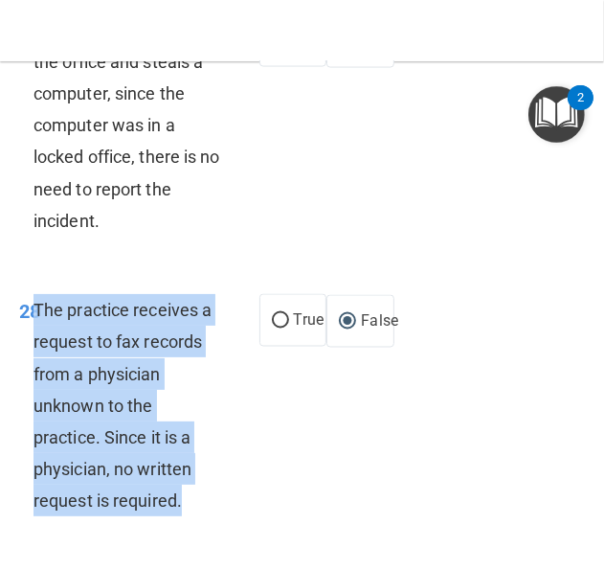
scroll to position [7319, 0]
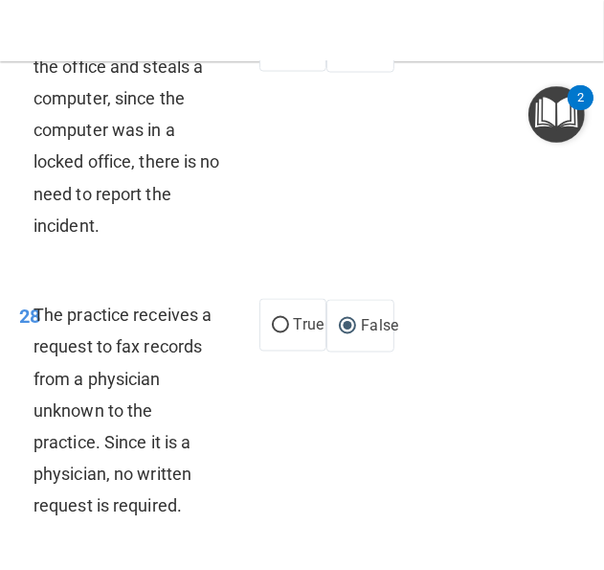
click at [84, 276] on div "27 If a person breaks into the office and steals a computer, since the computer…" at bounding box center [302, 135] width 595 height 281
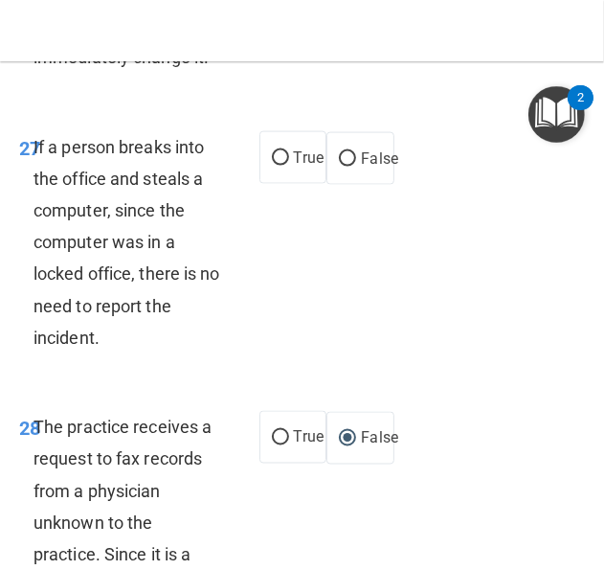
scroll to position [7127, 0]
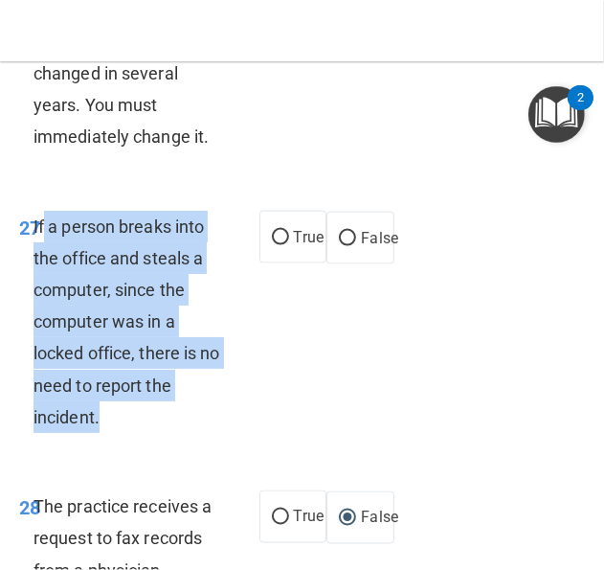
drag, startPoint x: 109, startPoint y: 519, endPoint x: 46, endPoint y: 327, distance: 201.6
click at [46, 327] on div "If a person breaks into the office and steals a computer, since the computer wa…" at bounding box center [134, 322] width 201 height 223
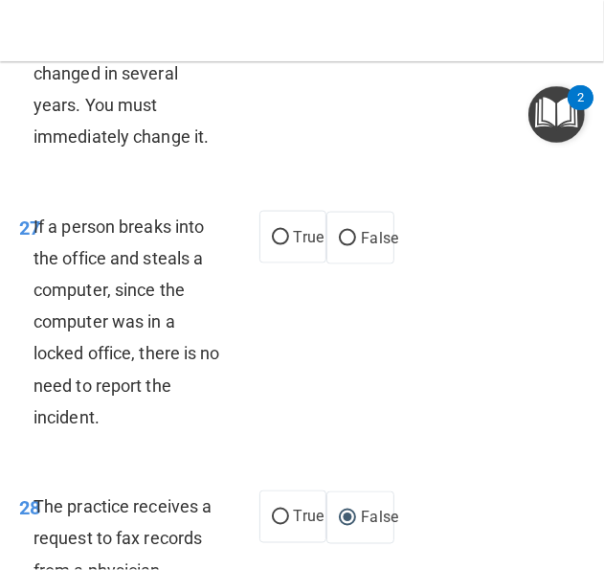
drag, startPoint x: 46, startPoint y: 327, endPoint x: 224, endPoint y: 208, distance: 214.5
click at [211, 152] on div "You realized that a password on a computer has not been changed in several year…" at bounding box center [134, 57] width 201 height 191
click at [339, 246] on input "False" at bounding box center [347, 239] width 17 height 14
radio input "true"
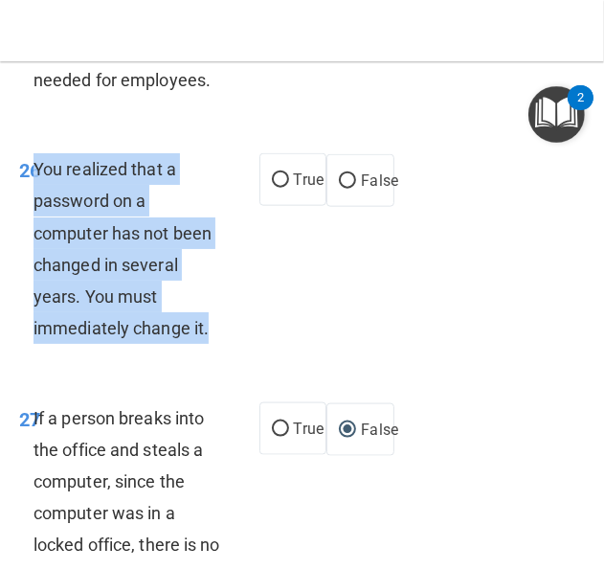
drag, startPoint x: 230, startPoint y: 432, endPoint x: 37, endPoint y: 273, distance: 249.6
click at [37, 273] on div "26 You realized that a password on a computer has not been changed in several y…" at bounding box center [139, 253] width 298 height 200
drag, startPoint x: 37, startPoint y: 273, endPoint x: 49, endPoint y: 264, distance: 14.4
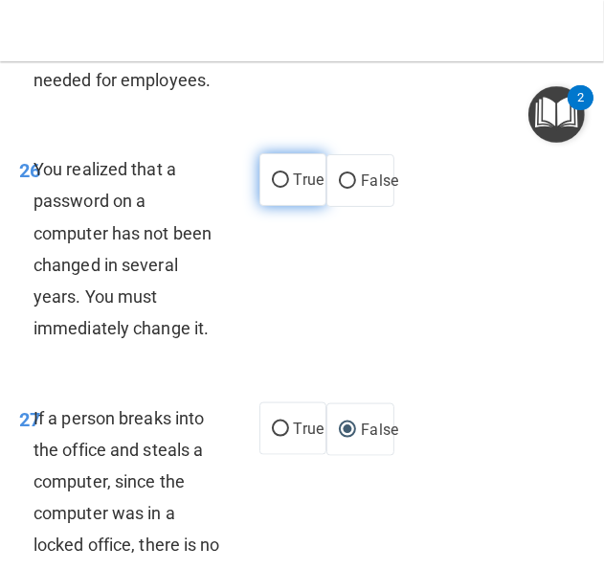
click at [306, 189] on span "True" at bounding box center [309, 179] width 30 height 18
click at [289, 188] on input "True" at bounding box center [280, 180] width 17 height 14
radio input "true"
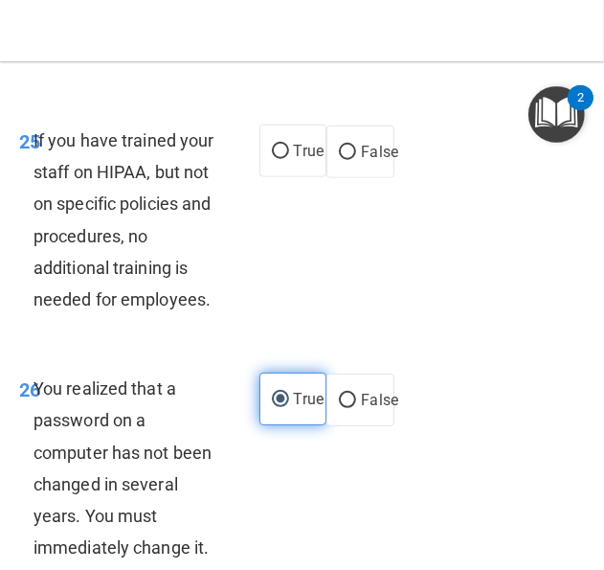
scroll to position [6649, 0]
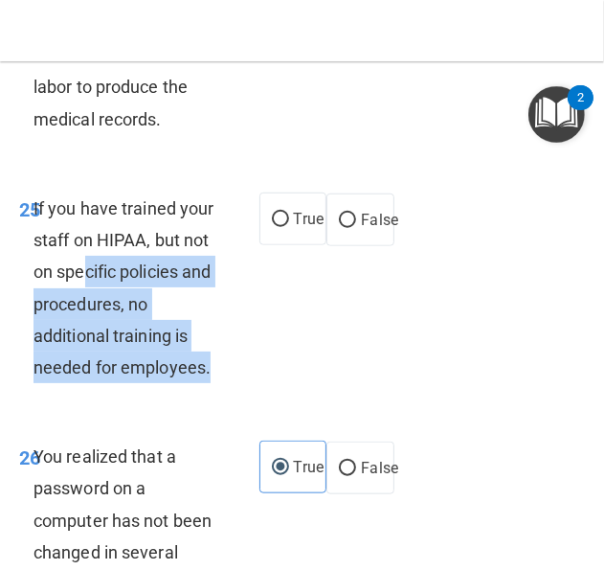
drag, startPoint x: 228, startPoint y: 467, endPoint x: 89, endPoint y: 355, distance: 178.4
click at [89, 355] on div "If you have trained your staff on HIPAA, but not on specific policies and proce…" at bounding box center [134, 287] width 201 height 191
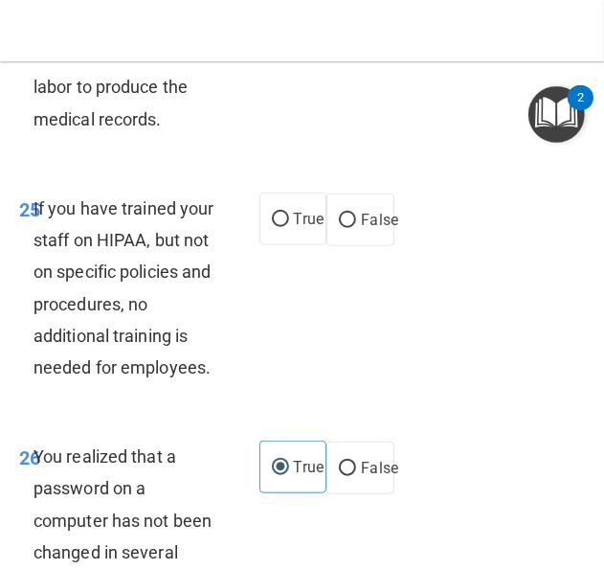
drag, startPoint x: 89, startPoint y: 355, endPoint x: 314, endPoint y: 348, distance: 225.1
click at [299, 386] on div "25 If you have trained your staff on HIPAA, but not on specific policies and pr…" at bounding box center [302, 292] width 595 height 248
click at [326, 246] on label "False" at bounding box center [360, 219] width 68 height 53
click at [339, 228] on input "False" at bounding box center [347, 220] width 17 height 14
radio input "true"
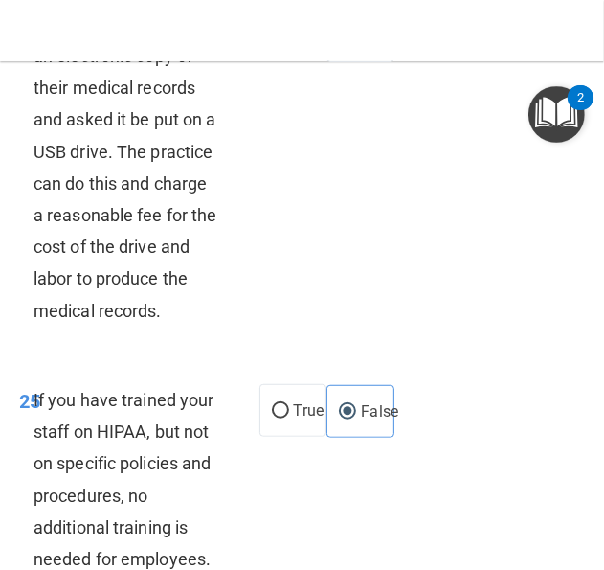
scroll to position [6362, 0]
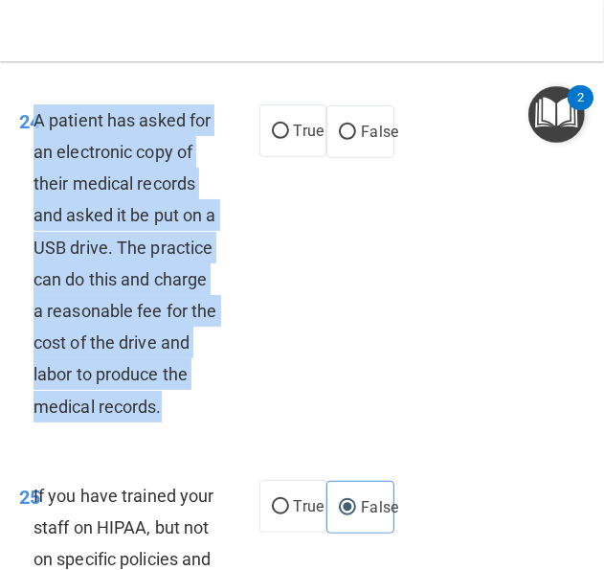
drag, startPoint x: 185, startPoint y: 510, endPoint x: 35, endPoint y: 181, distance: 361.6
click at [35, 181] on div "A patient has asked for an electronic copy of their medical records and asked i…" at bounding box center [134, 263] width 201 height 318
drag, startPoint x: 35, startPoint y: 181, endPoint x: 54, endPoint y: 196, distance: 23.8
click at [272, 139] on input "True" at bounding box center [280, 131] width 17 height 14
radio input "true"
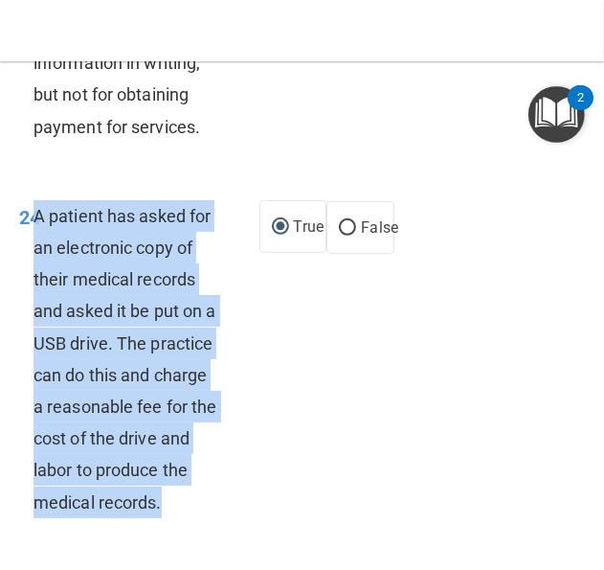
click at [100, 361] on div "A patient has asked for an electronic copy of their medical records and asked i…" at bounding box center [134, 359] width 201 height 318
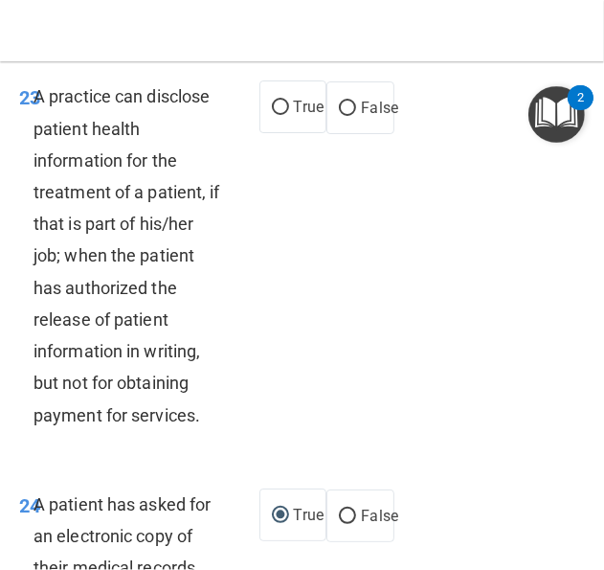
scroll to position [5979, 0]
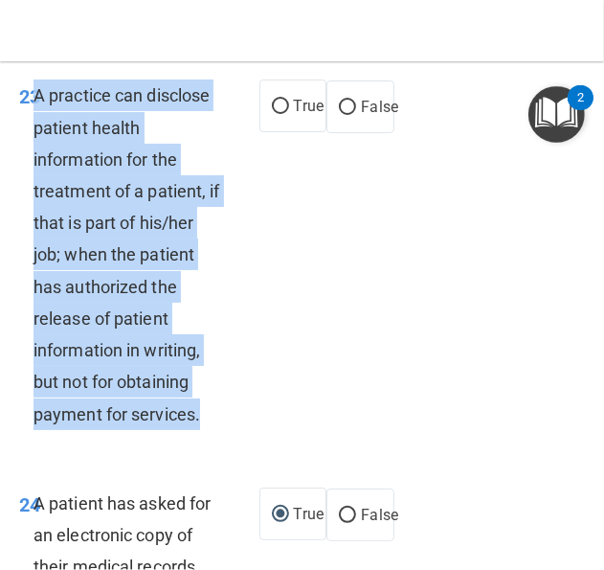
drag, startPoint x: 218, startPoint y: 473, endPoint x: 34, endPoint y: 168, distance: 356.9
click at [34, 168] on div "A practice can disclose patient health information for the treatment of a patie…" at bounding box center [134, 253] width 201 height 349
drag, startPoint x: 34, startPoint y: 168, endPoint x: 71, endPoint y: 230, distance: 72.6
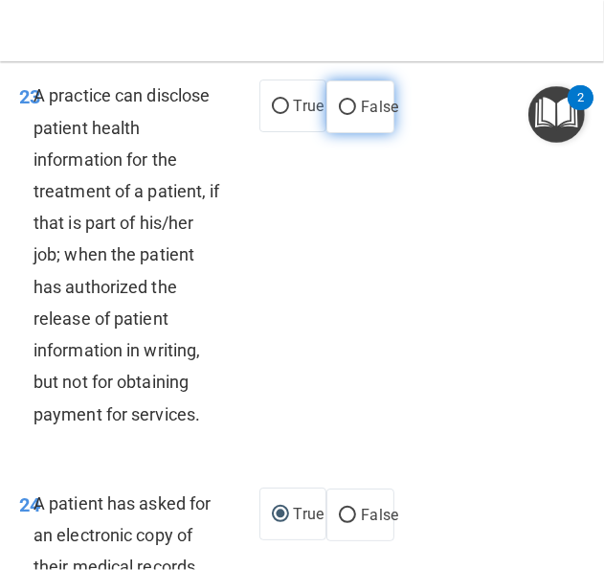
click at [326, 133] on label "False" at bounding box center [360, 106] width 68 height 53
click at [339, 115] on input "False" at bounding box center [347, 108] width 17 height 14
radio input "true"
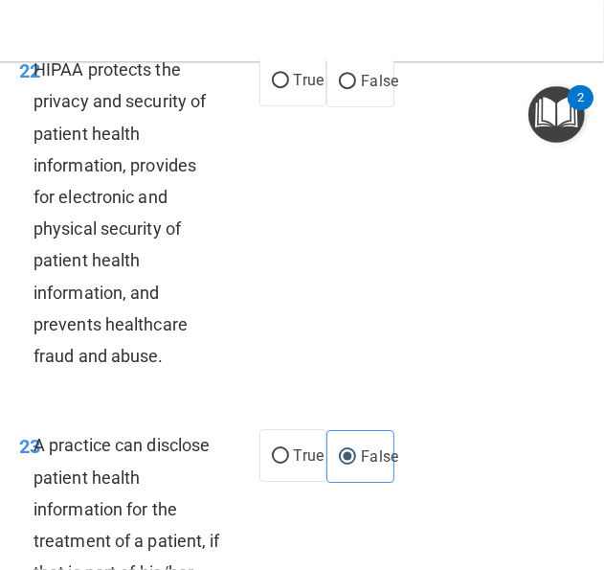
scroll to position [5596, 0]
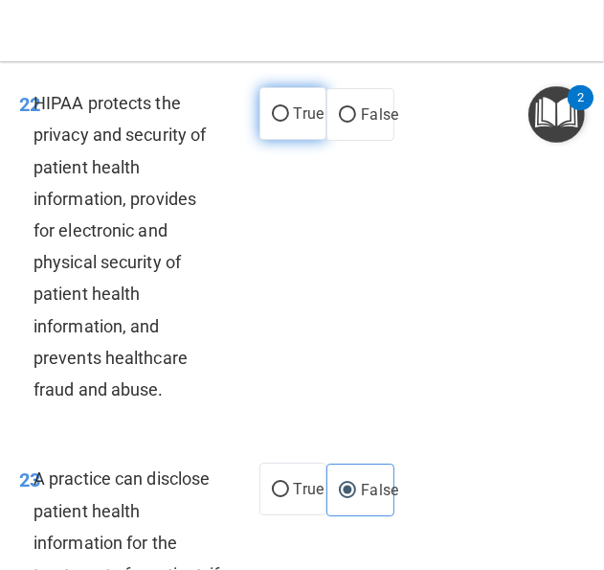
click at [294, 123] on span "True" at bounding box center [309, 113] width 30 height 18
click at [289, 122] on input "True" at bounding box center [280, 114] width 17 height 14
radio input "true"
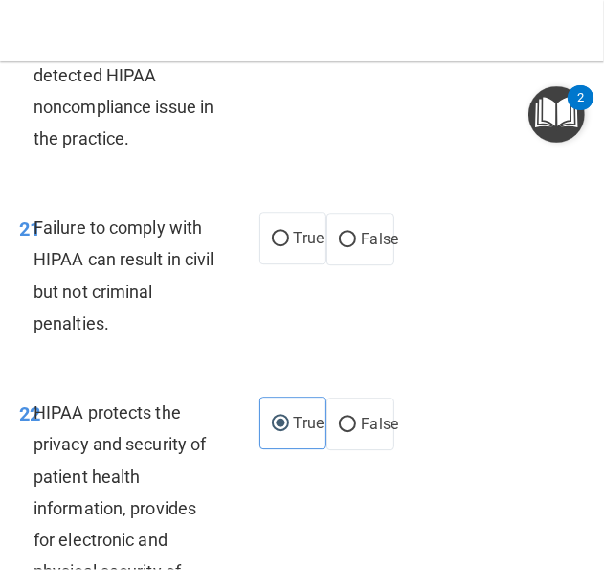
scroll to position [5213, 0]
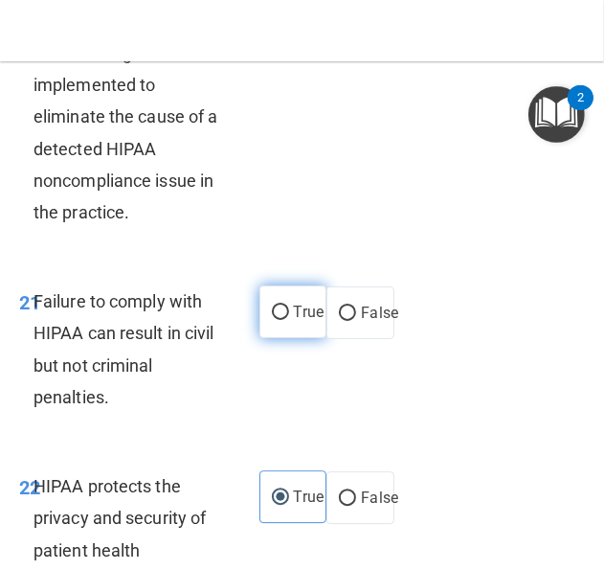
click at [272, 320] on input "True" at bounding box center [280, 312] width 17 height 14
radio input "true"
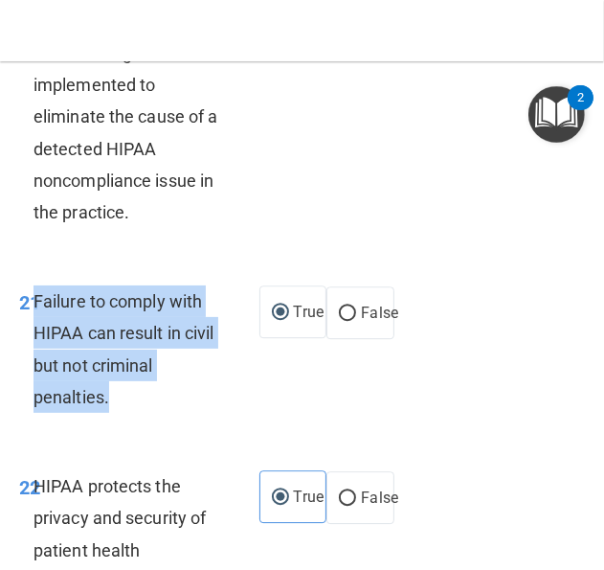
drag, startPoint x: 109, startPoint y: 474, endPoint x: 36, endPoint y: 370, distance: 127.2
click at [36, 370] on div "Failure to comply with HIPAA can result in civil but not criminal penalties." at bounding box center [134, 348] width 201 height 127
drag, startPoint x: 36, startPoint y: 370, endPoint x: 54, endPoint y: 368, distance: 17.3
click at [345, 321] on input "False" at bounding box center [347, 313] width 17 height 14
radio input "true"
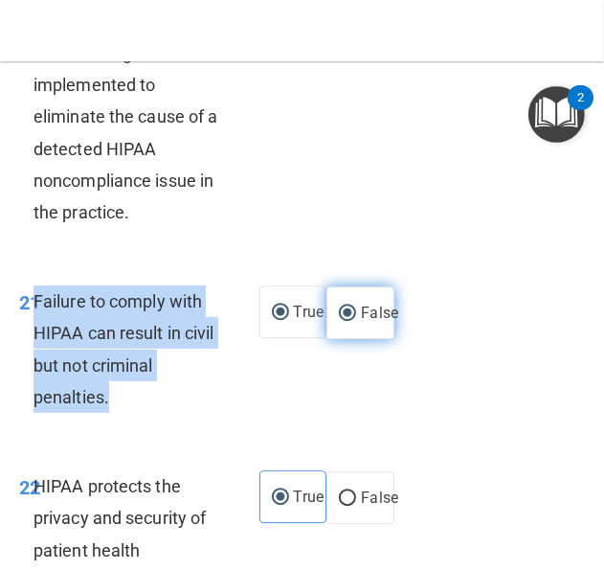
radio input "false"
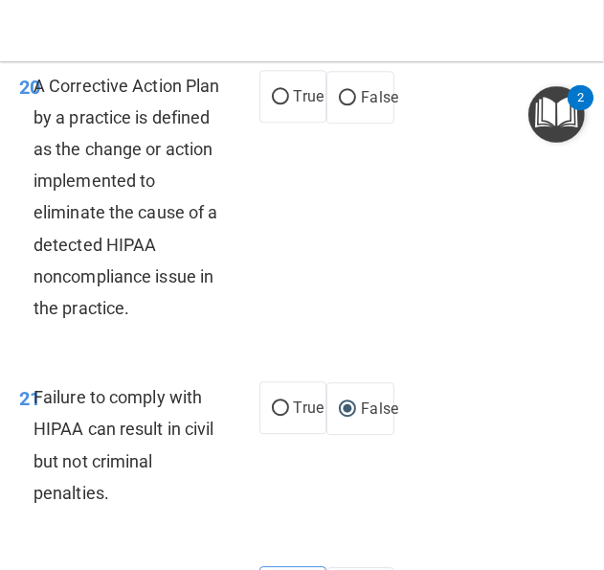
click at [111, 225] on div "A Corrective Action Plan by a practice is defined as the change or action imple…" at bounding box center [134, 197] width 201 height 255
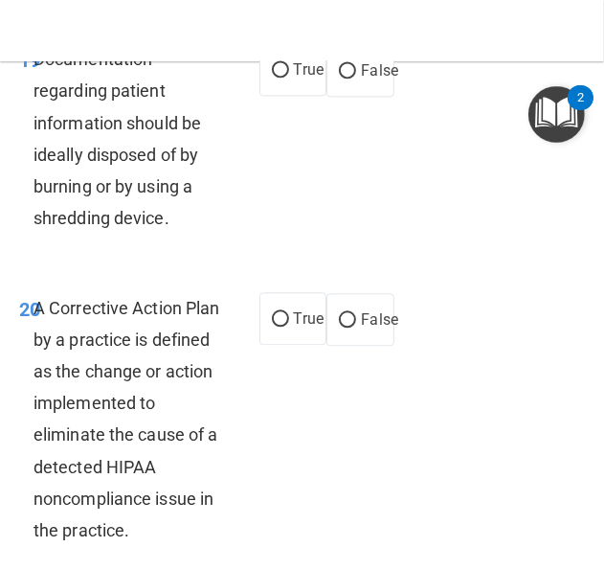
scroll to position [5021, 0]
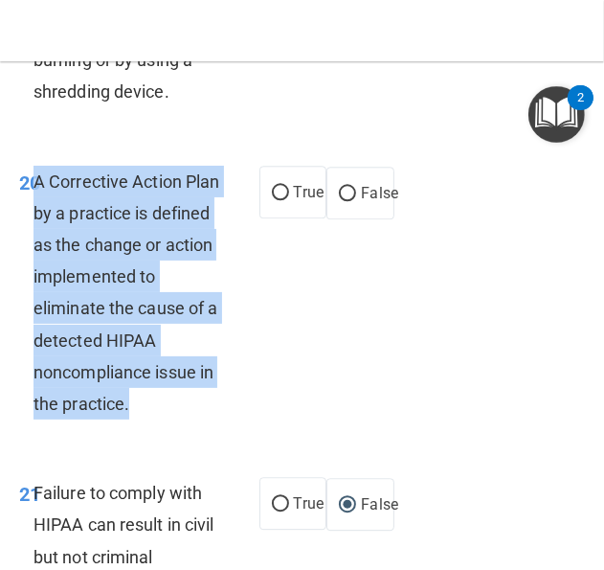
drag, startPoint x: 147, startPoint y: 475, endPoint x: 36, endPoint y: 244, distance: 256.1
click at [36, 244] on div "A Corrective Action Plan by a practice is defined as the change or action imple…" at bounding box center [134, 293] width 201 height 255
drag, startPoint x: 36, startPoint y: 244, endPoint x: 90, endPoint y: 294, distance: 73.2
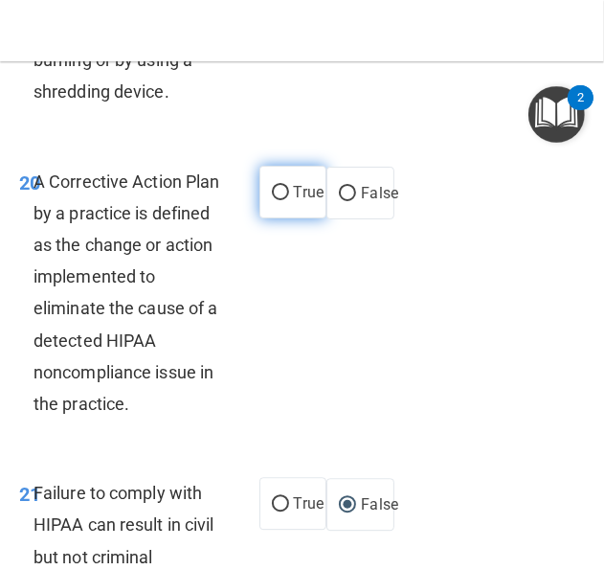
click at [304, 201] on span "True" at bounding box center [309, 192] width 30 height 18
click at [289, 200] on input "True" at bounding box center [280, 193] width 17 height 14
radio input "true"
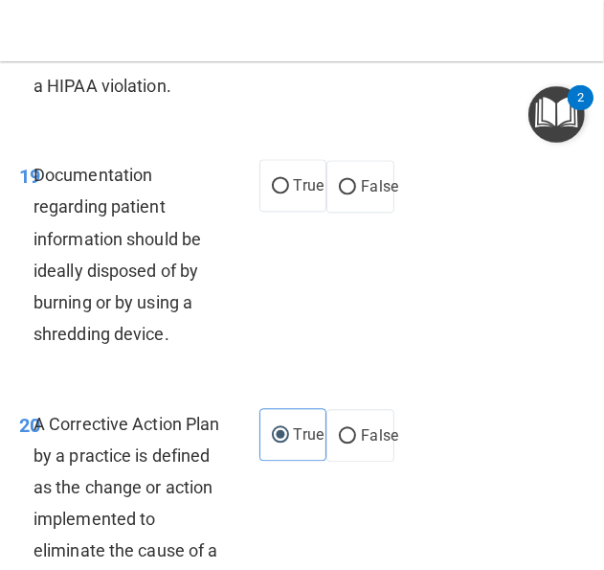
scroll to position [4734, 0]
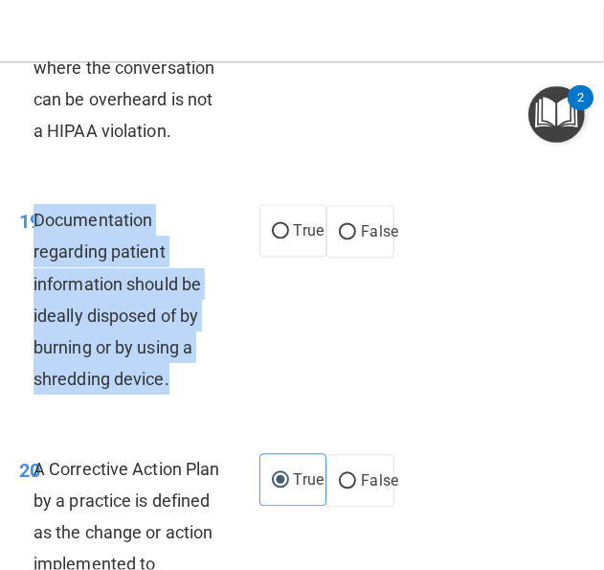
drag, startPoint x: 177, startPoint y: 435, endPoint x: 38, endPoint y: 285, distance: 203.9
click at [38, 285] on div "Documentation regarding patient information should be ideally disposed of by bu…" at bounding box center [134, 299] width 201 height 191
drag, startPoint x: 38, startPoint y: 285, endPoint x: 69, endPoint y: 292, distance: 31.4
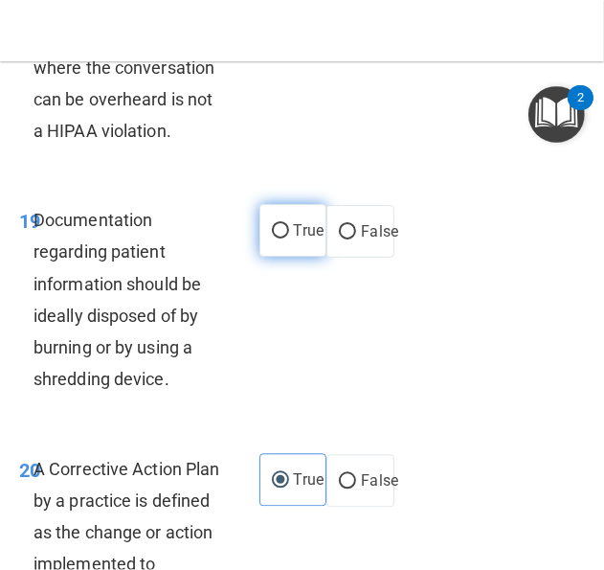
click at [299, 257] on label "True" at bounding box center [293, 230] width 68 height 53
click at [289, 238] on input "True" at bounding box center [280, 231] width 17 height 14
radio input "true"
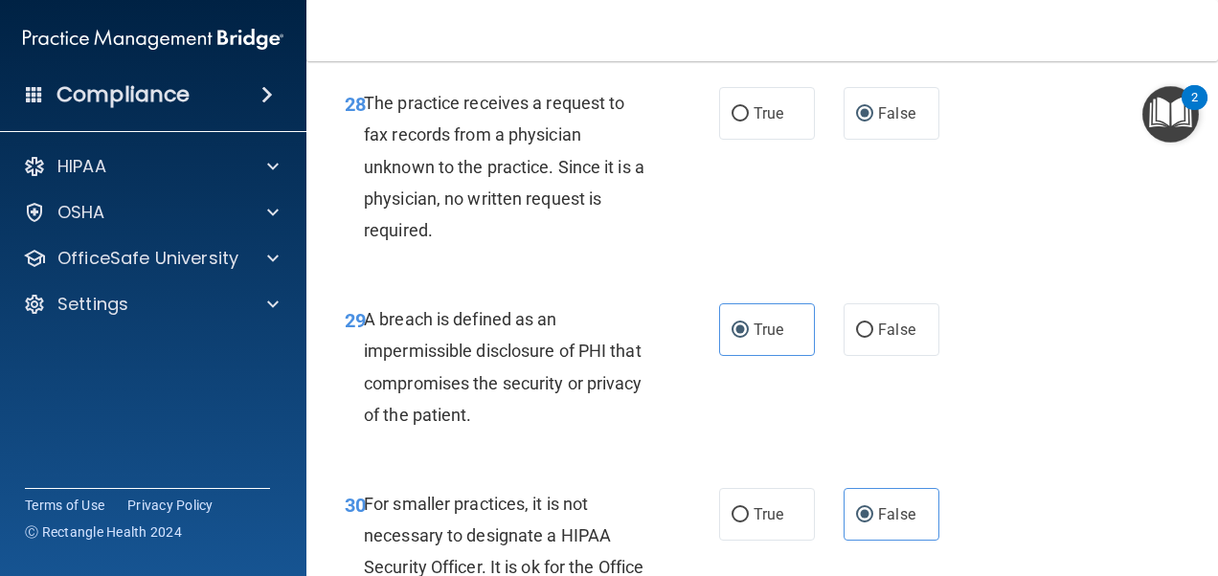
scroll to position [5756, 0]
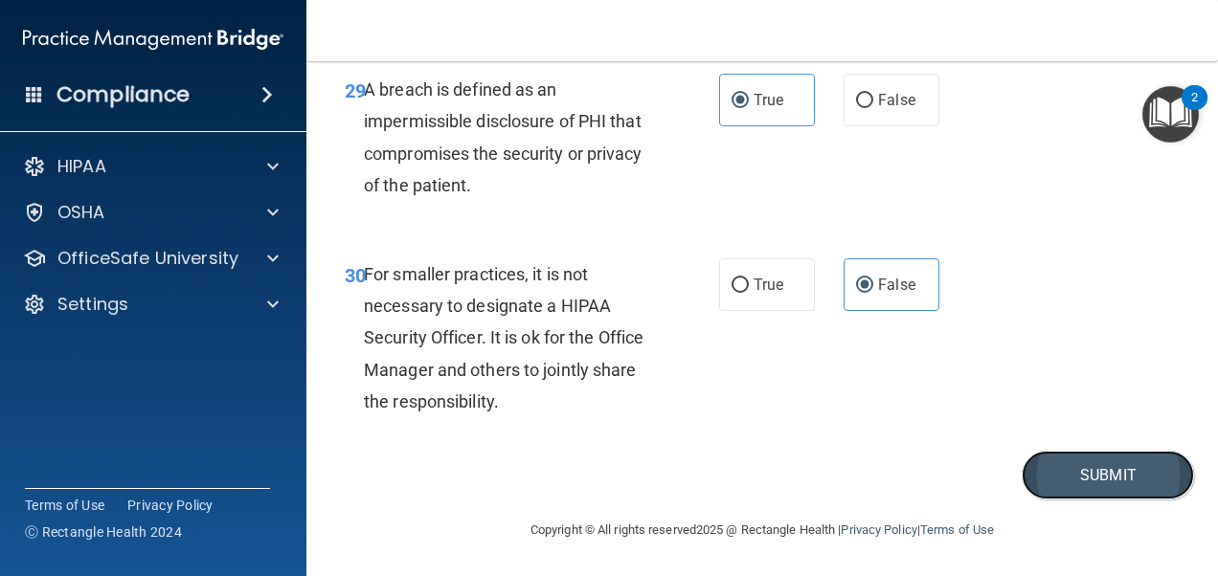
click at [1052, 467] on button "Submit" at bounding box center [1107, 475] width 172 height 49
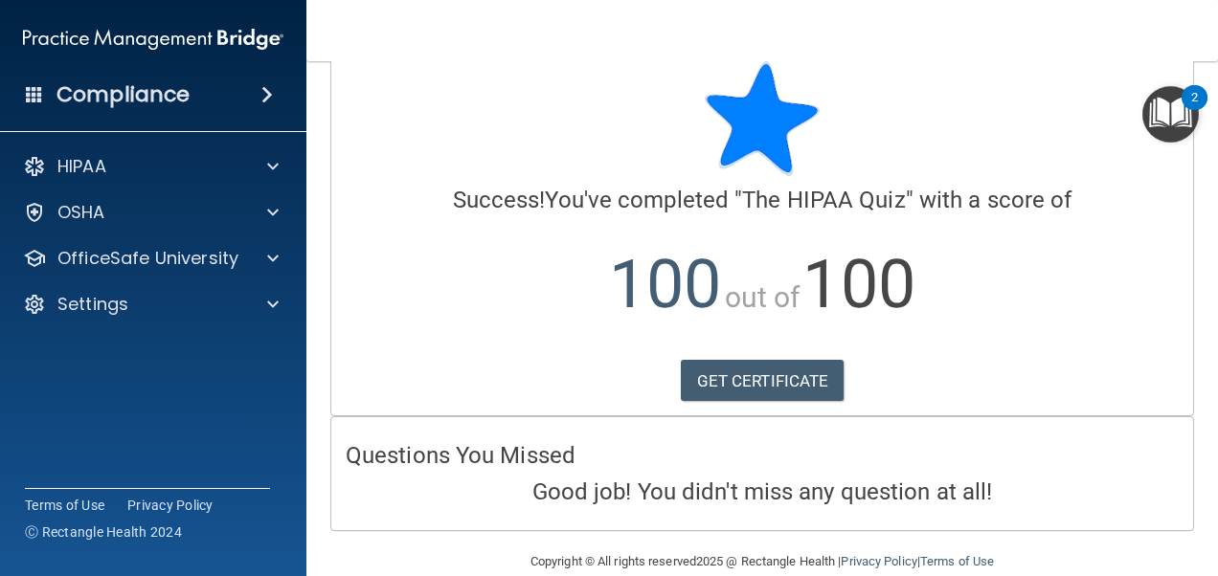
scroll to position [64, 0]
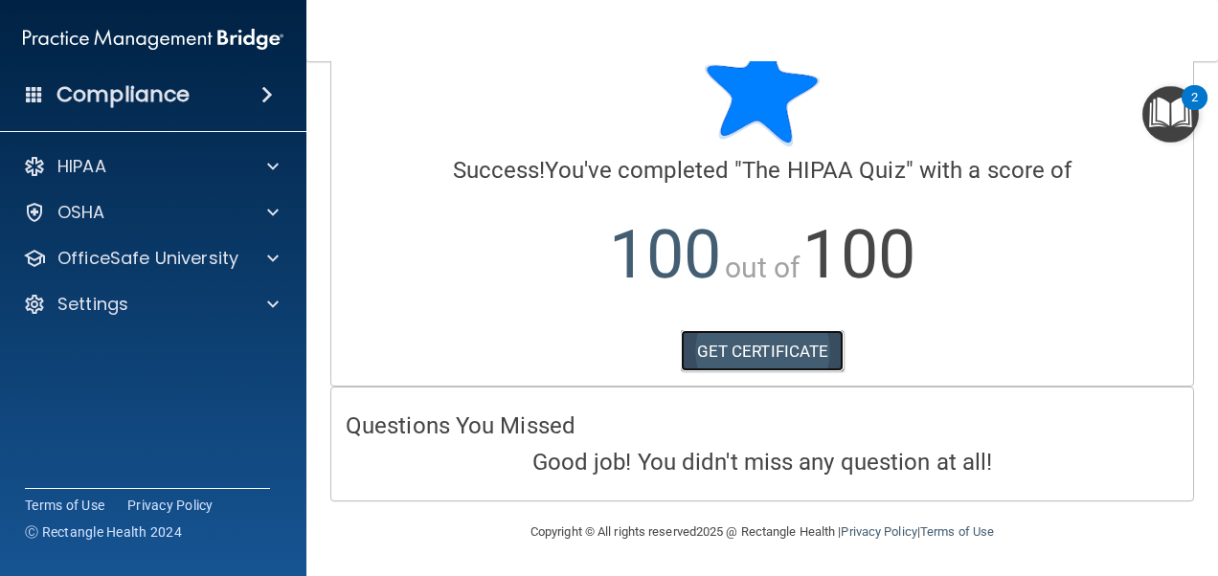
click at [729, 346] on link "GET CERTIFICATE" at bounding box center [763, 351] width 164 height 42
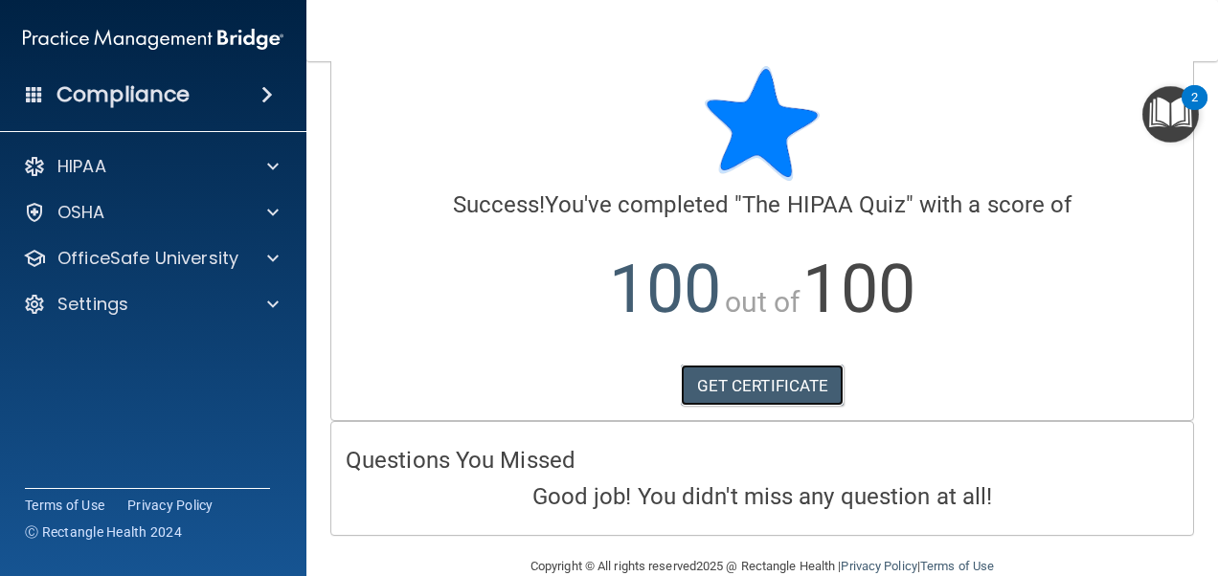
scroll to position [0, 0]
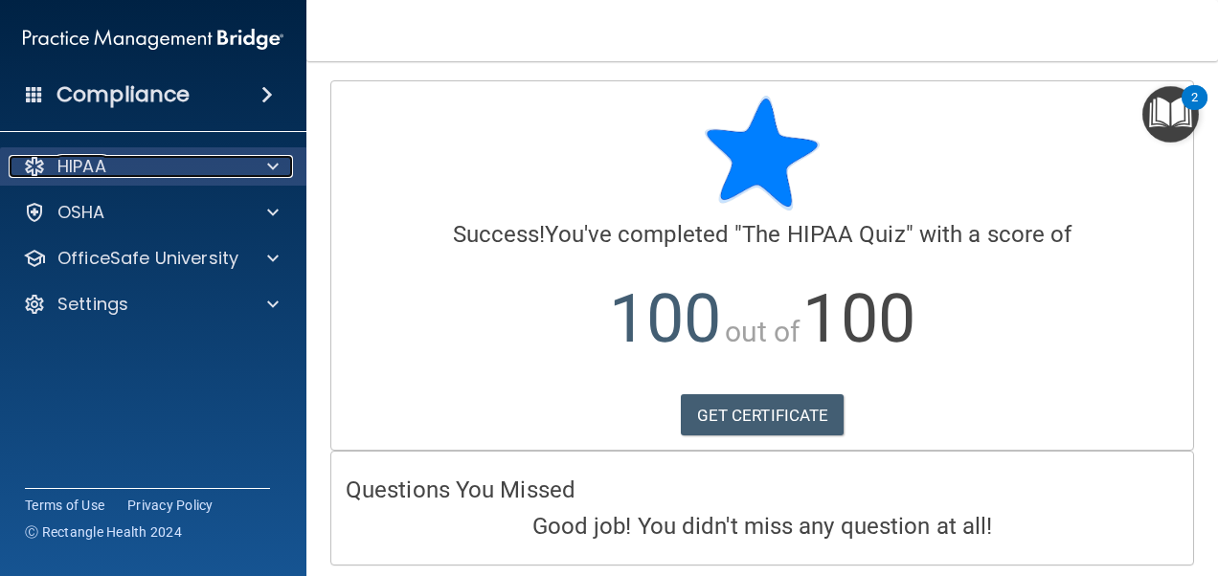
click at [239, 168] on div "HIPAA" at bounding box center [127, 166] width 237 height 23
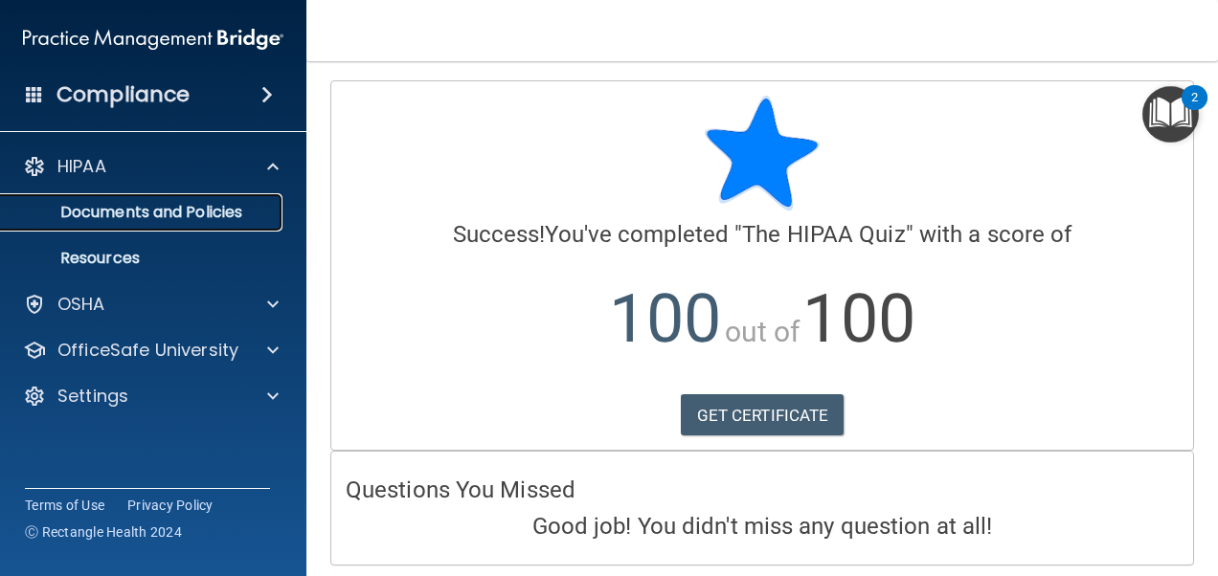
click at [88, 216] on p "Documents and Policies" at bounding box center [142, 212] width 261 height 19
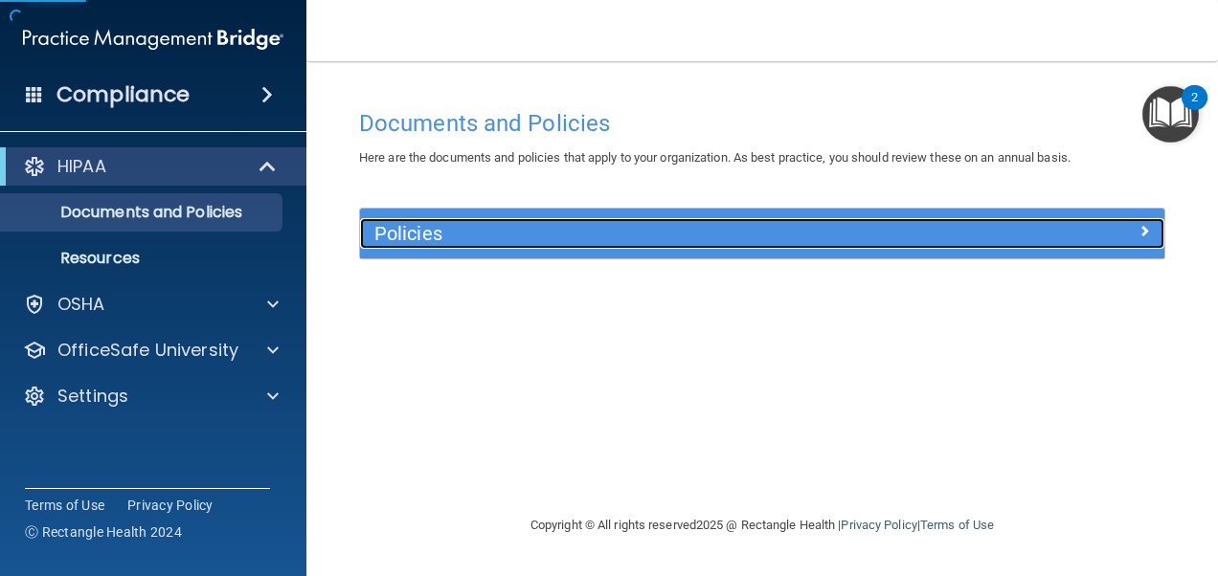
click at [1127, 243] on div "Policies" at bounding box center [762, 233] width 804 height 31
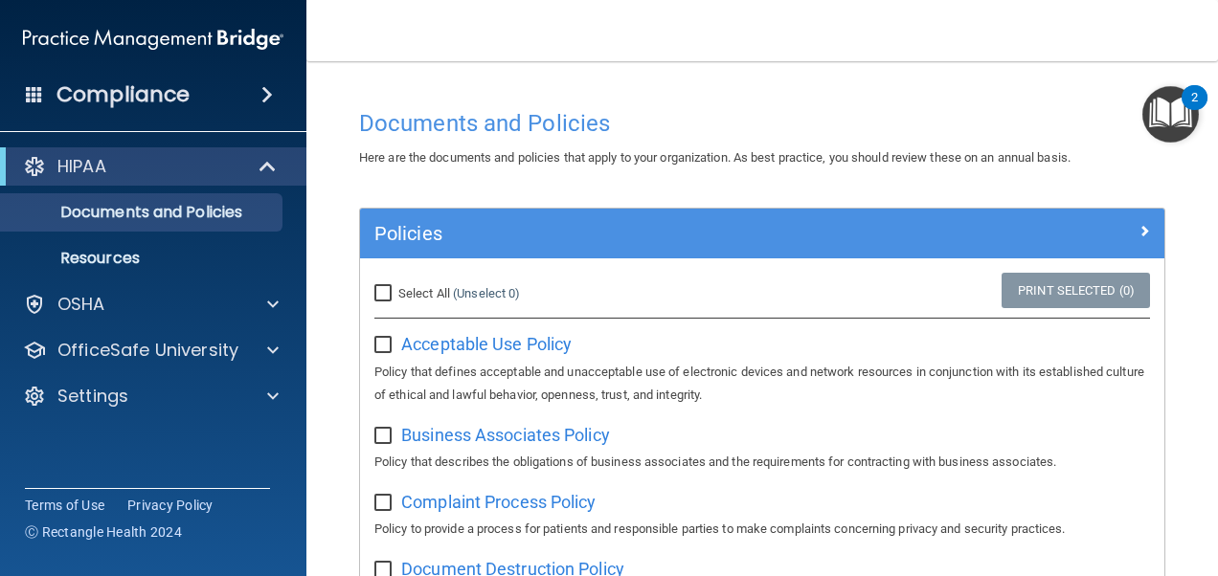
click at [374, 293] on input "Select All (Unselect 0) Unselect All" at bounding box center [385, 293] width 22 height 15
checkbox input "true"
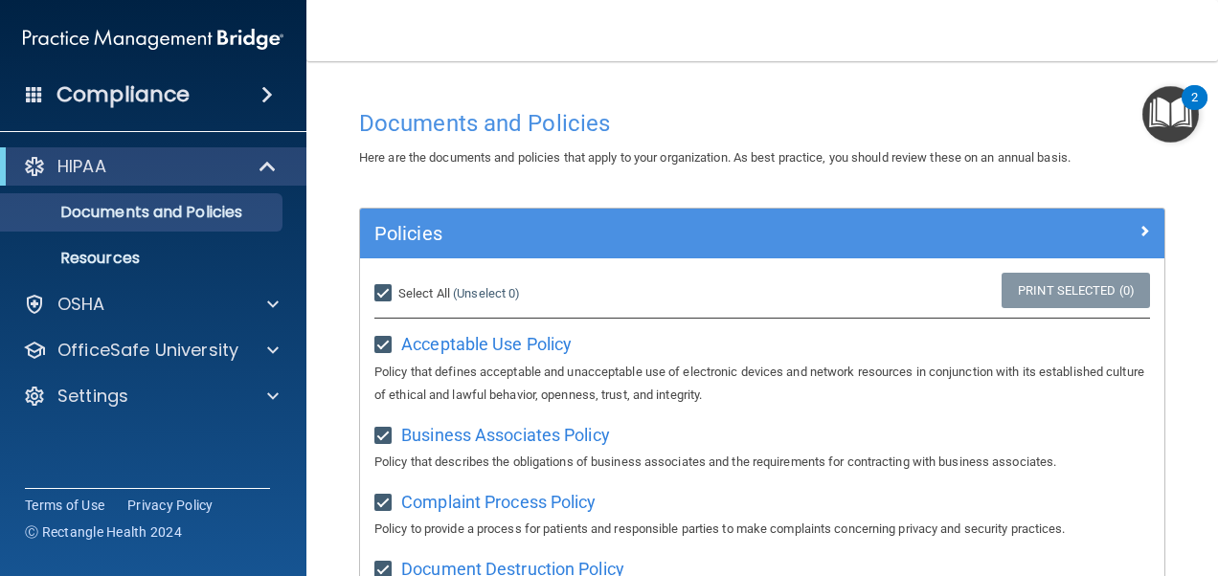
checkbox input "true"
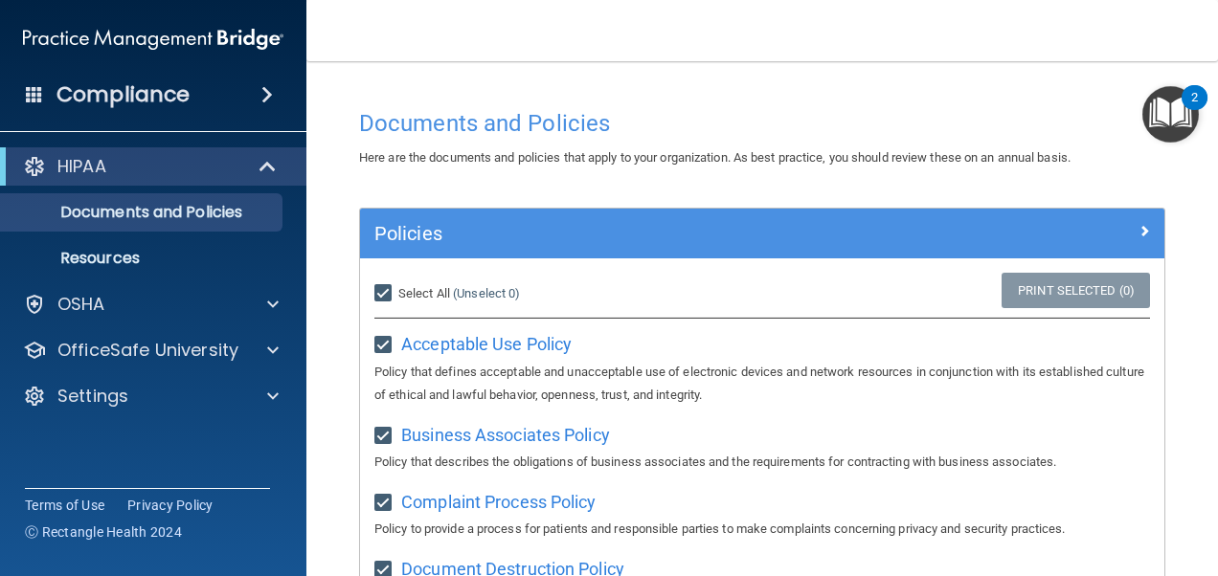
checkbox input "true"
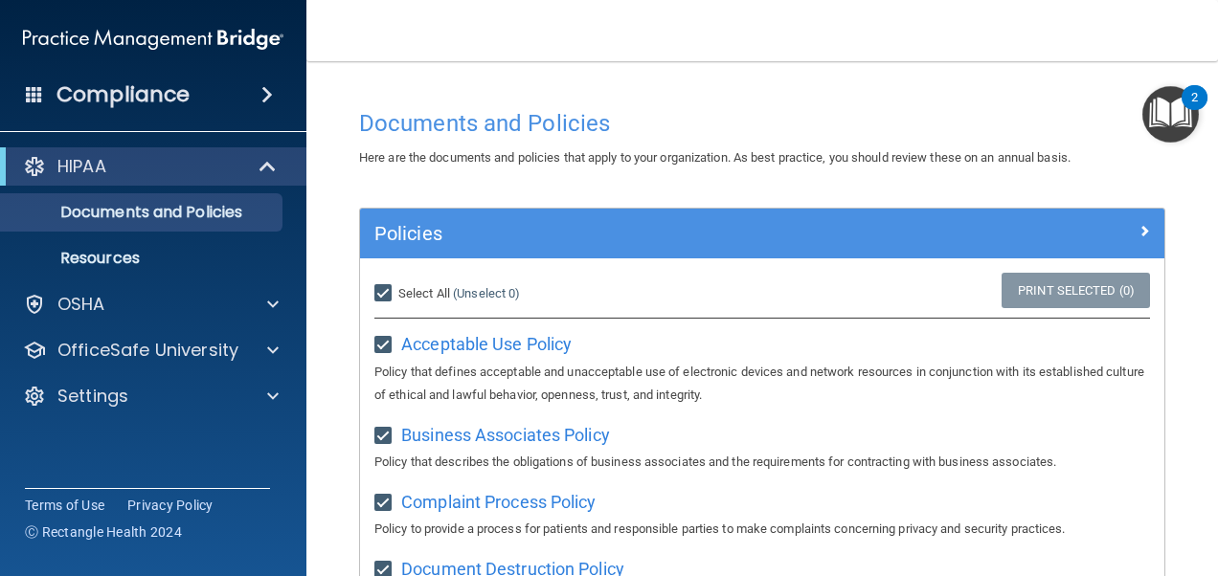
checkbox input "true"
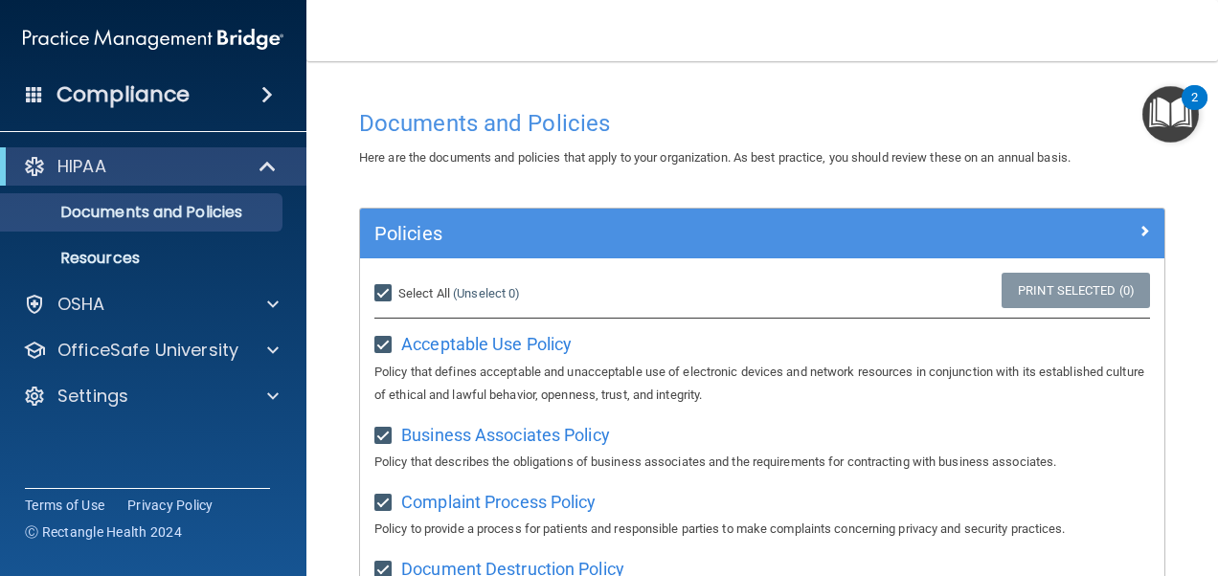
checkbox input "true"
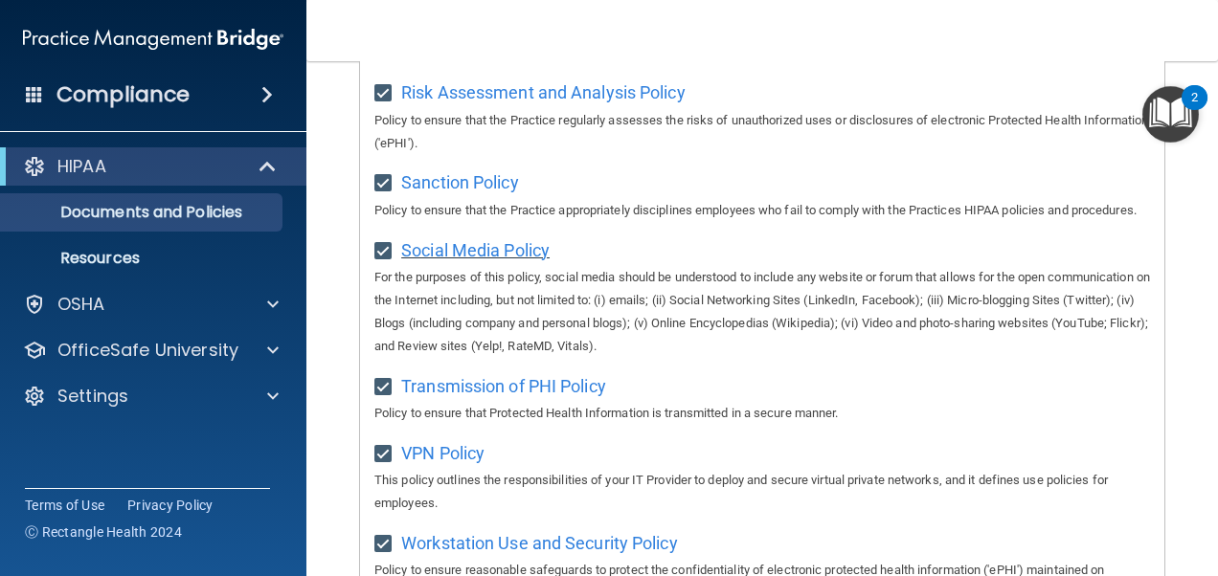
scroll to position [1419, 0]
click at [470, 262] on span "Social Media Policy" at bounding box center [475, 252] width 148 height 20
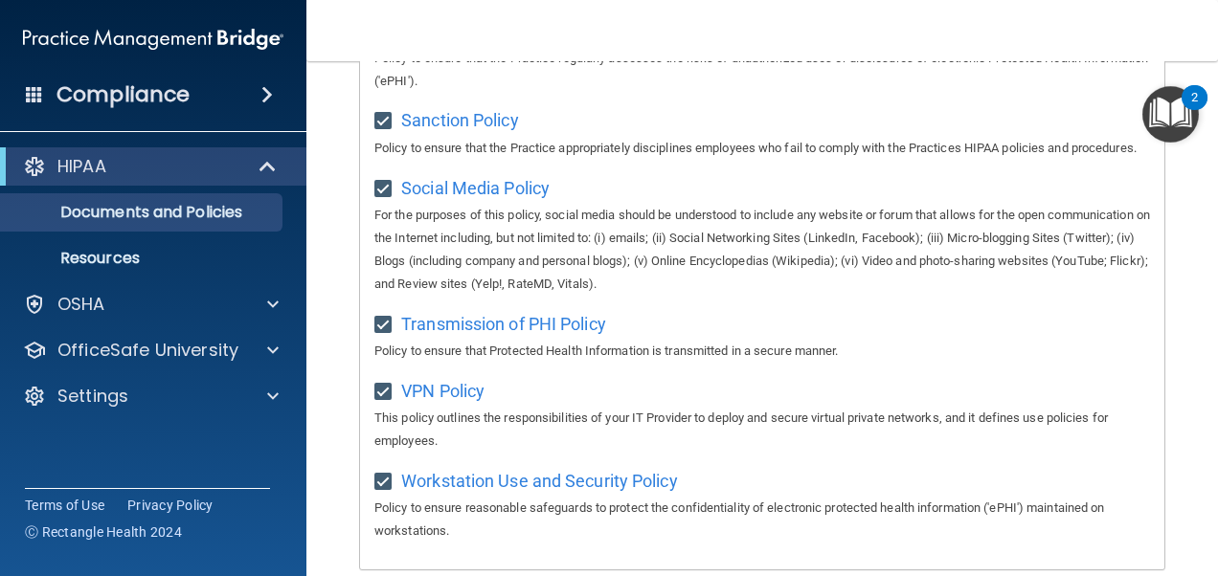
scroll to position [1323, 0]
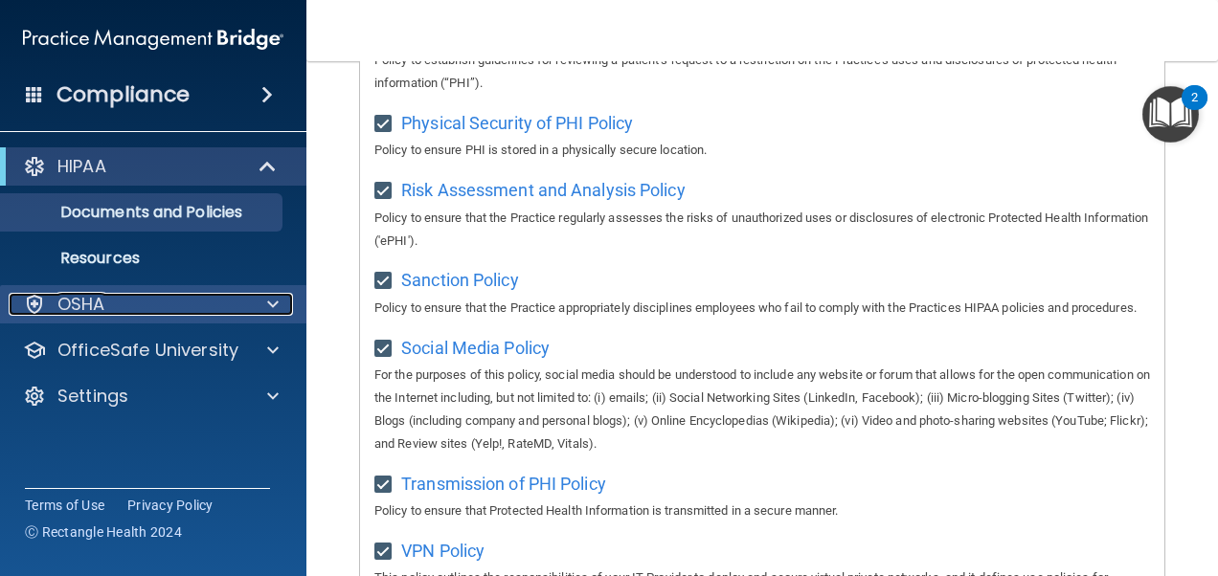
click at [96, 302] on p "OSHA" at bounding box center [81, 304] width 48 height 23
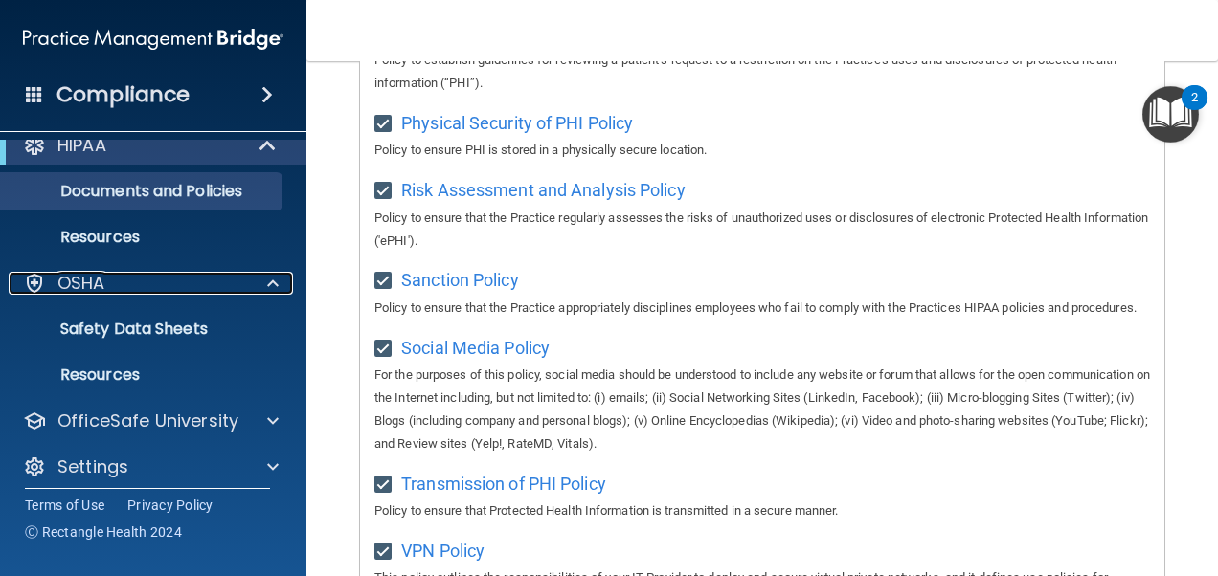
scroll to position [34, 0]
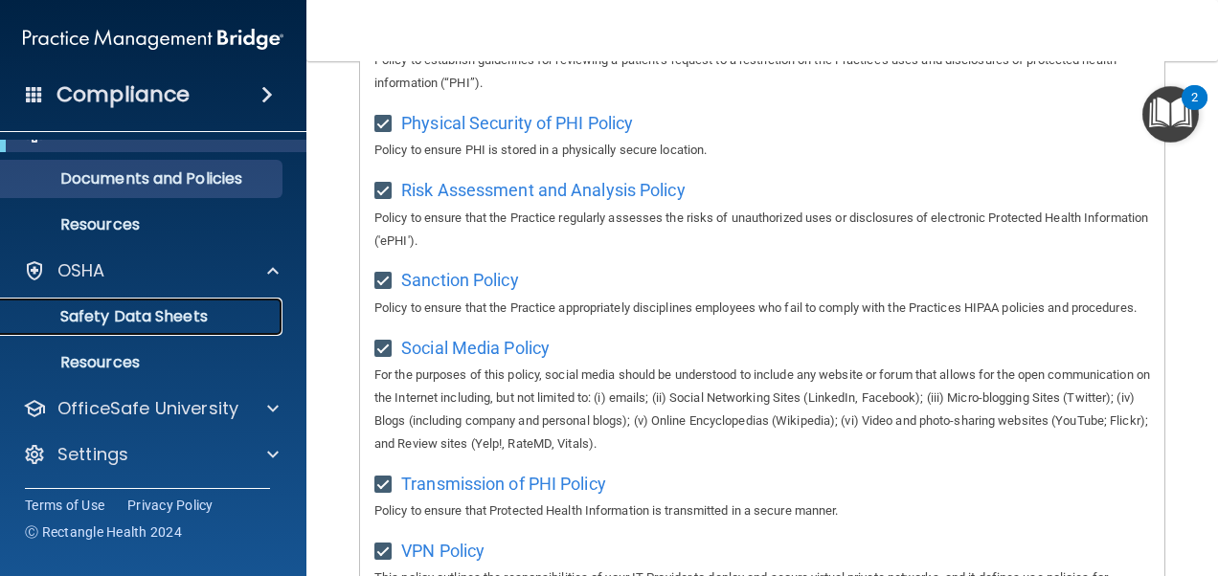
click at [168, 310] on p "Safety Data Sheets" at bounding box center [142, 316] width 261 height 19
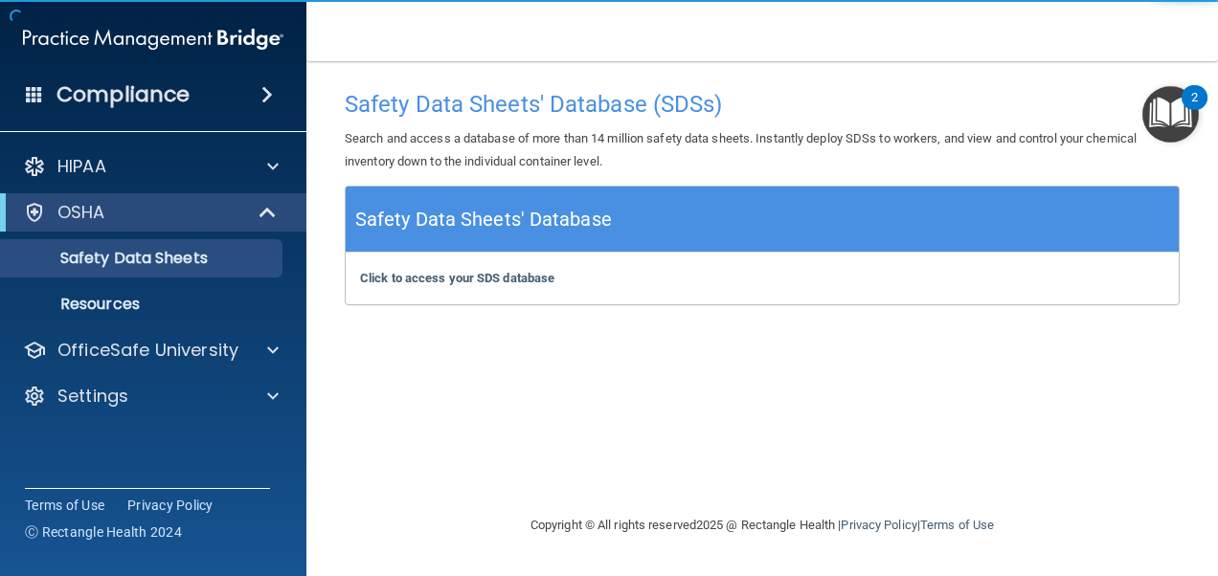
click at [506, 266] on div "Click to access your SDS database Click to access your SDS database" at bounding box center [762, 279] width 833 height 52
click at [506, 236] on h5 "Safety Data Sheets' Database" at bounding box center [483, 220] width 257 height 34
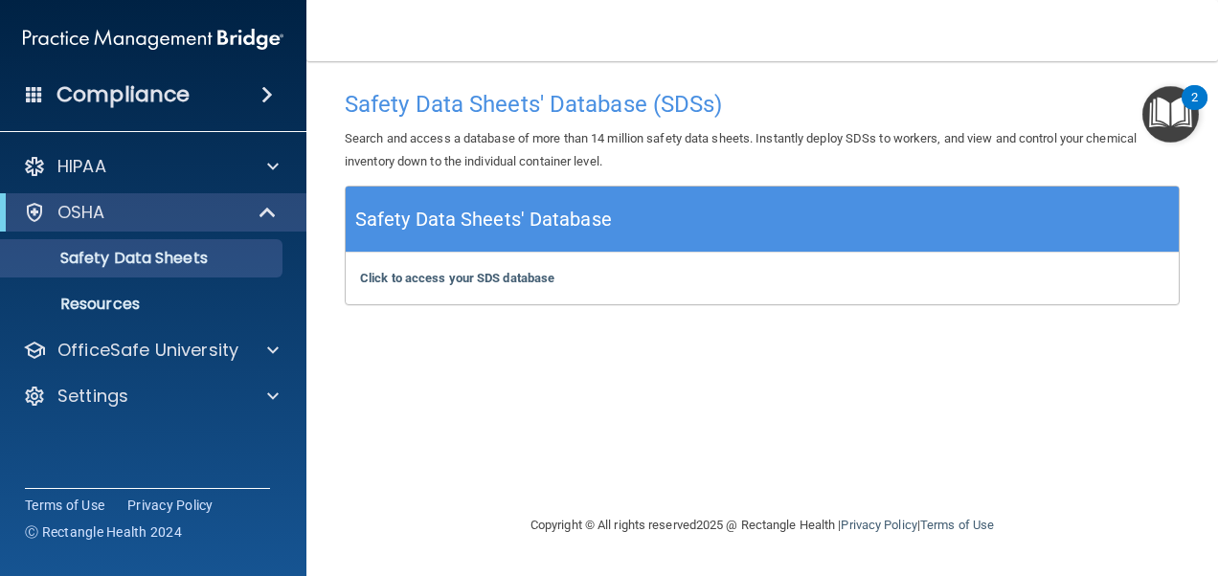
click at [527, 211] on h5 "Safety Data Sheets' Database" at bounding box center [483, 220] width 257 height 34
click at [527, 286] on div "Click to access your SDS database Click to access your SDS database" at bounding box center [762, 279] width 833 height 52
click at [534, 275] on b "Click to access your SDS database" at bounding box center [457, 278] width 194 height 14
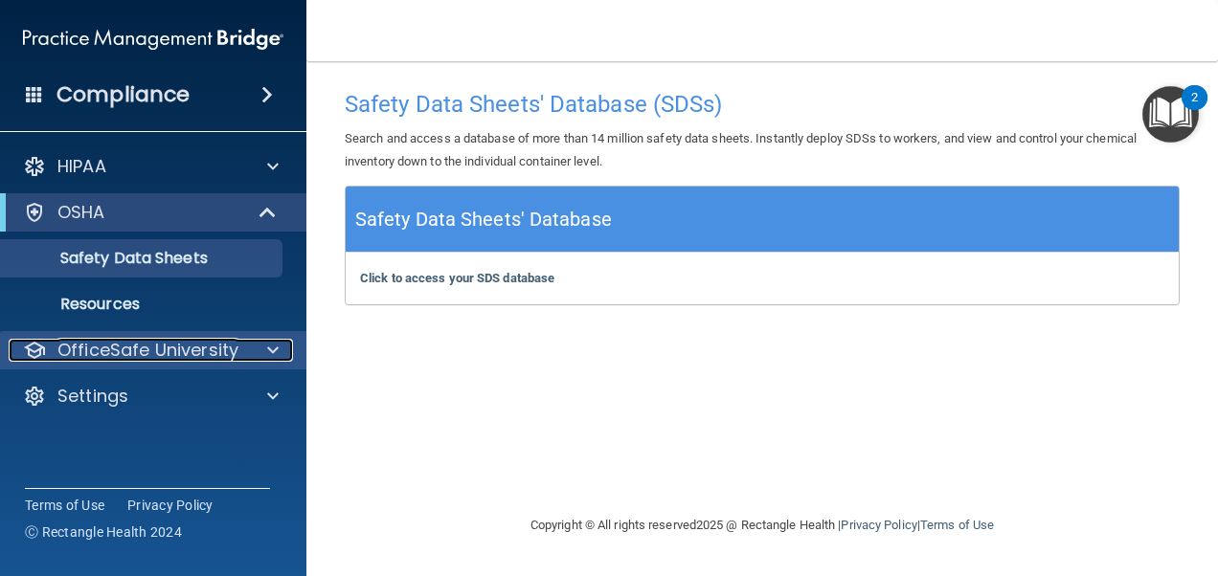
click at [138, 351] on p "OfficeSafe University" at bounding box center [147, 350] width 181 height 23
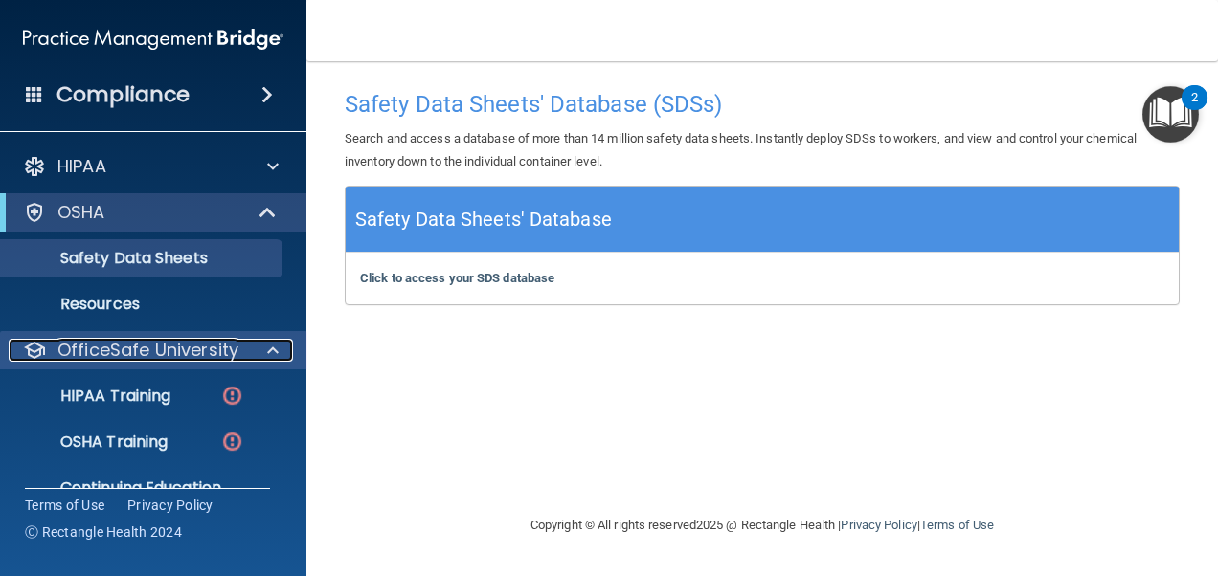
scroll to position [79, 0]
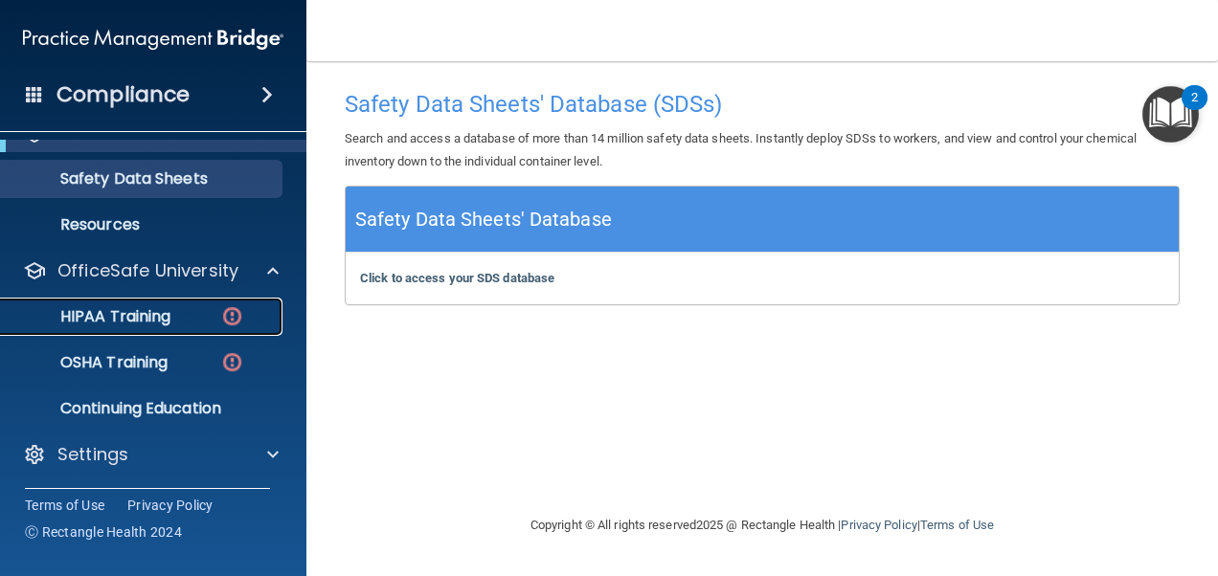
click at [161, 322] on p "HIPAA Training" at bounding box center [91, 316] width 158 height 19
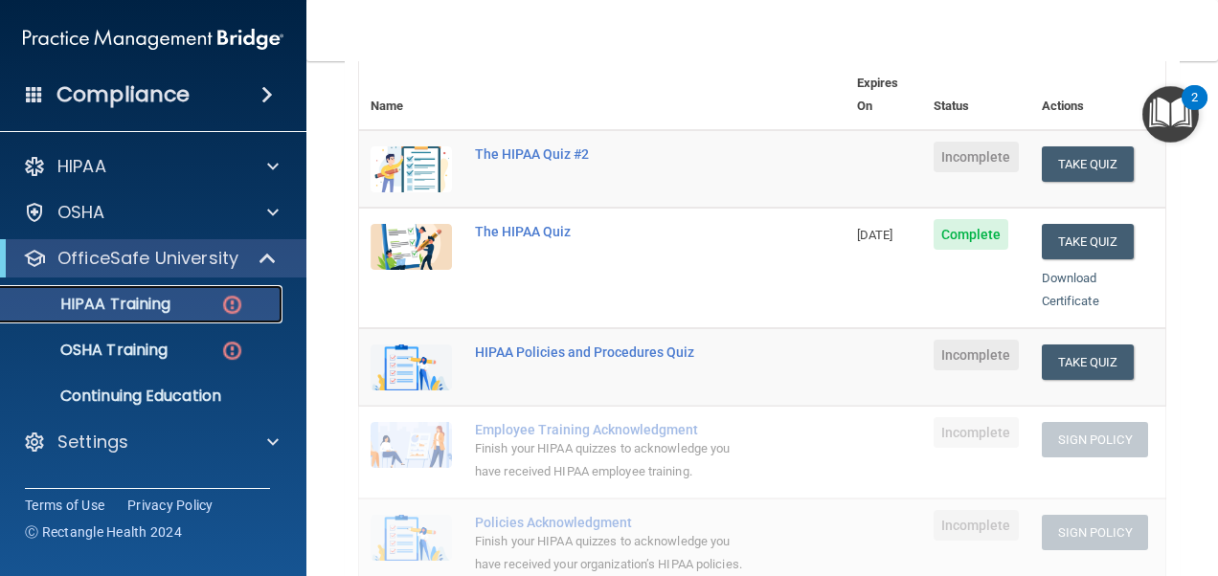
scroll to position [191, 0]
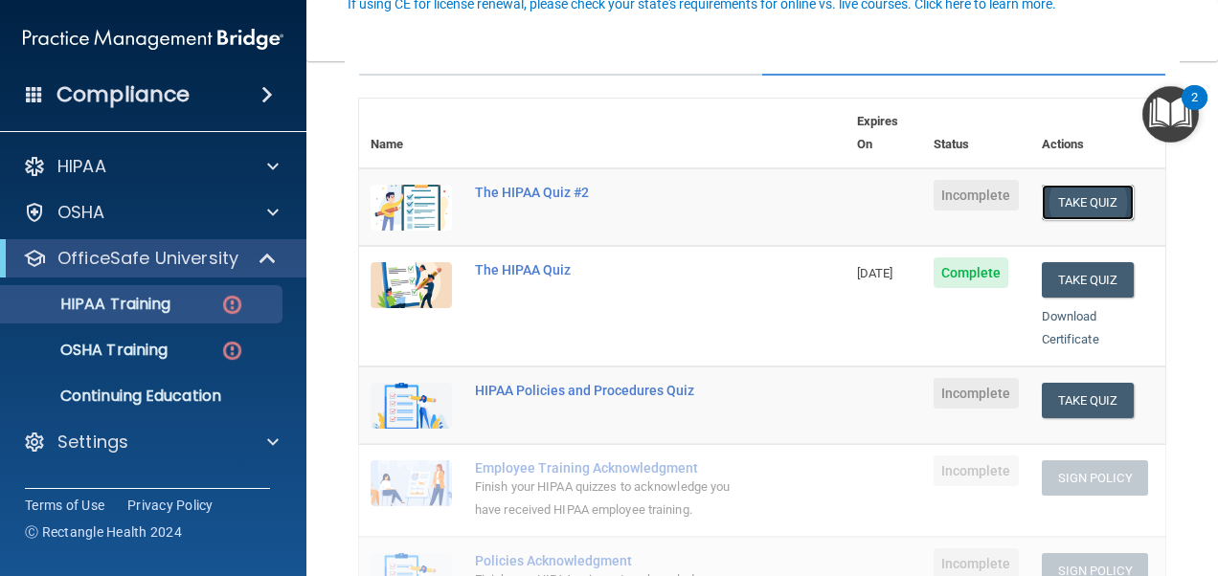
click at [1076, 185] on button "Take Quiz" at bounding box center [1088, 202] width 92 height 35
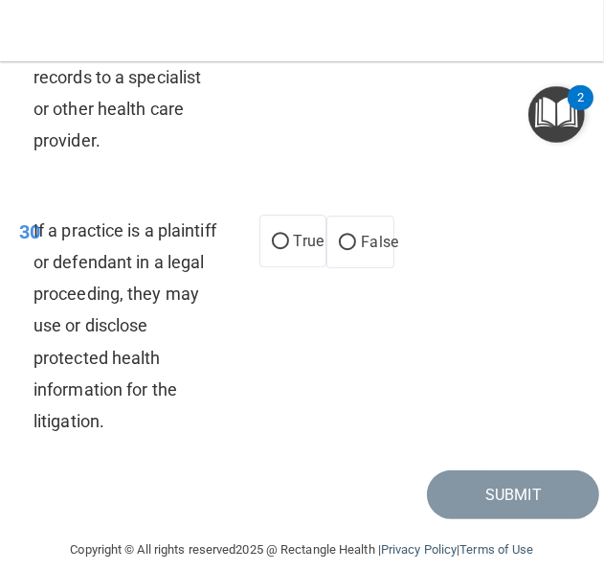
scroll to position [8308, 0]
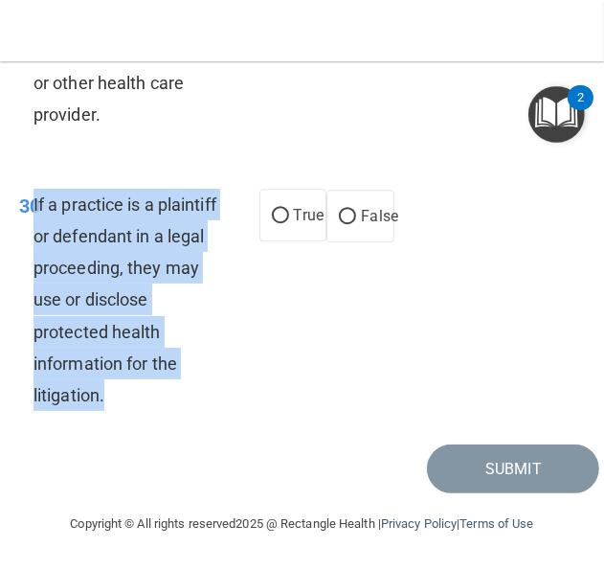
drag, startPoint x: 146, startPoint y: 400, endPoint x: 33, endPoint y: 211, distance: 220.7
click at [34, 211] on div "If a practice is a plaintiff or defendant in a legal proceeding, they may use o…" at bounding box center [134, 300] width 201 height 223
drag, startPoint x: 33, startPoint y: 211, endPoint x: 79, endPoint y: 222, distance: 47.4
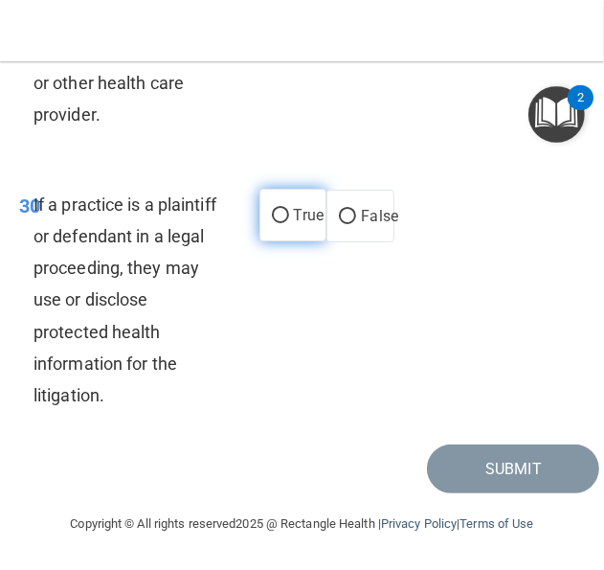
click at [294, 207] on span "True" at bounding box center [309, 215] width 30 height 18
click at [289, 209] on input "True" at bounding box center [280, 216] width 17 height 14
radio input "true"
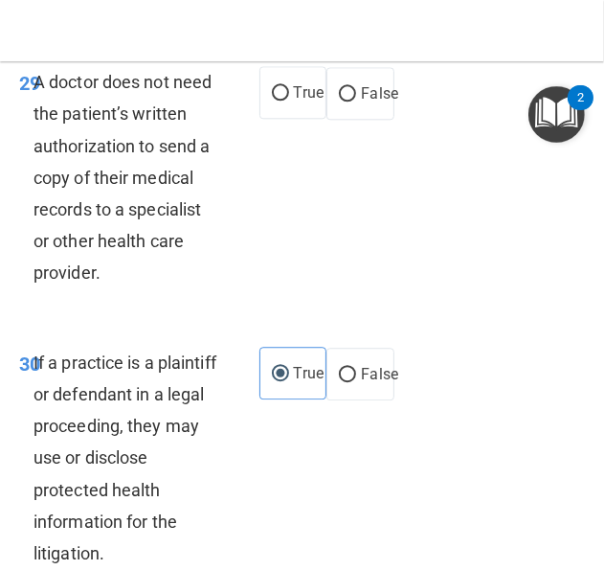
scroll to position [8021, 0]
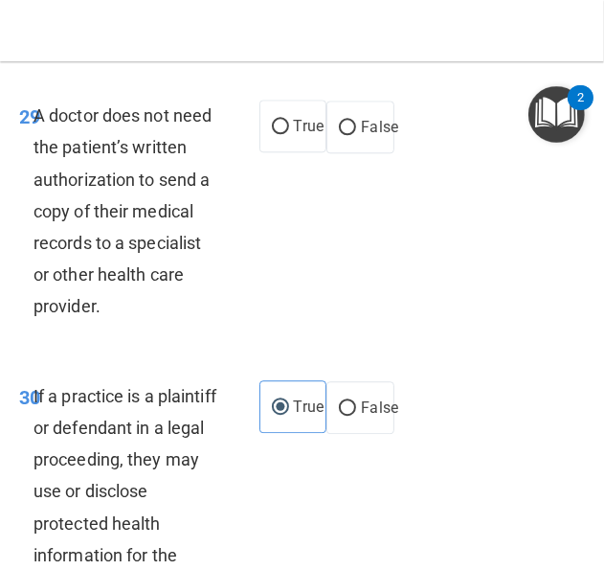
drag, startPoint x: 118, startPoint y: 411, endPoint x: 34, endPoint y: 206, distance: 221.2
click at [34, 206] on div "A doctor does not need the patient’s written authorization to send a copy of th…" at bounding box center [134, 211] width 201 height 223
drag, startPoint x: 34, startPoint y: 206, endPoint x: 130, endPoint y: 292, distance: 128.8
click at [340, 135] on input "False" at bounding box center [347, 128] width 17 height 14
radio input "true"
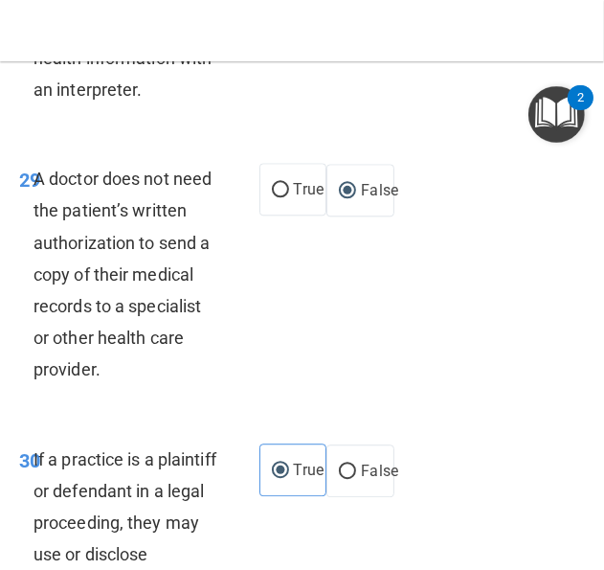
scroll to position [7925, 0]
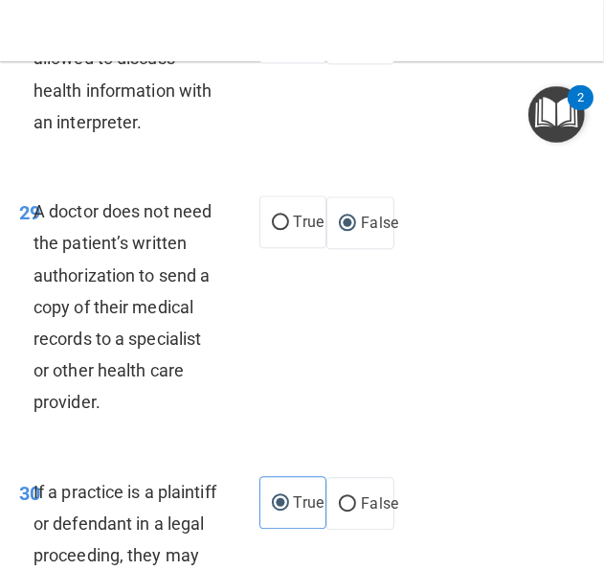
click at [174, 138] on div "A healthcare provider is allowed to discuss health information with an interpre…" at bounding box center [134, 74] width 201 height 127
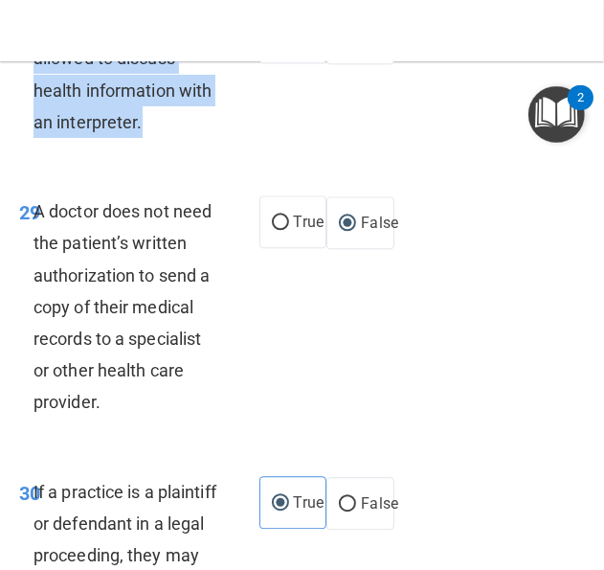
drag, startPoint x: 147, startPoint y: 222, endPoint x: 38, endPoint y: 118, distance: 151.0
click at [38, 118] on div "A healthcare provider is allowed to discuss health information with an interpre…" at bounding box center [134, 74] width 201 height 127
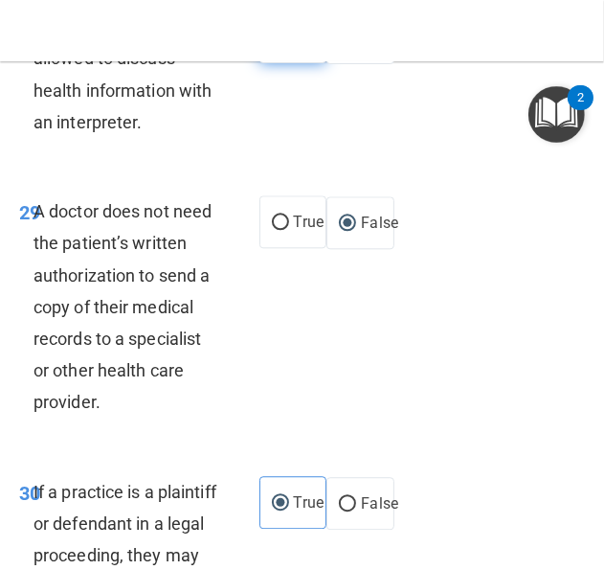
click at [295, 46] on span "True" at bounding box center [309, 37] width 30 height 18
click at [289, 45] on input "True" at bounding box center [280, 38] width 17 height 14
radio input "true"
click at [176, 280] on div "29 A doctor does not need the patient’s written authorization to send a copy of…" at bounding box center [302, 311] width 595 height 281
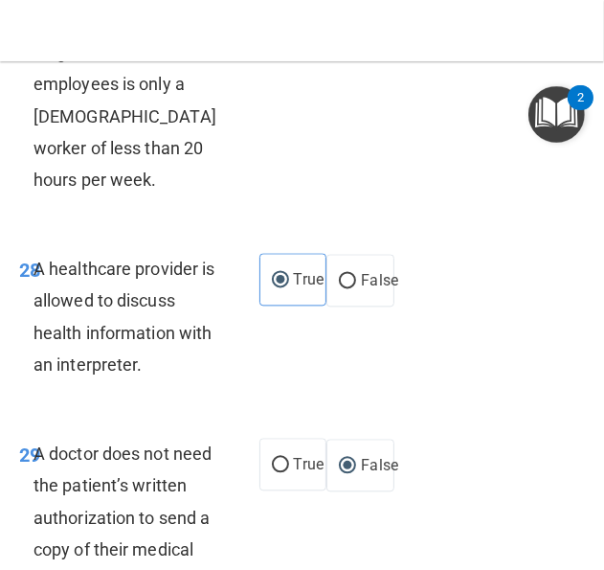
scroll to position [7542, 0]
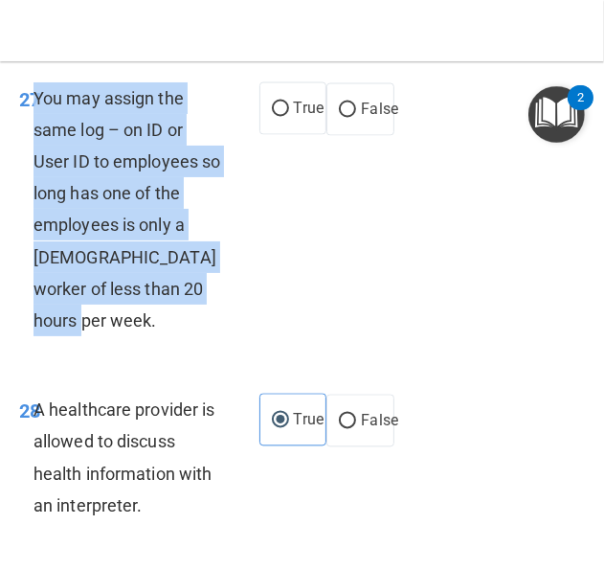
drag, startPoint x: 80, startPoint y: 418, endPoint x: 34, endPoint y: 195, distance: 227.7
click at [34, 195] on div "You may assign the same log – on ID or User ID to employees so long has one of …" at bounding box center [134, 209] width 201 height 255
drag, startPoint x: 34, startPoint y: 195, endPoint x: 74, endPoint y: 189, distance: 39.8
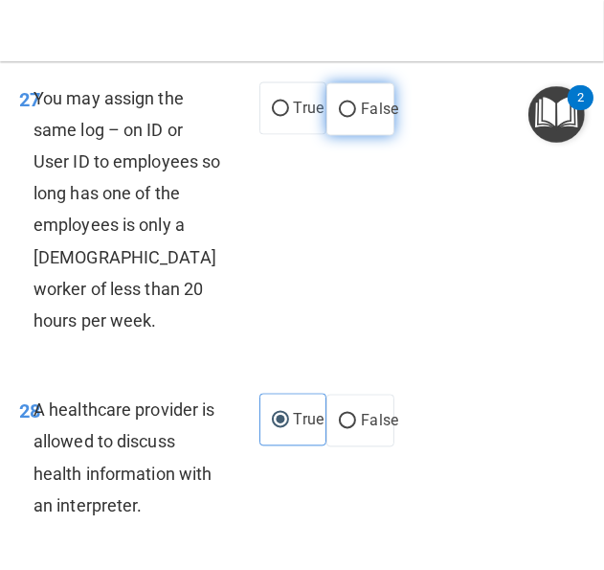
click at [334, 136] on label "False" at bounding box center [360, 109] width 68 height 53
click at [339, 118] on input "False" at bounding box center [347, 110] width 17 height 14
radio input "true"
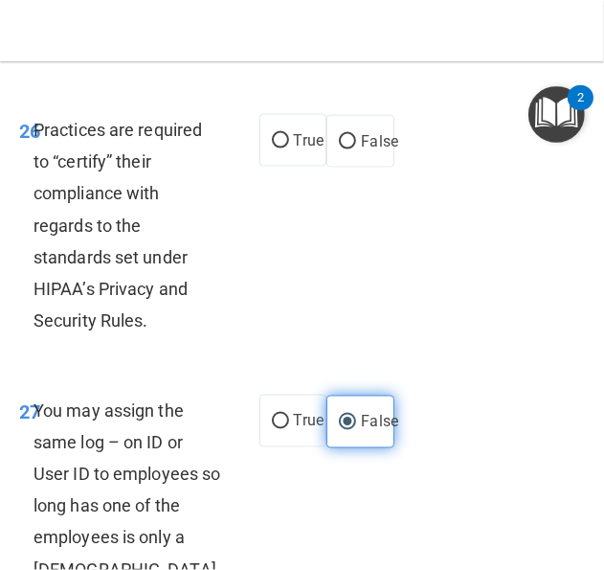
scroll to position [7159, 0]
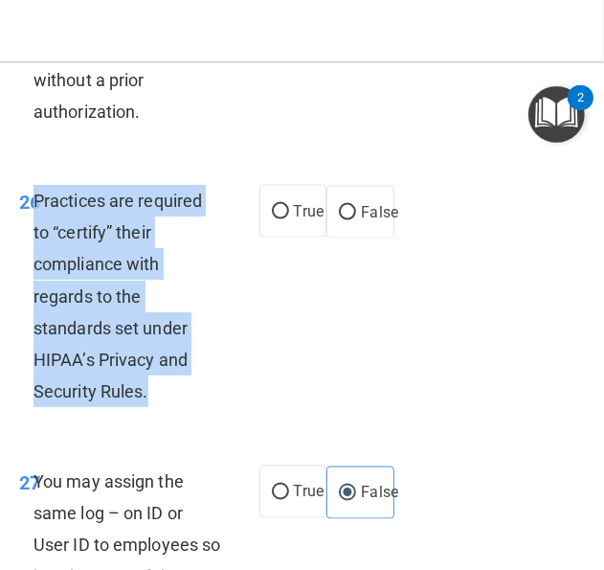
drag, startPoint x: 155, startPoint y: 493, endPoint x: 34, endPoint y: 305, distance: 223.1
click at [34, 305] on div "Practices are required to “certify” their compliance with regards to the standa…" at bounding box center [134, 296] width 201 height 223
drag, startPoint x: 34, startPoint y: 305, endPoint x: 229, endPoint y: 309, distance: 194.4
click at [274, 219] on input "True" at bounding box center [280, 212] width 17 height 14
radio input "true"
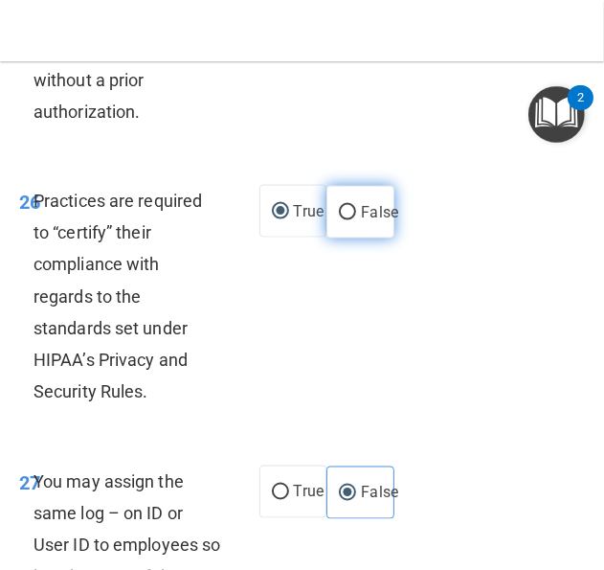
click at [364, 221] on span "False" at bounding box center [379, 212] width 37 height 18
click at [356, 220] on input "False" at bounding box center [347, 213] width 17 height 14
radio input "true"
radio input "false"
click at [224, 408] on div "Practices are required to “certify” their compliance with regards to the standa…" at bounding box center [134, 296] width 201 height 223
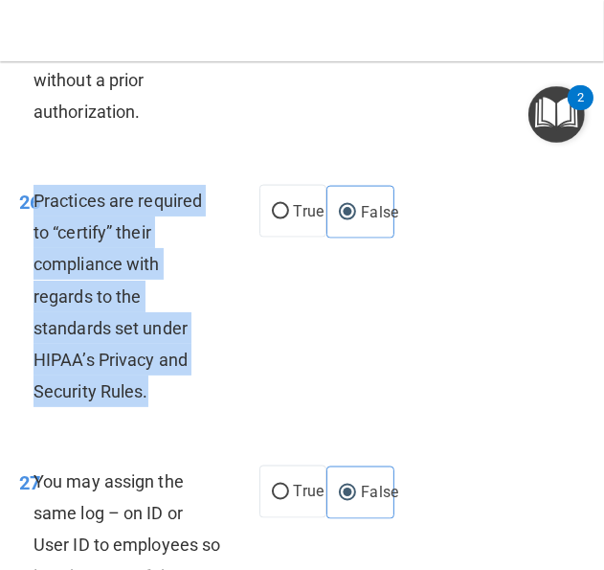
drag, startPoint x: 168, startPoint y: 494, endPoint x: 34, endPoint y: 306, distance: 230.6
click at [34, 306] on div "Practices are required to “certify” their compliance with regards to the standa…" at bounding box center [134, 296] width 201 height 223
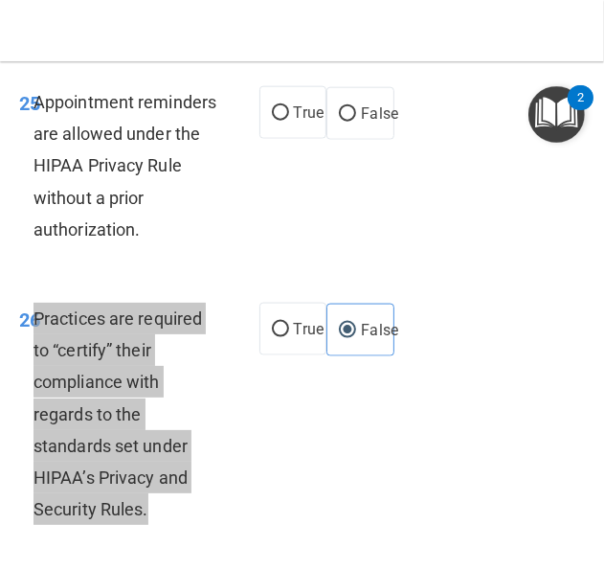
scroll to position [6872, 0]
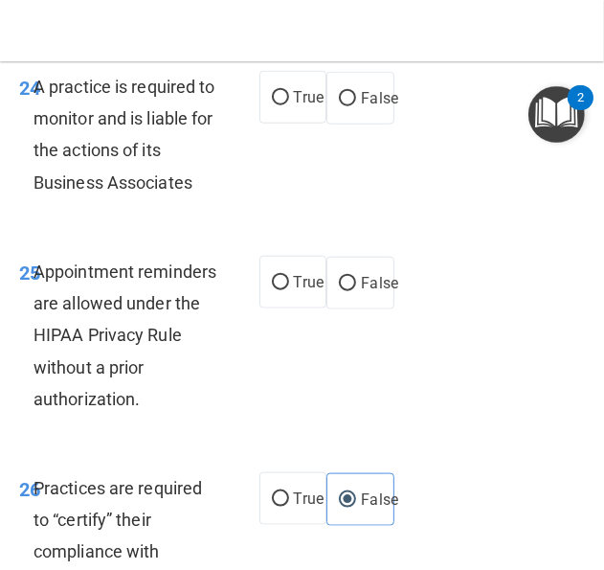
click at [97, 409] on span "Appointment reminders are allowed under the HIPAA Privacy Rule without a prior …" at bounding box center [125, 334] width 183 height 147
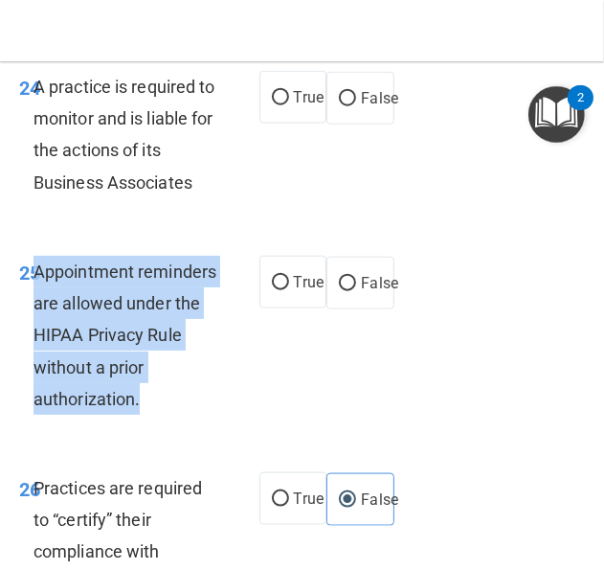
drag, startPoint x: 184, startPoint y: 494, endPoint x: 35, endPoint y: 374, distance: 190.6
click at [35, 374] on div "Appointment reminders are allowed under the HIPAA Privacy Rule without a prior …" at bounding box center [134, 335] width 201 height 159
drag, startPoint x: 35, startPoint y: 374, endPoint x: 61, endPoint y: 378, distance: 26.1
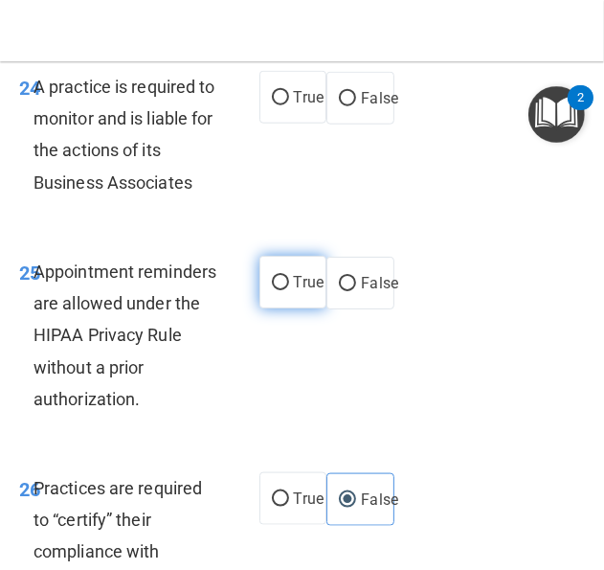
drag, startPoint x: 301, startPoint y: 364, endPoint x: 298, endPoint y: 354, distance: 10.0
click at [301, 308] on label "True" at bounding box center [293, 282] width 68 height 53
click at [289, 290] on input "True" at bounding box center [280, 283] width 17 height 14
radio input "true"
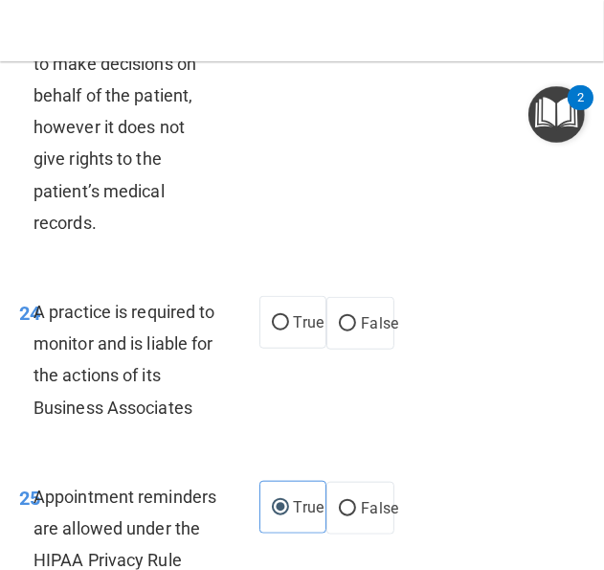
scroll to position [6680, 0]
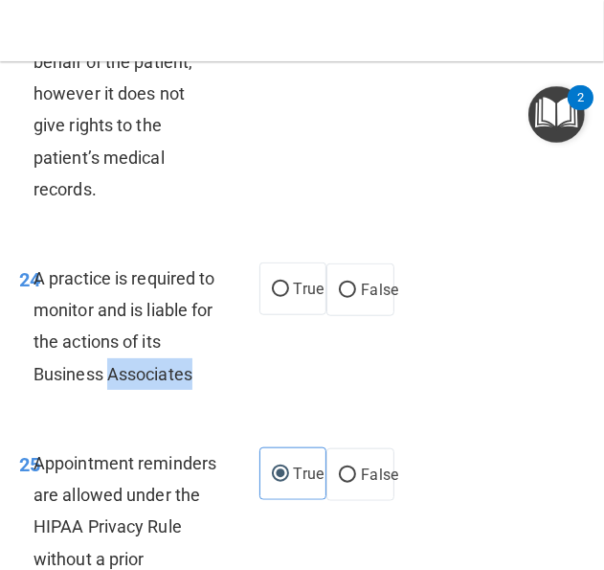
drag, startPoint x: 199, startPoint y: 472, endPoint x: 78, endPoint y: 447, distance: 124.1
click at [78, 390] on div "A practice is required to monitor and is liable for the actions of its Business…" at bounding box center [134, 325] width 201 height 127
drag, startPoint x: 78, startPoint y: 447, endPoint x: 48, endPoint y: 405, distance: 51.5
click at [48, 384] on span "A practice is required to monitor and is liable for the actions of its Business…" at bounding box center [125, 326] width 182 height 116
click at [211, 390] on div "A practice is required to monitor and is liable for the actions of its Business…" at bounding box center [134, 325] width 201 height 127
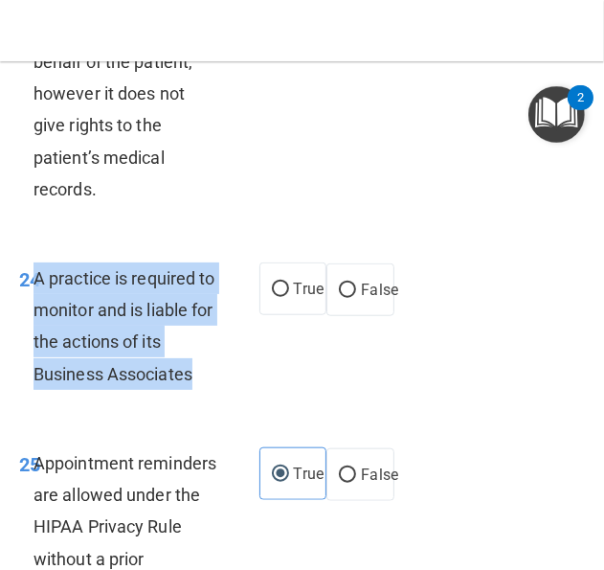
drag, startPoint x: 199, startPoint y: 476, endPoint x: 36, endPoint y: 373, distance: 192.3
click at [36, 373] on div "A practice is required to monitor and is liable for the actions of its Business…" at bounding box center [134, 325] width 201 height 127
drag, startPoint x: 36, startPoint y: 373, endPoint x: 96, endPoint y: 385, distance: 60.5
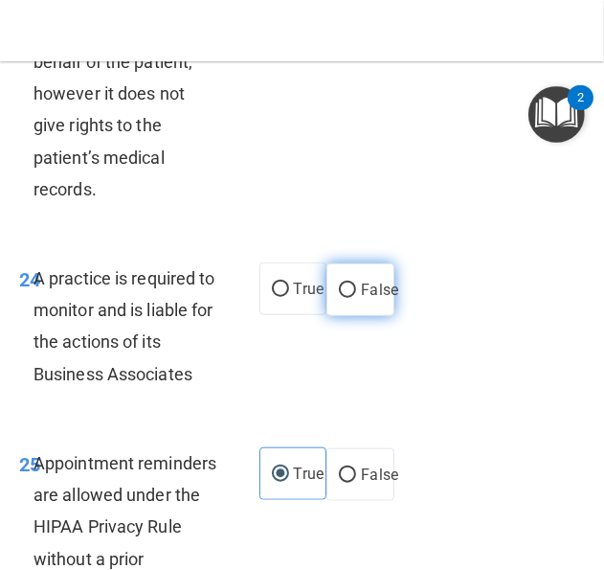
click at [348, 316] on label "False" at bounding box center [360, 289] width 68 height 53
click at [348, 298] on input "False" at bounding box center [347, 290] width 17 height 14
radio input "true"
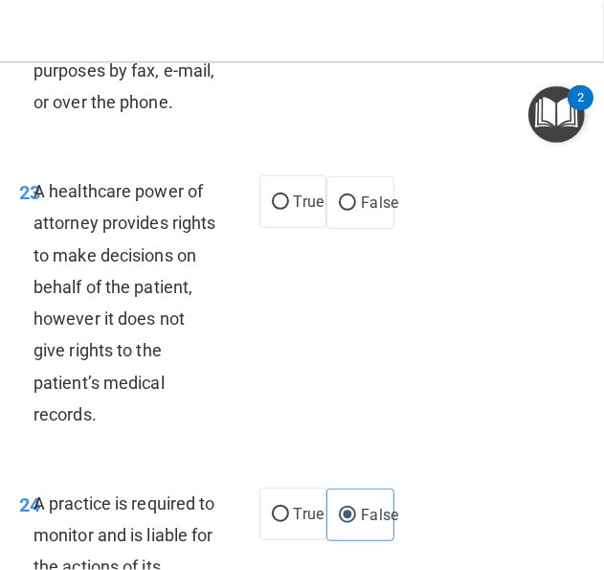
scroll to position [6489, 0]
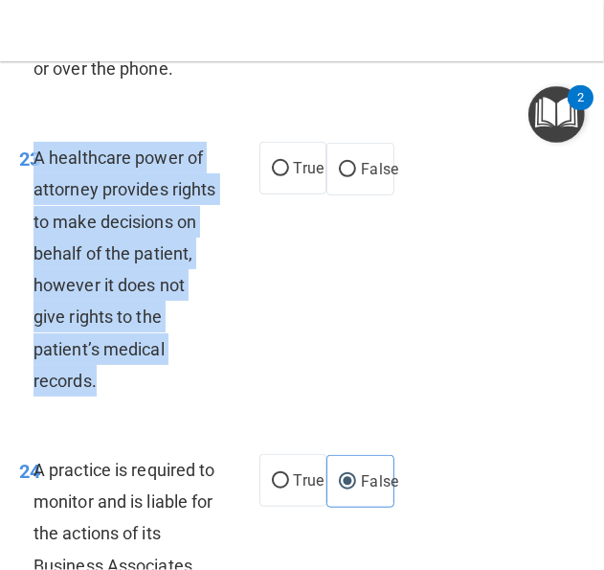
drag, startPoint x: 115, startPoint y: 480, endPoint x: 37, endPoint y: 267, distance: 226.2
click at [37, 267] on div "A healthcare power of attorney provides rights to make decisions on behalf of t…" at bounding box center [134, 269] width 201 height 255
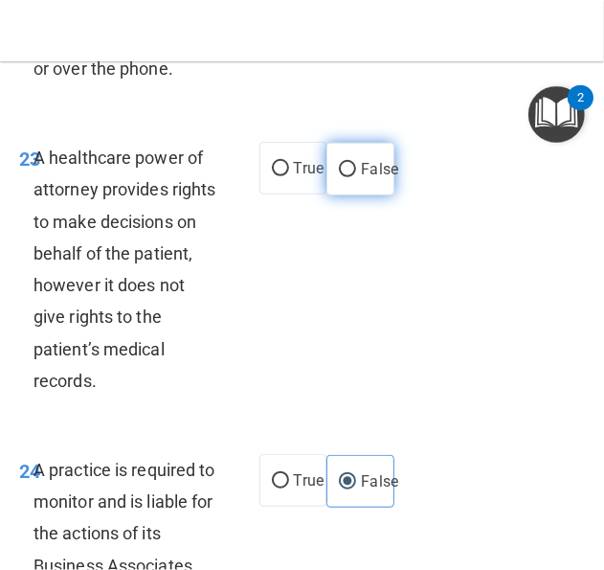
click at [361, 178] on span "False" at bounding box center [379, 169] width 37 height 18
click at [356, 177] on input "False" at bounding box center [347, 170] width 17 height 14
radio input "true"
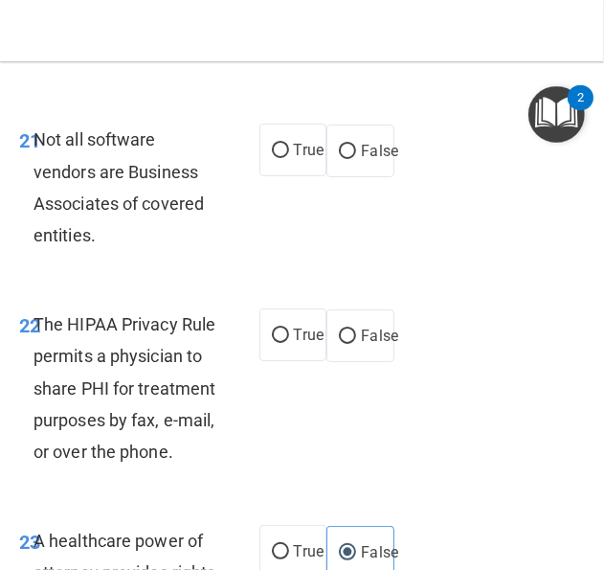
scroll to position [6202, 0]
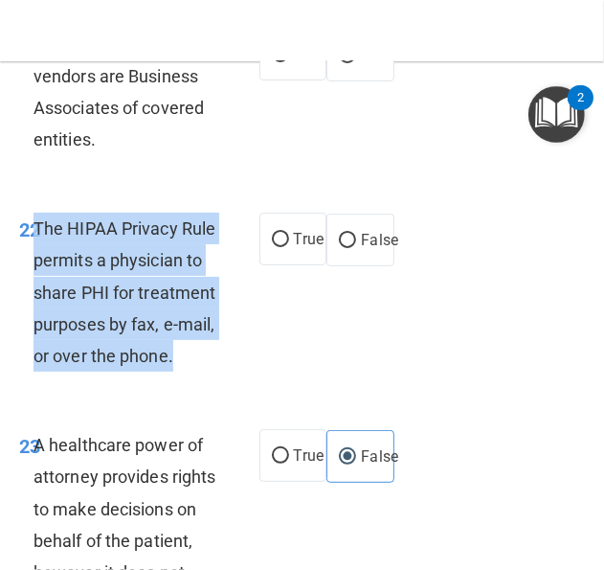
drag, startPoint x: 140, startPoint y: 457, endPoint x: 36, endPoint y: 296, distance: 191.2
click at [36, 296] on div "The HIPAA Privacy Rule permits a physician to share PHI for treatment purposes …" at bounding box center [134, 292] width 201 height 159
drag, startPoint x: 36, startPoint y: 296, endPoint x: 69, endPoint y: 298, distance: 32.6
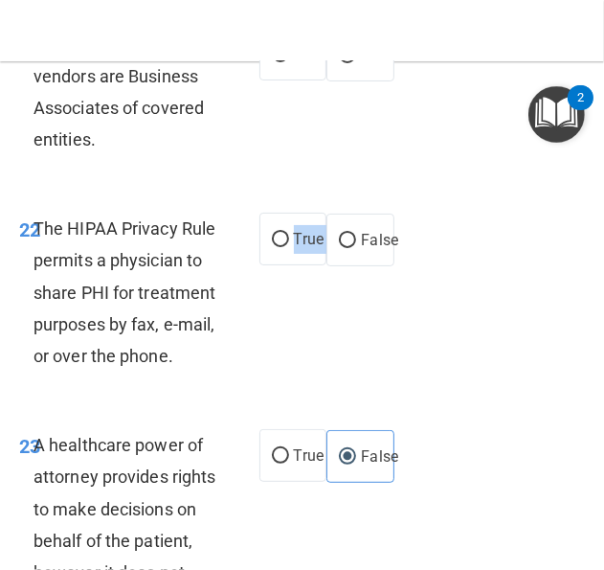
drag, startPoint x: 353, startPoint y: 298, endPoint x: 249, endPoint y: 286, distance: 105.0
click at [422, 213] on ng-form "22 The HIPAA Privacy Rule permits a physician to share PHI for treatment purpos…" at bounding box center [422, 213] width 0 height 0
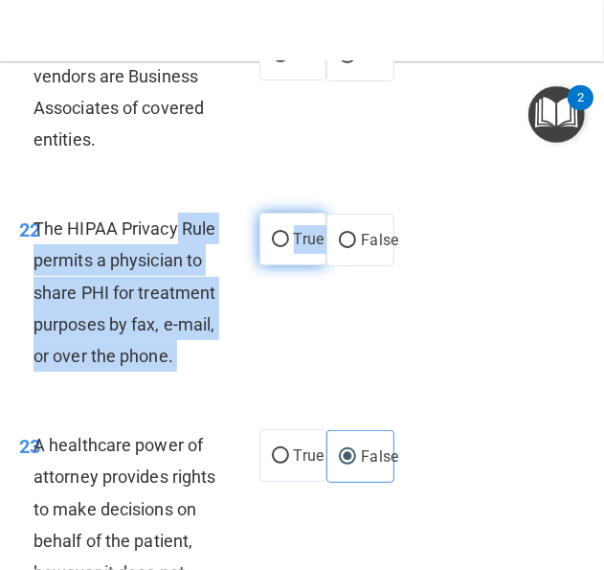
click at [422, 213] on ng-form "22 The HIPAA Privacy Rule permits a physician to share PHI for treatment purpos…" at bounding box center [422, 213] width 0 height 0
click at [272, 247] on input "True" at bounding box center [280, 240] width 17 height 14
radio input "true"
click at [103, 309] on div "The HIPAA Privacy Rule permits a physician to share PHI for treatment purposes …" at bounding box center [134, 292] width 201 height 159
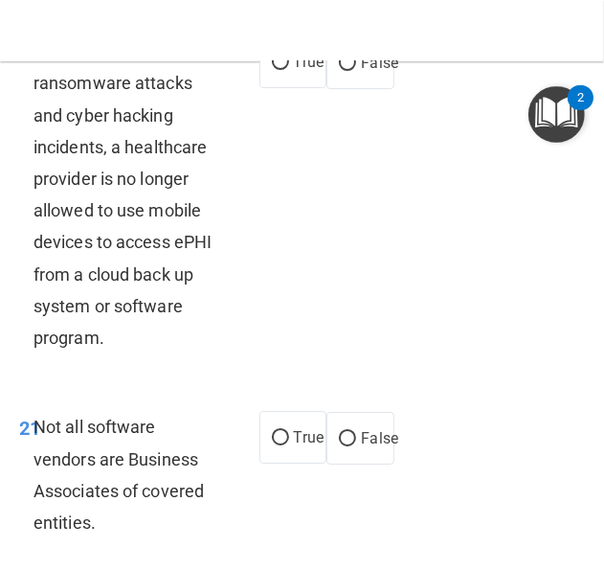
scroll to position [5914, 0]
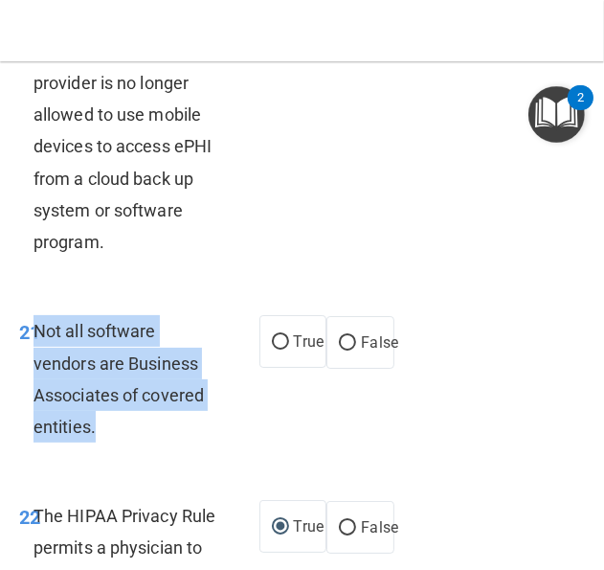
drag, startPoint x: 116, startPoint y: 481, endPoint x: 36, endPoint y: 400, distance: 113.1
click at [36, 400] on div "Not all software vendors are Business Associates of covered entities." at bounding box center [134, 378] width 201 height 127
drag, startPoint x: 36, startPoint y: 400, endPoint x: 99, endPoint y: 420, distance: 65.4
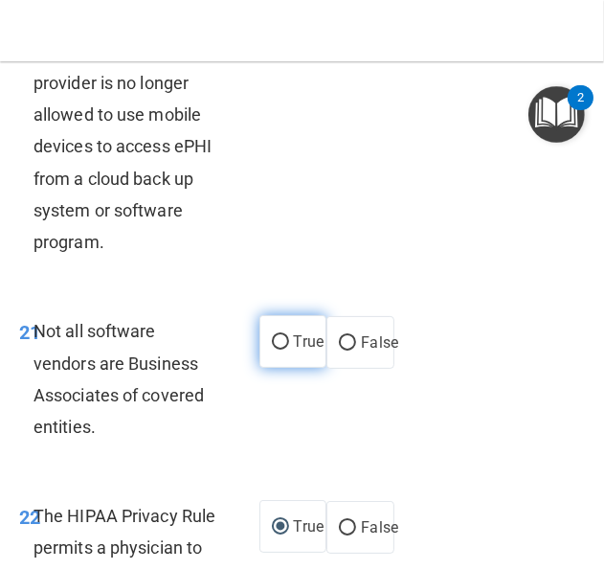
click at [301, 350] on span "True" at bounding box center [309, 341] width 30 height 18
click at [289, 349] on input "True" at bounding box center [280, 342] width 17 height 14
radio input "true"
click at [85, 433] on span "Not all software vendors are Business Associates of covered entities." at bounding box center [119, 379] width 170 height 116
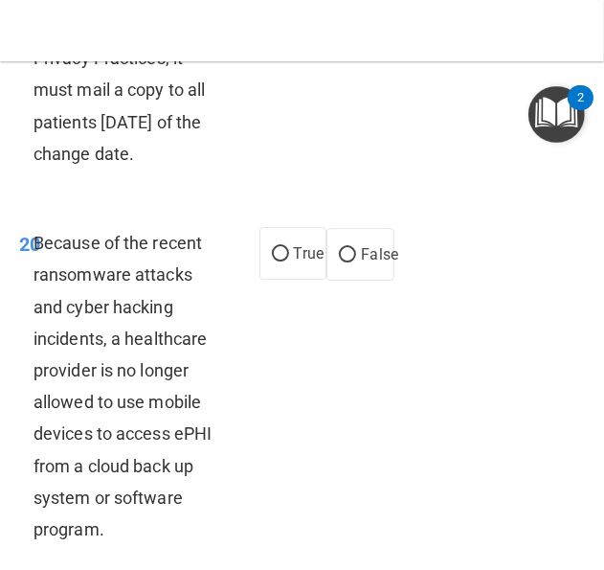
scroll to position [5723, 0]
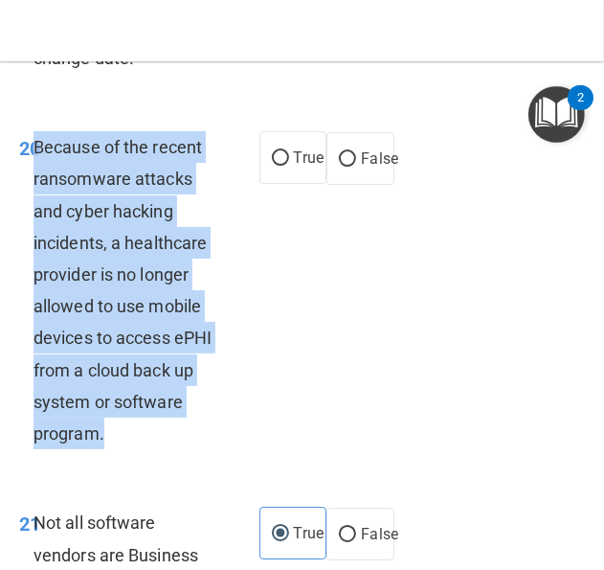
drag, startPoint x: 111, startPoint y: 495, endPoint x: 34, endPoint y: 217, distance: 288.0
click at [34, 217] on div "Because of the recent ransomware attacks and cyber hacking incidents, a healthc…" at bounding box center [134, 290] width 201 height 318
drag, startPoint x: 34, startPoint y: 217, endPoint x: 121, endPoint y: 259, distance: 95.9
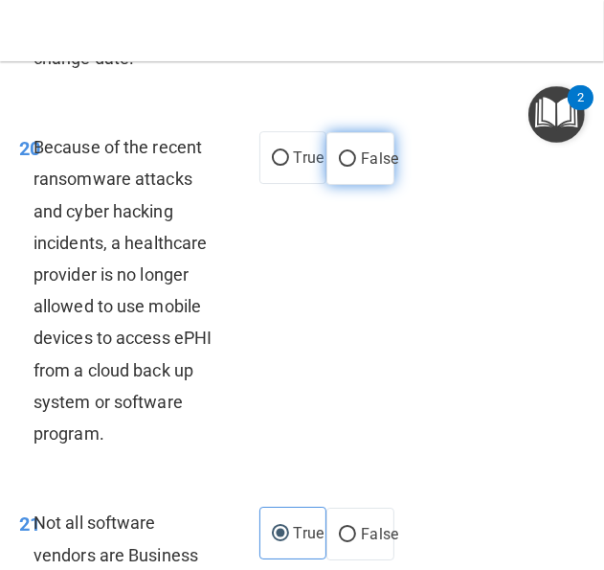
click at [337, 185] on label "False" at bounding box center [360, 158] width 68 height 53
click at [339, 167] on input "False" at bounding box center [347, 159] width 17 height 14
radio input "true"
click at [319, 315] on div "20 Because of the recent ransomware attacks and cyber hacking incidents, a heal…" at bounding box center [302, 294] width 595 height 375
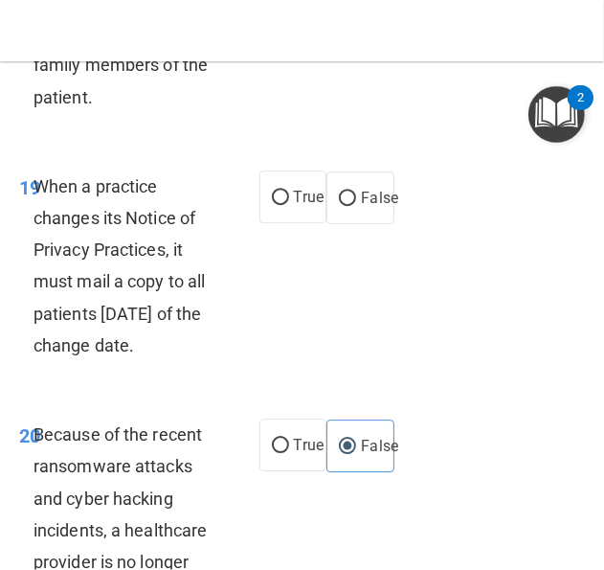
scroll to position [5340, 0]
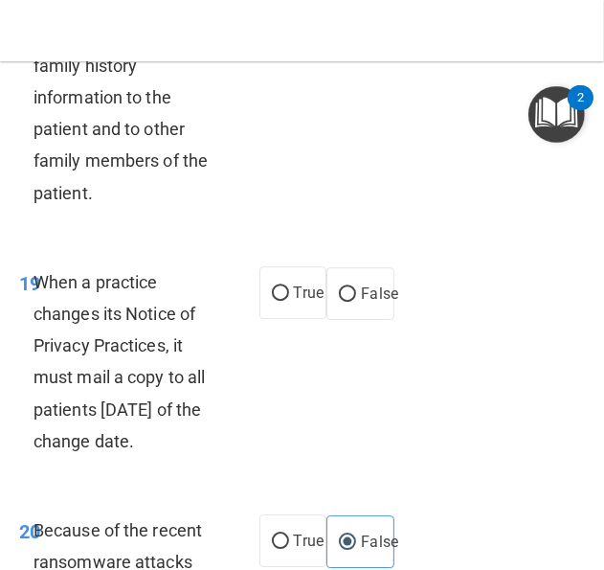
drag, startPoint x: 181, startPoint y: 509, endPoint x: 37, endPoint y: 344, distance: 219.2
click at [37, 344] on span "When a practice changes its Notice of Privacy Practices, it must mail a copy to…" at bounding box center [119, 361] width 171 height 179
click at [339, 302] on input "False" at bounding box center [347, 294] width 17 height 14
radio input "true"
click at [234, 451] on div "19 When a practice changes its Notice of Privacy Practices, it must mail a copy…" at bounding box center [139, 366] width 298 height 200
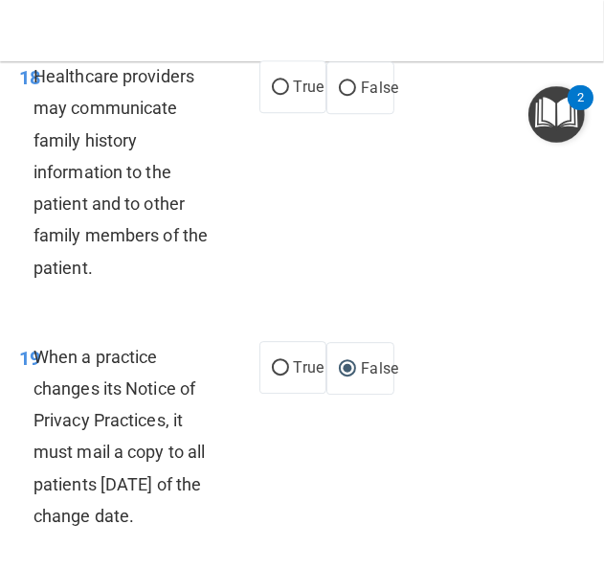
scroll to position [5149, 0]
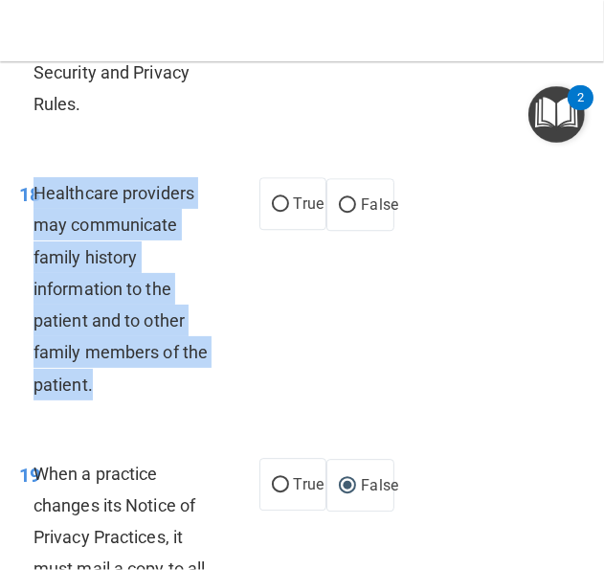
drag, startPoint x: 92, startPoint y: 447, endPoint x: 36, endPoint y: 249, distance: 205.8
click at [36, 249] on div "Healthcare providers may communicate family history information to the patient …" at bounding box center [134, 288] width 201 height 223
click at [272, 212] on input "True" at bounding box center [280, 204] width 17 height 14
radio input "true"
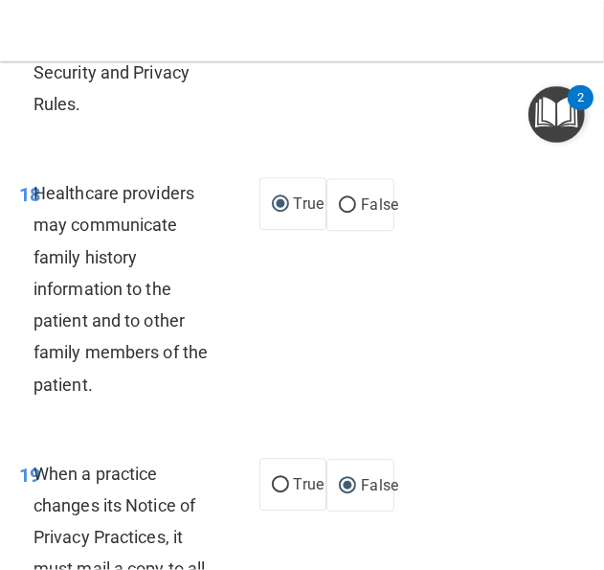
click at [294, 369] on div "18 Healthcare providers may communicate family history information to the patie…" at bounding box center [302, 293] width 595 height 281
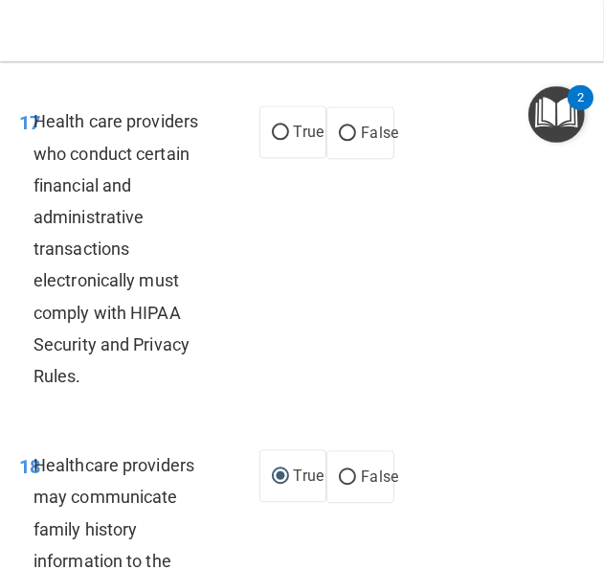
scroll to position [4861, 0]
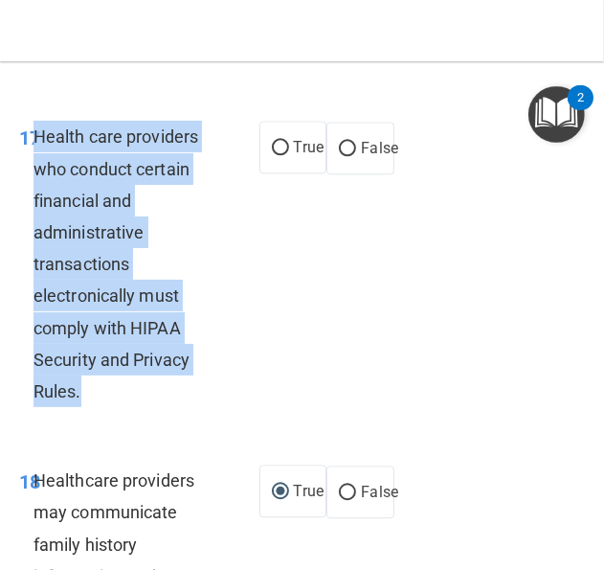
drag, startPoint x: 83, startPoint y: 462, endPoint x: 36, endPoint y: 204, distance: 262.7
click at [36, 204] on div "Health care providers who conduct certain financial and administrative transact…" at bounding box center [134, 264] width 201 height 286
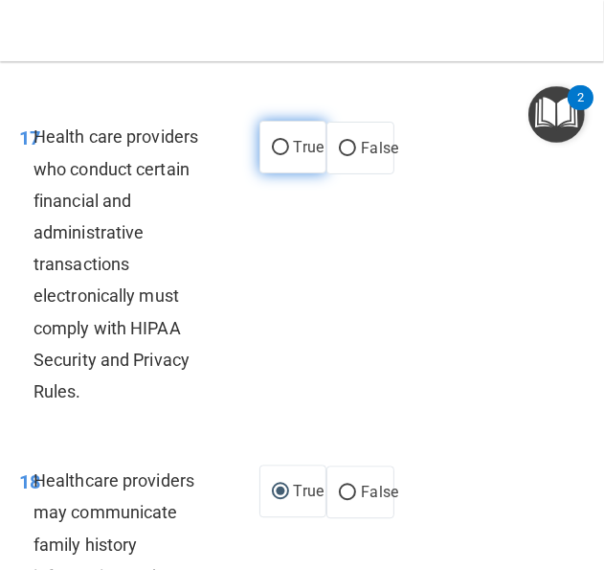
drag, startPoint x: 280, startPoint y: 196, endPoint x: 288, endPoint y: 223, distance: 28.2
click at [280, 173] on label "True" at bounding box center [293, 147] width 68 height 53
click at [280, 155] on input "True" at bounding box center [280, 148] width 17 height 14
radio input "true"
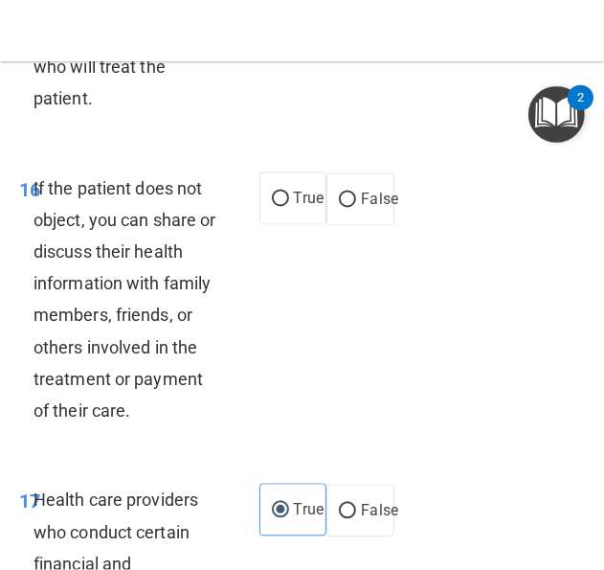
scroll to position [4478, 0]
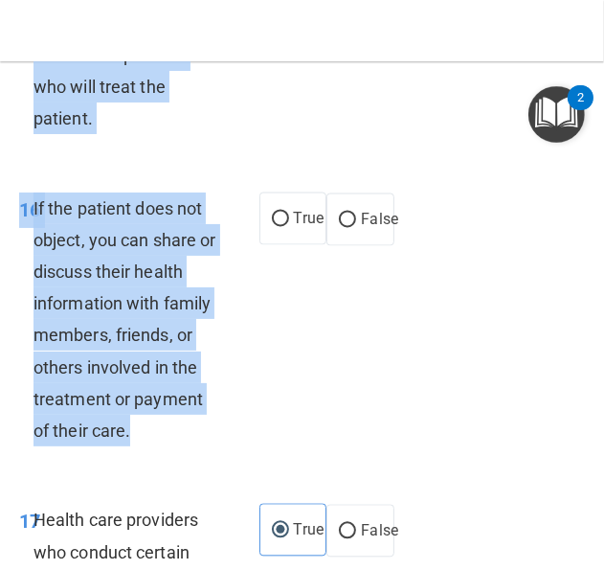
drag, startPoint x: 162, startPoint y: 498, endPoint x: -4, endPoint y: 350, distance: 221.7
click at [0, 350] on html "Compliance HIPAA Documents and Policies Report an Incident Business Associates …" at bounding box center [302, 285] width 604 height 570
click at [0, 342] on html "Compliance HIPAA Documents and Policies Report an Incident Business Associates …" at bounding box center [302, 285] width 604 height 570
click at [193, 378] on div "If the patient does not object, you can share or discuss their health informati…" at bounding box center [134, 319] width 201 height 255
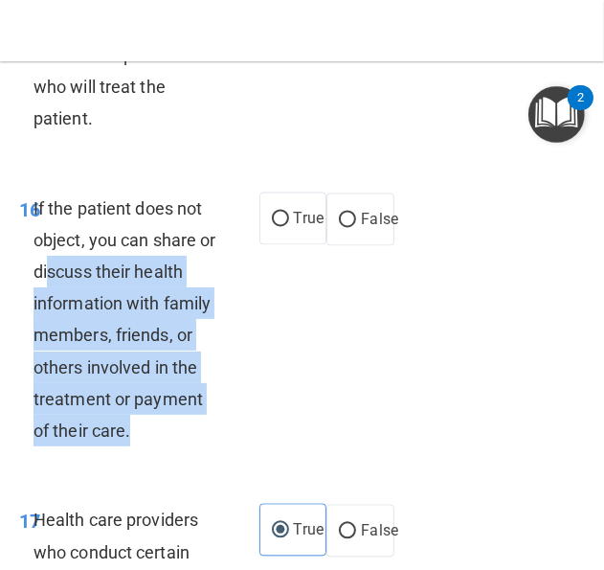
drag, startPoint x: 143, startPoint y: 505, endPoint x: 71, endPoint y: 336, distance: 183.2
click at [71, 336] on div "If the patient does not object, you can share or discuss their health informati…" at bounding box center [134, 319] width 201 height 255
drag, startPoint x: 71, startPoint y: 336, endPoint x: 222, endPoint y: 505, distance: 226.4
click at [70, 336] on span "If the patient does not object, you can share or discuss their health informati…" at bounding box center [125, 319] width 182 height 243
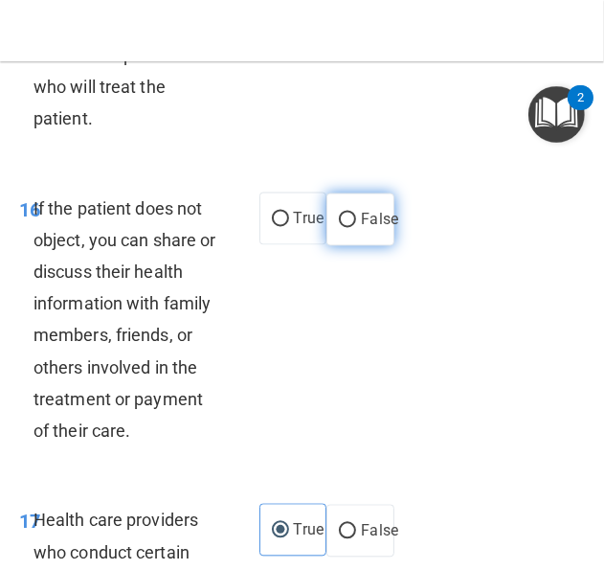
click at [330, 246] on label "False" at bounding box center [360, 219] width 68 height 53
click at [339, 228] on input "False" at bounding box center [347, 220] width 17 height 14
radio input "true"
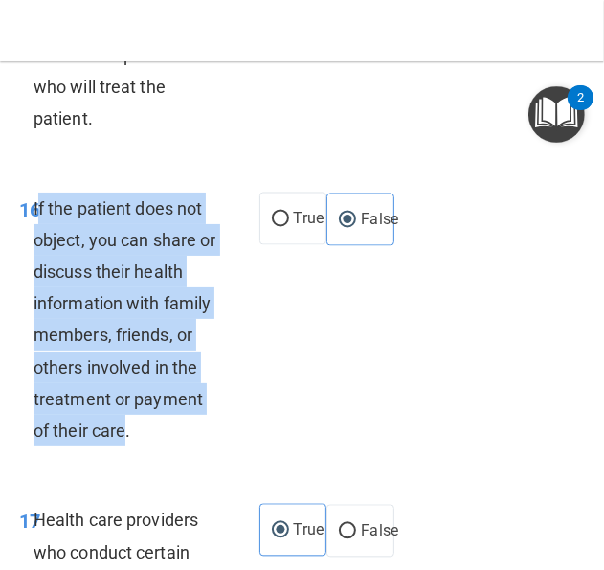
drag, startPoint x: 123, startPoint y: 505, endPoint x: 36, endPoint y: 270, distance: 249.9
click at [36, 270] on span "If the patient does not object, you can share or discuss their health informati…" at bounding box center [125, 319] width 182 height 243
click at [280, 378] on div "16 If the patient does not object, you can share or discuss their health inform…" at bounding box center [139, 324] width 298 height 264
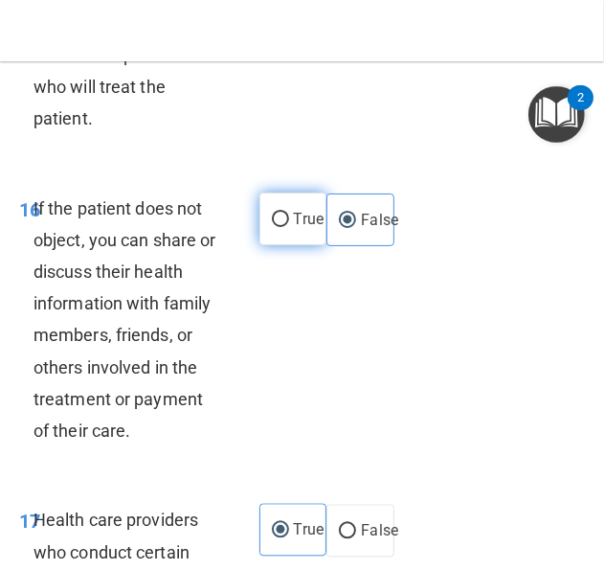
click at [281, 245] on label "True" at bounding box center [293, 218] width 68 height 53
click at [281, 227] on input "True" at bounding box center [280, 220] width 17 height 14
radio input "true"
radio input "false"
click at [254, 391] on div "16 If the patient does not object, you can share or discuss their health inform…" at bounding box center [139, 324] width 298 height 264
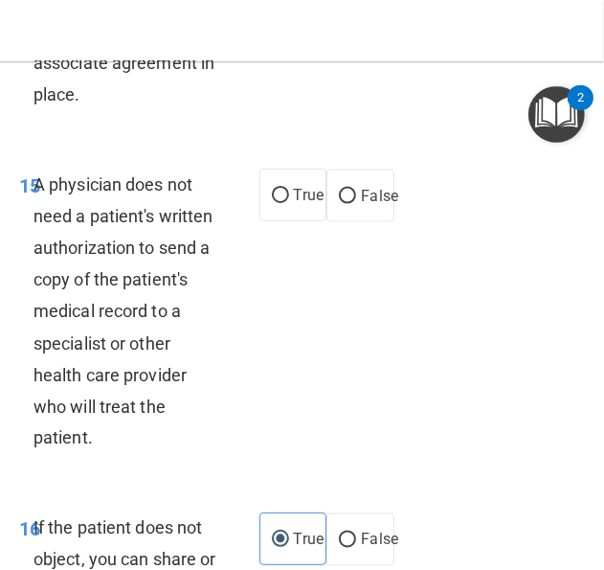
scroll to position [4191, 0]
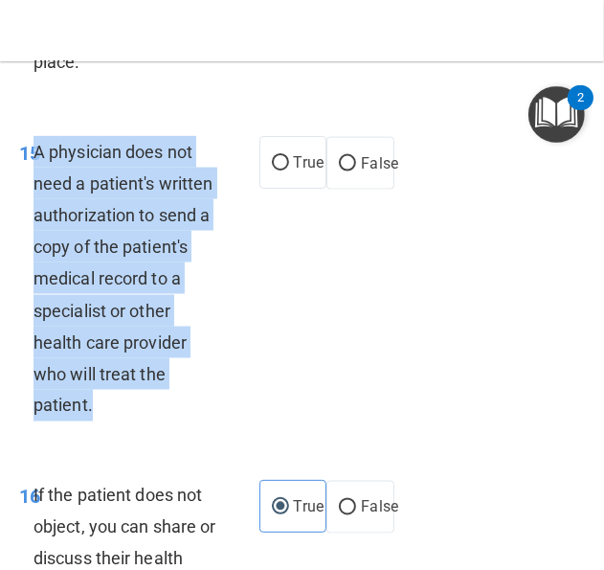
drag, startPoint x: 90, startPoint y: 477, endPoint x: 37, endPoint y: 215, distance: 266.6
click at [37, 215] on span "A physician does not need a patient's written authorization to send a copy of t…" at bounding box center [123, 279] width 179 height 275
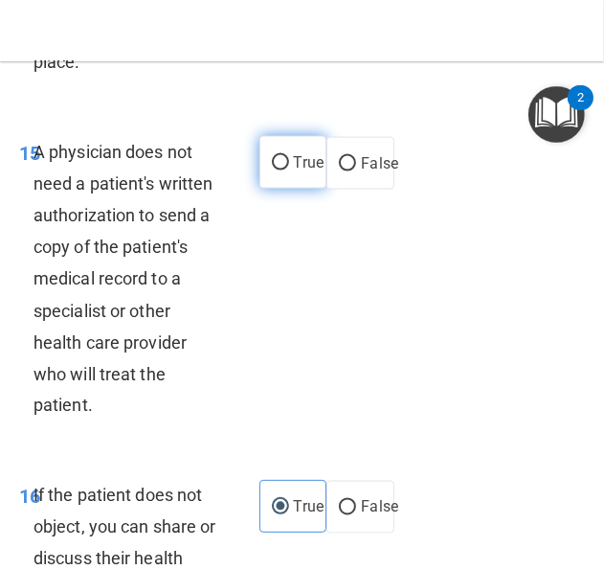
click at [306, 171] on span "True" at bounding box center [309, 162] width 30 height 18
click at [289, 170] on input "True" at bounding box center [280, 163] width 17 height 14
radio input "true"
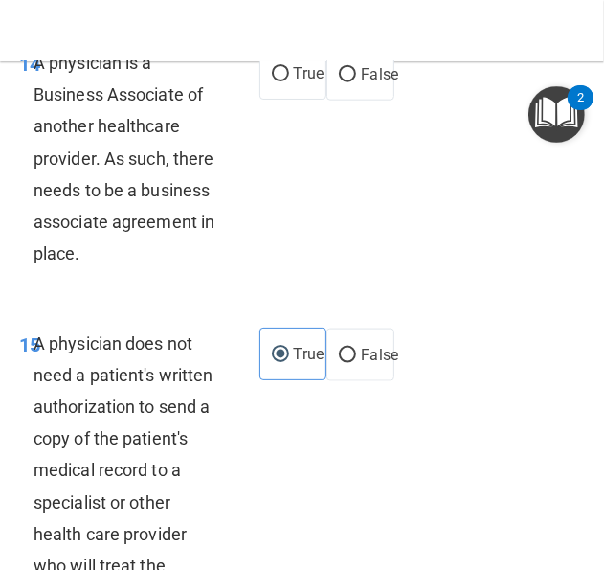
drag, startPoint x: 78, startPoint y: 323, endPoint x: 38, endPoint y: 129, distance: 197.3
click at [38, 129] on span "A physician is a Business Associate of another healthcare provider. As such, th…" at bounding box center [124, 158] width 181 height 211
click at [328, 101] on label "False" at bounding box center [360, 74] width 68 height 53
click at [339, 82] on input "False" at bounding box center [347, 75] width 17 height 14
radio input "true"
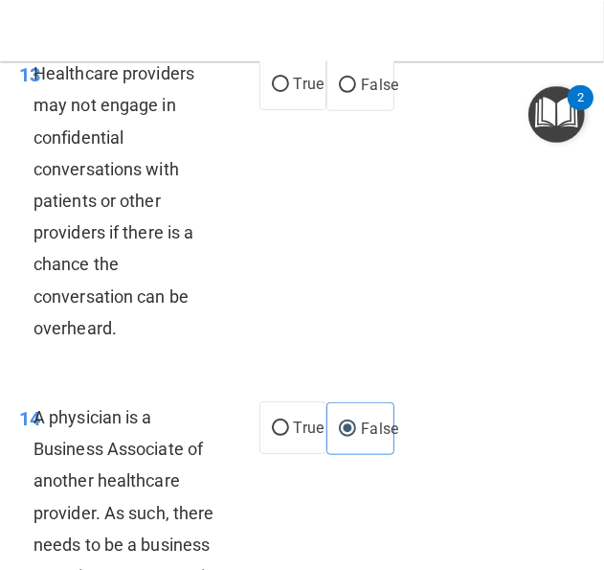
scroll to position [3521, 0]
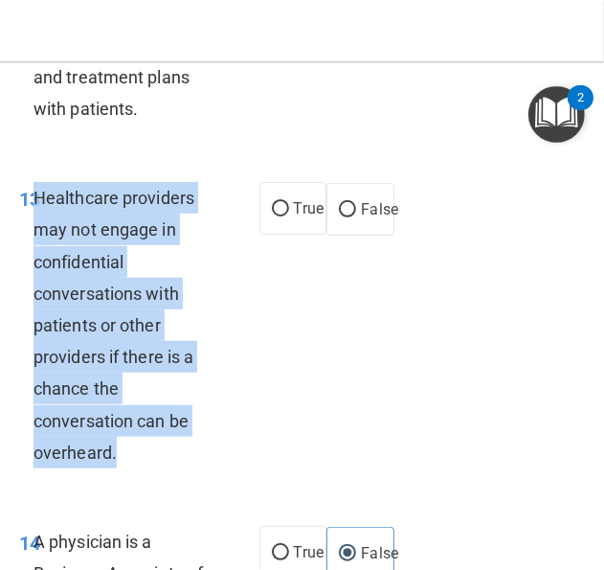
drag, startPoint x: 121, startPoint y: 522, endPoint x: 38, endPoint y: 267, distance: 267.6
click at [38, 267] on div "Healthcare providers may not engage in confidential conversations with patients…" at bounding box center [134, 325] width 201 height 286
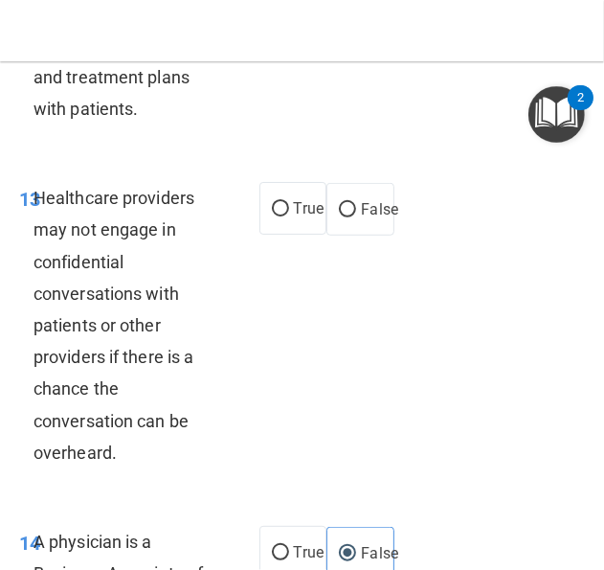
drag, startPoint x: 350, startPoint y: 281, endPoint x: 337, endPoint y: 303, distance: 25.8
click at [350, 236] on label "False" at bounding box center [360, 209] width 68 height 53
click at [350, 217] on input "False" at bounding box center [347, 210] width 17 height 14
radio input "true"
click at [286, 358] on div "13 Healthcare providers may not engage in confidential conversations with patie…" at bounding box center [302, 330] width 595 height 344
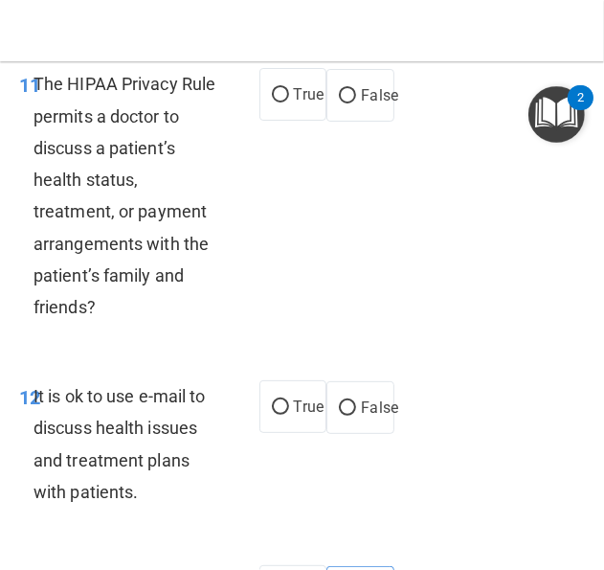
scroll to position [3234, 0]
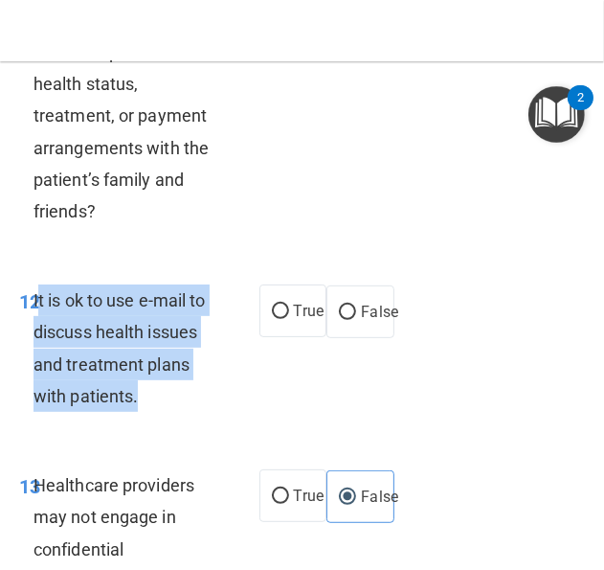
drag, startPoint x: 141, startPoint y: 463, endPoint x: 35, endPoint y: 364, distance: 144.9
click at [35, 364] on div "It is ok to use e-mail to discuss health issues and treatment plans with patien…" at bounding box center [134, 347] width 201 height 127
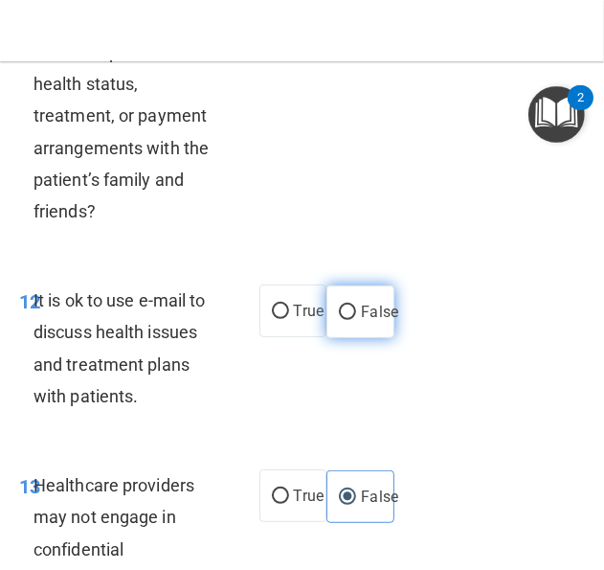
drag, startPoint x: 368, startPoint y: 363, endPoint x: 343, endPoint y: 365, distance: 25.0
click at [368, 338] on label "False" at bounding box center [360, 311] width 68 height 53
click at [356, 320] on input "False" at bounding box center [347, 312] width 17 height 14
radio input "true"
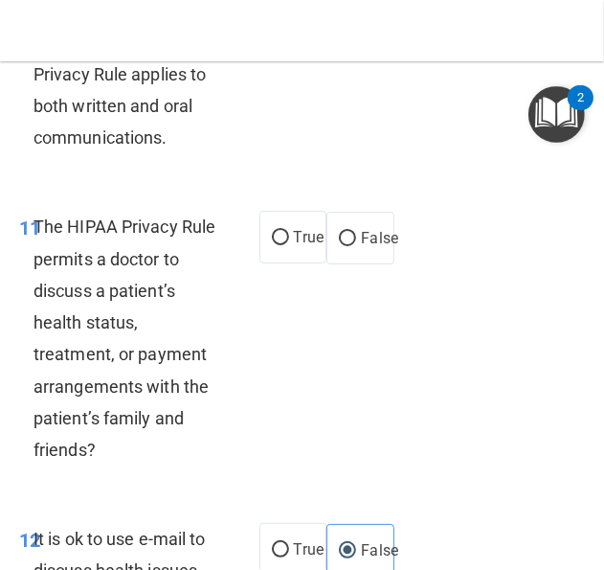
scroll to position [3042, 0]
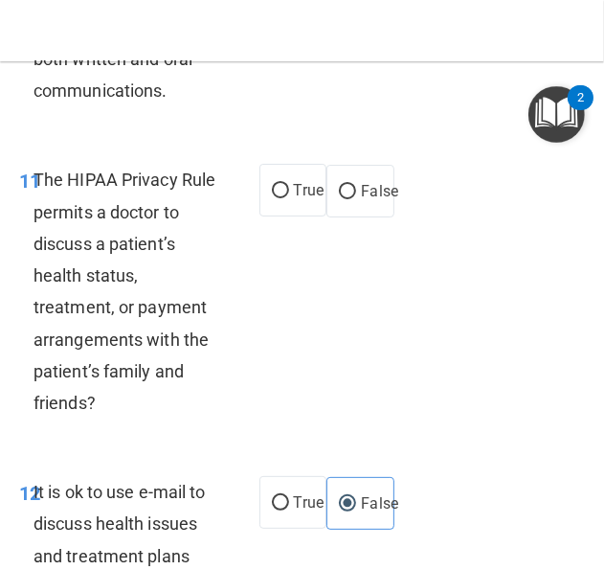
click at [113, 418] on div "The HIPAA Privacy Rule permits a doctor to discuss a patient’s health status, t…" at bounding box center [134, 291] width 201 height 255
click at [297, 199] on span "True" at bounding box center [309, 190] width 30 height 18
click at [289, 198] on input "True" at bounding box center [280, 191] width 17 height 14
radio input "true"
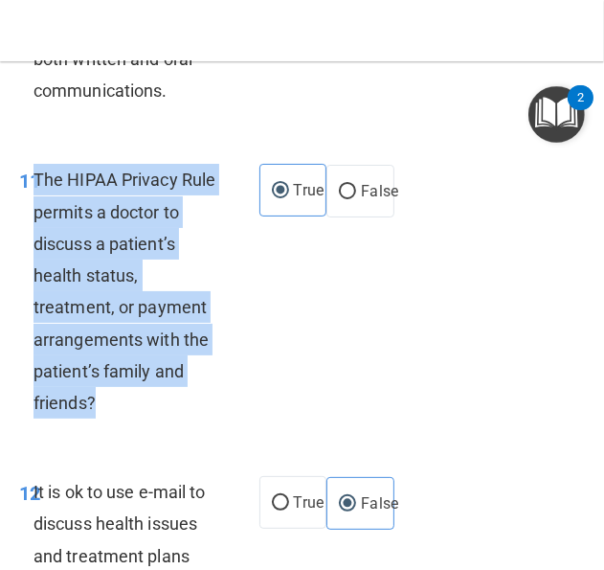
drag, startPoint x: 104, startPoint y: 478, endPoint x: 35, endPoint y: 246, distance: 241.7
click at [35, 246] on div "The HIPAA Privacy Rule permits a doctor to discuss a patient’s health status, t…" at bounding box center [134, 291] width 201 height 255
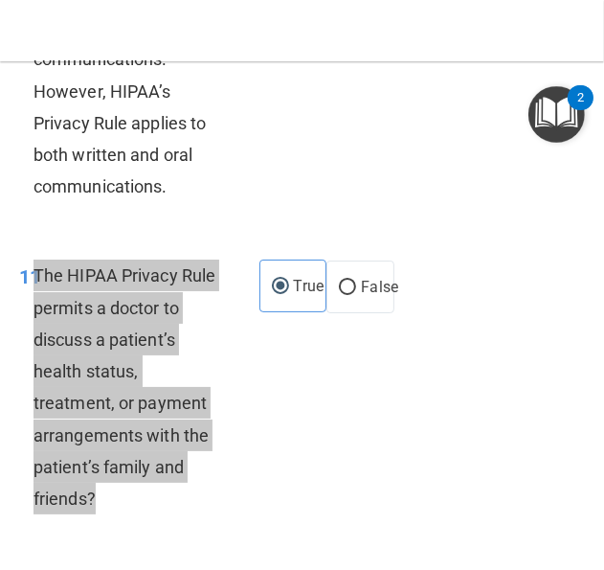
scroll to position [2755, 0]
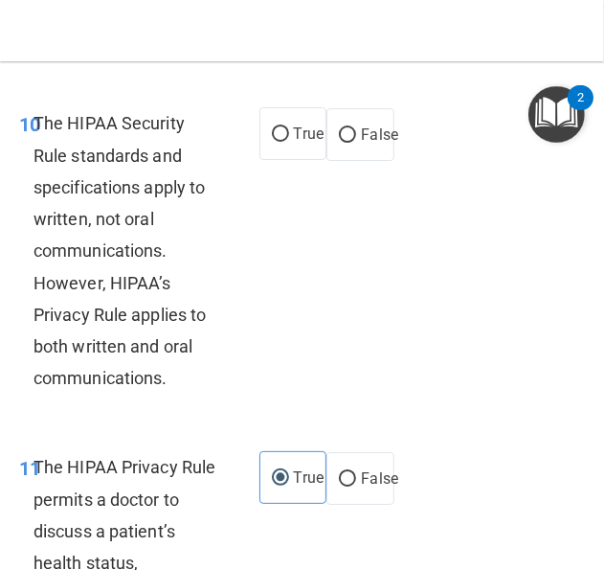
click at [145, 263] on div "The HIPAA Security Rule standards and specifications apply to written, not oral…" at bounding box center [134, 250] width 201 height 286
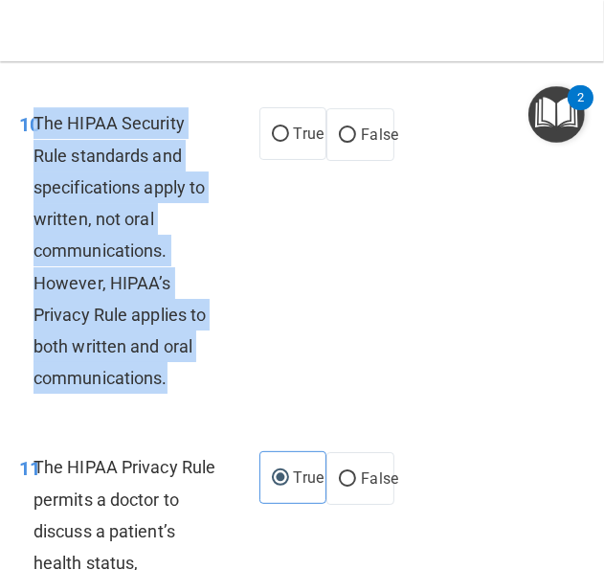
drag, startPoint x: 172, startPoint y: 452, endPoint x: 35, endPoint y: 183, distance: 301.8
click at [35, 183] on div "The HIPAA Security Rule standards and specifications apply to written, not oral…" at bounding box center [134, 250] width 201 height 286
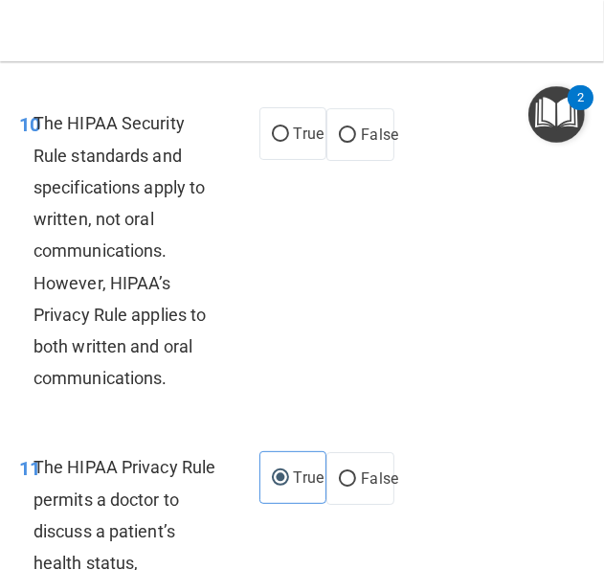
drag, startPoint x: 289, startPoint y: 202, endPoint x: 295, endPoint y: 226, distance: 24.6
click at [294, 143] on span "True" at bounding box center [309, 133] width 30 height 18
click at [289, 142] on input "True" at bounding box center [280, 134] width 17 height 14
radio input "true"
click at [312, 273] on div "10 The HIPAA Security Rule standards and specifications apply to written, not o…" at bounding box center [302, 255] width 595 height 344
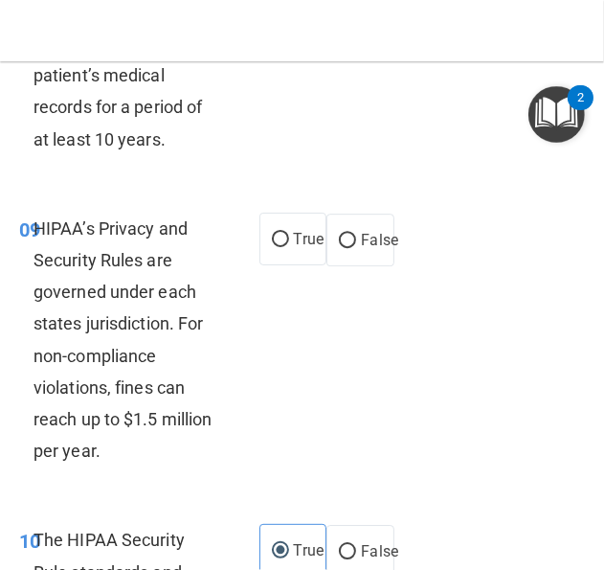
scroll to position [2372, 0]
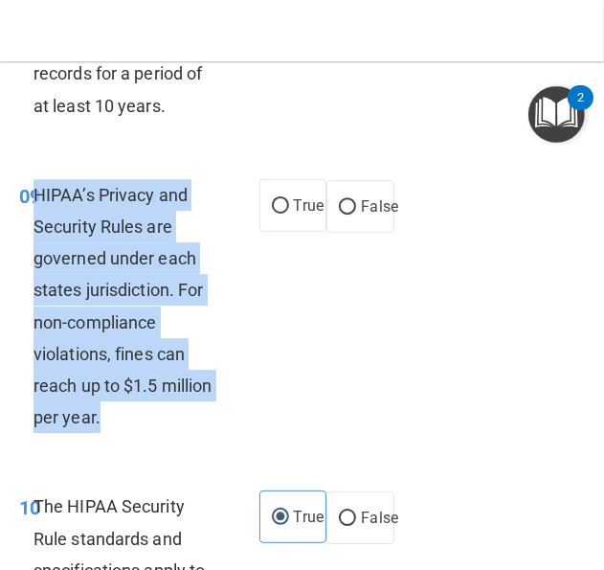
drag, startPoint x: 104, startPoint y: 491, endPoint x: 36, endPoint y: 256, distance: 245.1
click at [36, 256] on div "HIPAA’s Privacy and Security Rules are governed under each states jurisdiction.…" at bounding box center [134, 306] width 201 height 255
click at [114, 321] on span "HIPAA’s Privacy and Security Rules are governed under each states jurisdiction.…" at bounding box center [123, 306] width 178 height 243
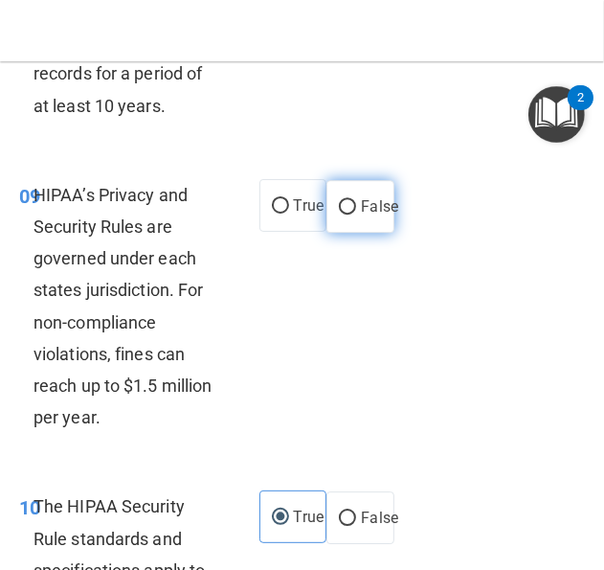
click at [367, 215] on span "False" at bounding box center [379, 206] width 37 height 18
click at [356, 214] on input "False" at bounding box center [347, 207] width 17 height 14
radio input "true"
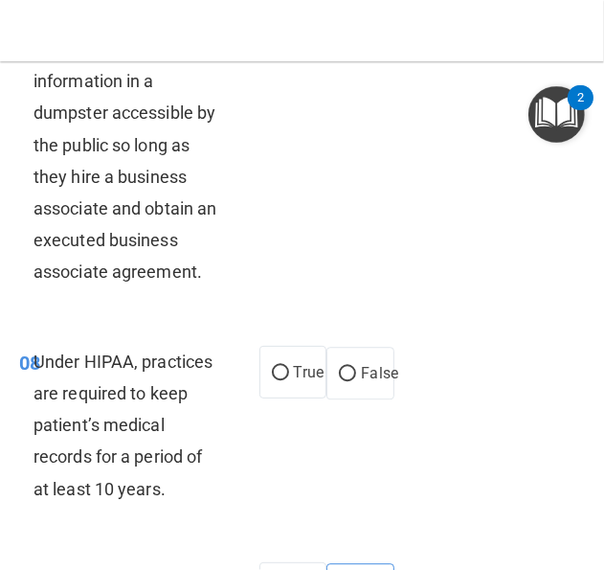
scroll to position [2085, 0]
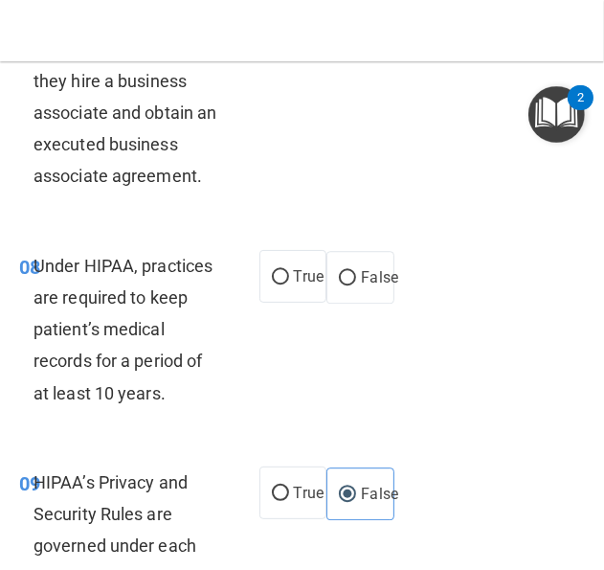
click at [166, 409] on div "Under HIPAA, practices are required to keep patient’s medical records for a per…" at bounding box center [134, 329] width 201 height 159
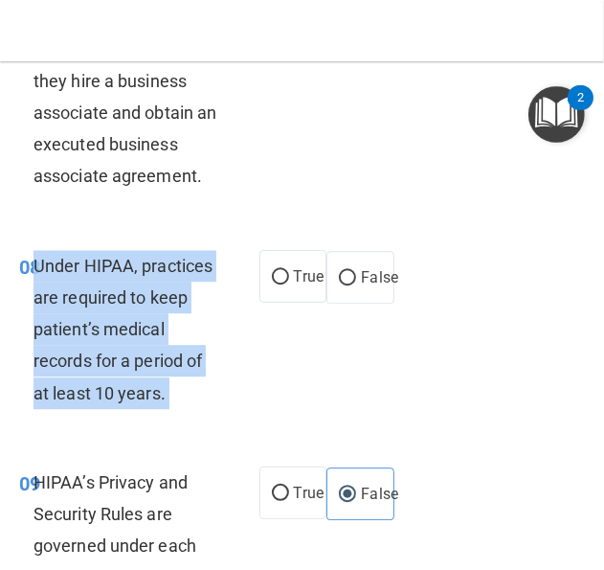
drag, startPoint x: 167, startPoint y: 459, endPoint x: 40, endPoint y: 337, distance: 175.4
click at [40, 337] on div "Under HIPAA, practices are required to keep patient’s medical records for a per…" at bounding box center [134, 329] width 201 height 159
click at [339, 285] on input "False" at bounding box center [347, 278] width 17 height 14
radio input "true"
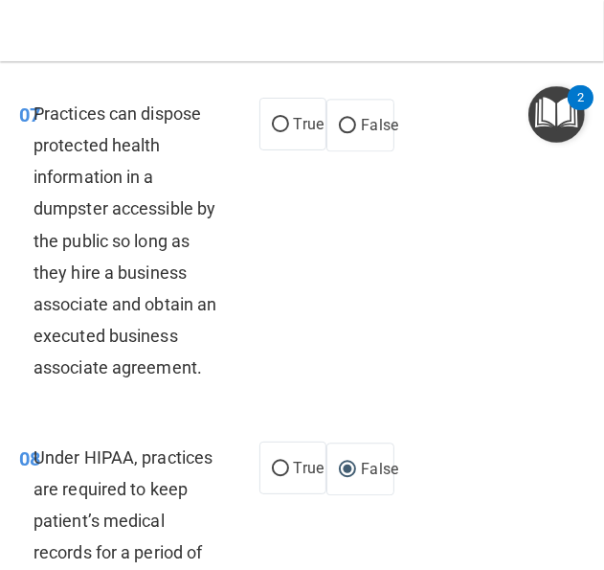
click at [72, 297] on span "Practices can dispose protected health information in a dumpster accessible by …" at bounding box center [125, 240] width 183 height 275
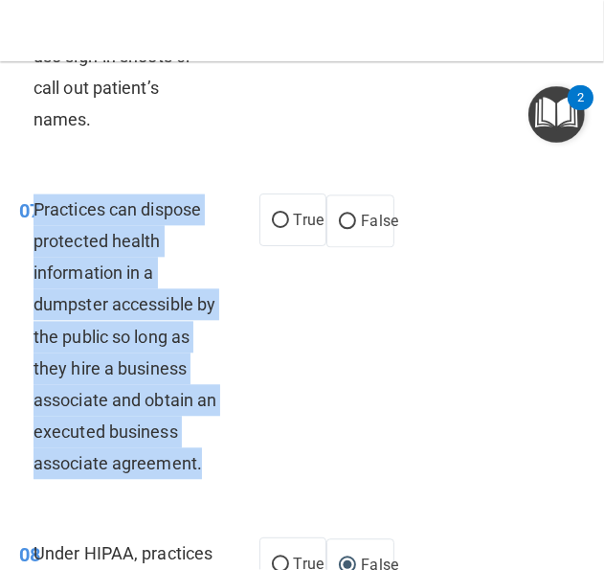
drag, startPoint x: 199, startPoint y: 535, endPoint x: 34, endPoint y: 267, distance: 315.1
click at [34, 267] on span "Practices can dispose protected health information in a dumpster accessible by …" at bounding box center [125, 336] width 183 height 275
click at [267, 350] on div "07 Practices can dispose protected health information in a dumpster accessible …" at bounding box center [139, 341] width 298 height 296
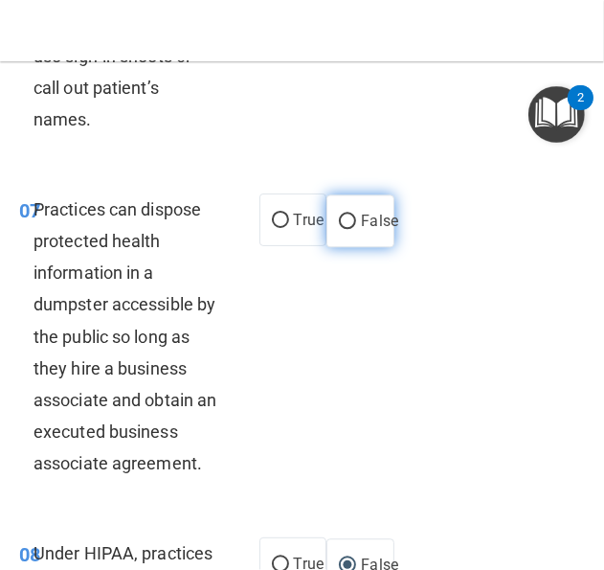
click at [339, 229] on input "False" at bounding box center [347, 221] width 17 height 14
radio input "true"
click at [211, 145] on div "06 Under the HIPAA Omnibus Rule, practices are no longer able to use sign-in sh…" at bounding box center [139, 44] width 298 height 200
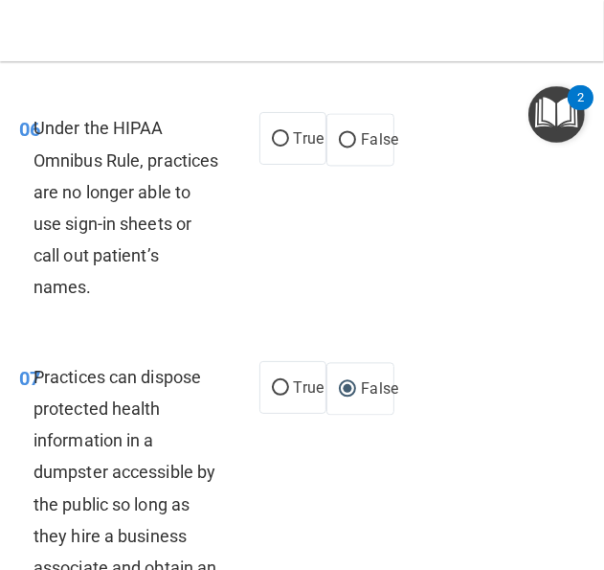
scroll to position [1606, 0]
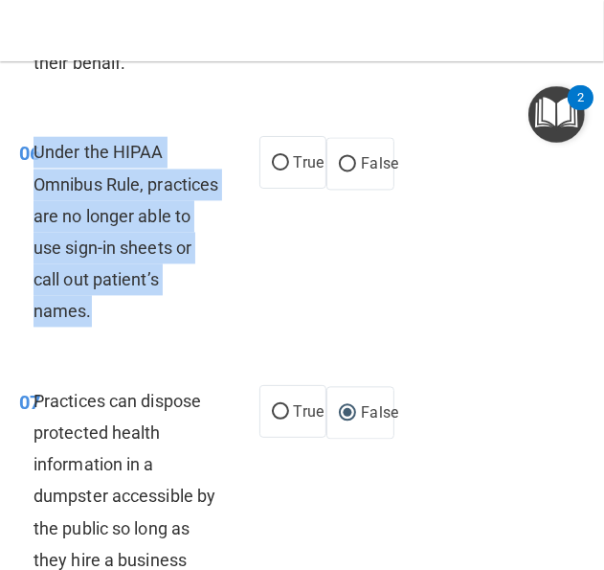
drag, startPoint x: 163, startPoint y: 373, endPoint x: 36, endPoint y: 213, distance: 203.8
click at [36, 213] on div "Under the HIPAA Omnibus Rule, practices are no longer able to use sign-in sheet…" at bounding box center [134, 231] width 201 height 191
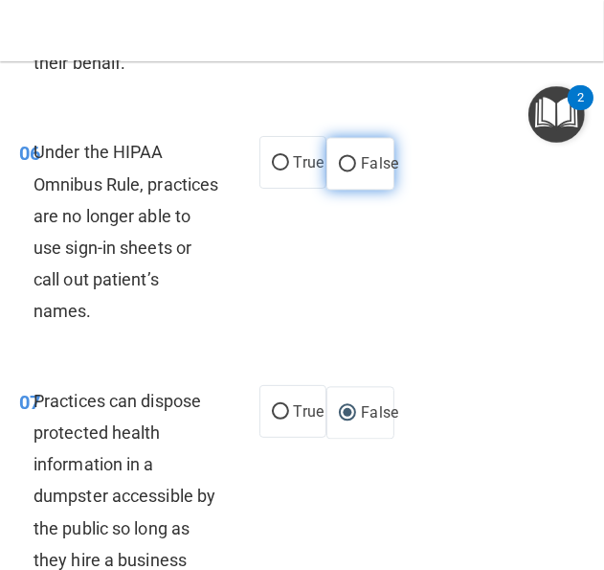
click at [350, 190] on label "False" at bounding box center [360, 163] width 68 height 53
click at [350, 171] on input "False" at bounding box center [347, 164] width 17 height 14
radio input "true"
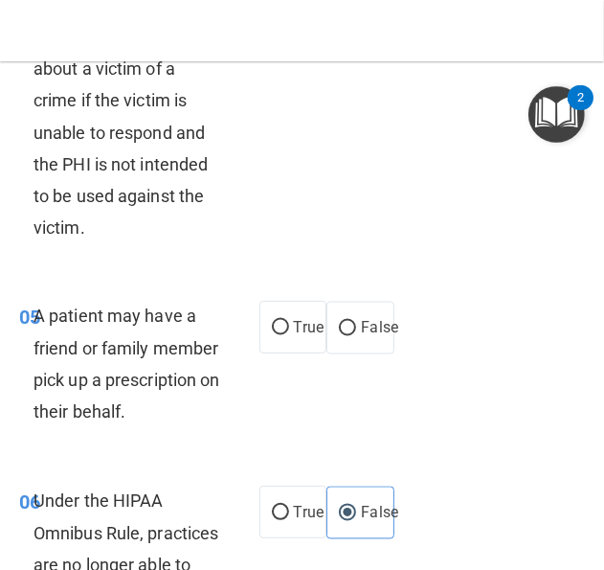
scroll to position [1223, 0]
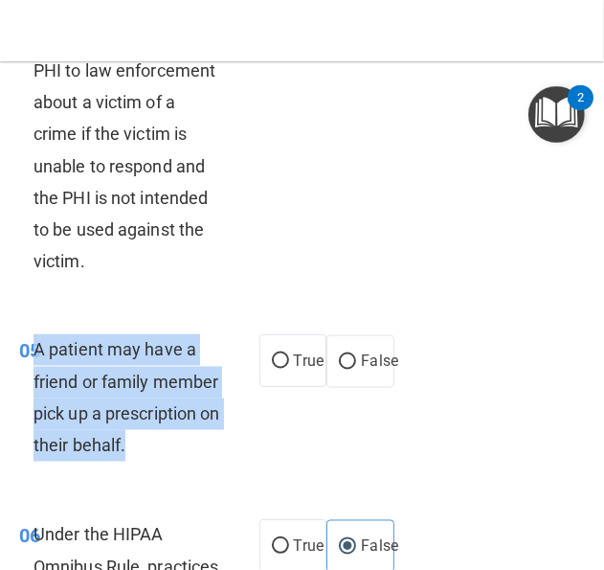
drag, startPoint x: 111, startPoint y: 508, endPoint x: 37, endPoint y: 388, distance: 141.4
click at [37, 388] on div "A patient may have a friend or family member pick up a prescription on their be…" at bounding box center [134, 397] width 201 height 127
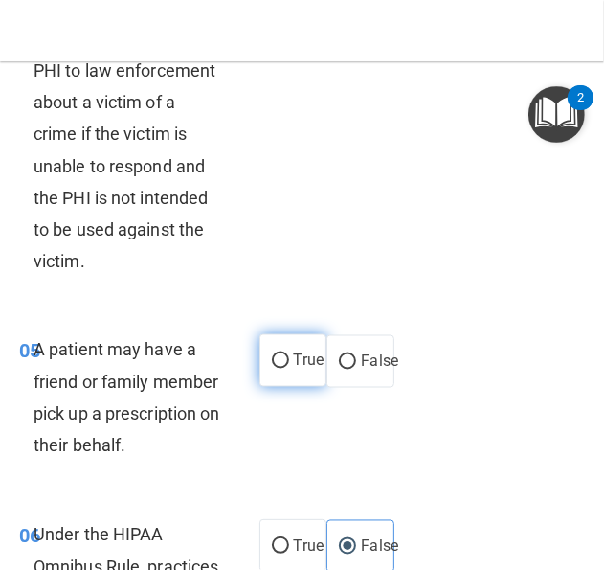
click at [300, 370] on span "True" at bounding box center [309, 360] width 30 height 18
click at [289, 369] on input "True" at bounding box center [280, 361] width 17 height 14
radio input "true"
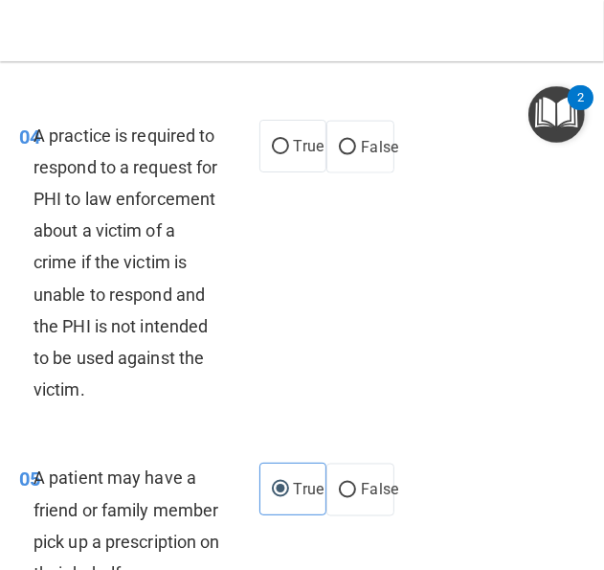
scroll to position [1128, 0]
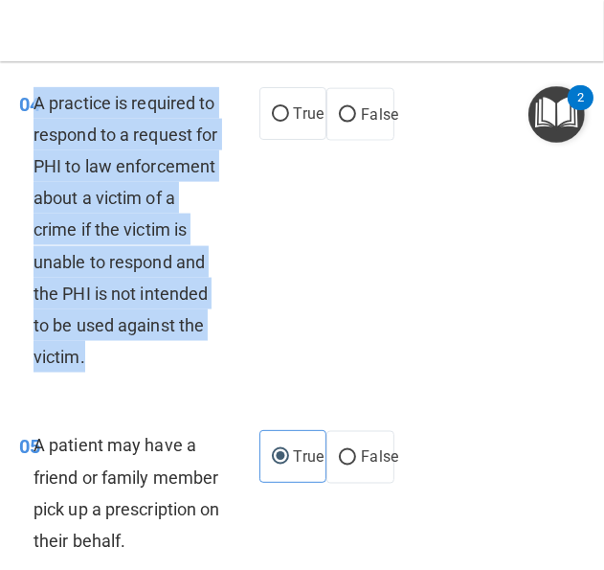
drag, startPoint x: 96, startPoint y: 386, endPoint x: 35, endPoint y: 109, distance: 283.2
click at [35, 109] on div "A practice is required to respond to a request for PHI to law enforcement about…" at bounding box center [134, 230] width 201 height 286
drag, startPoint x: 370, startPoint y: 194, endPoint x: 244, endPoint y: 217, distance: 128.4
click at [370, 194] on div "04 A practice is required to respond to a request for PHI to law enforcement ab…" at bounding box center [302, 235] width 595 height 344
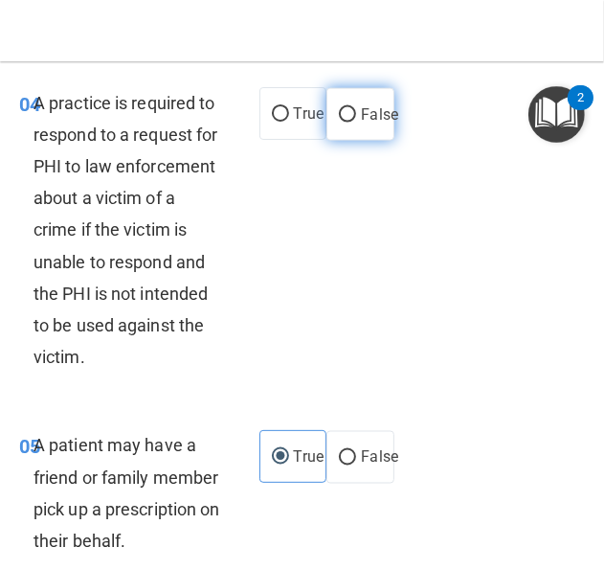
click at [339, 122] on input "False" at bounding box center [347, 115] width 17 height 14
radio input "true"
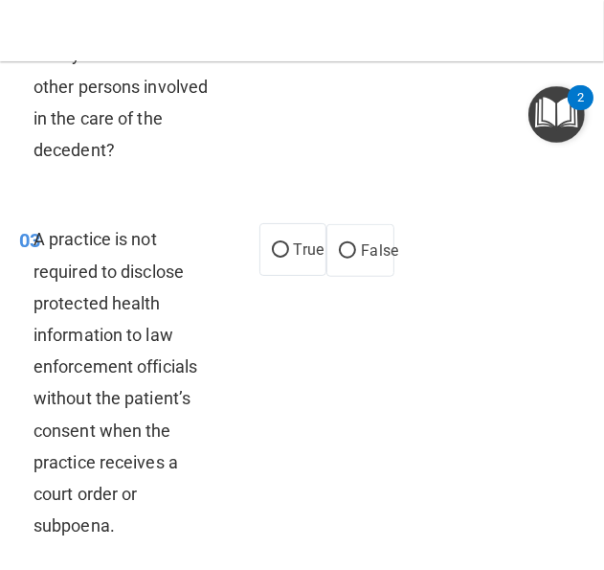
scroll to position [649, 0]
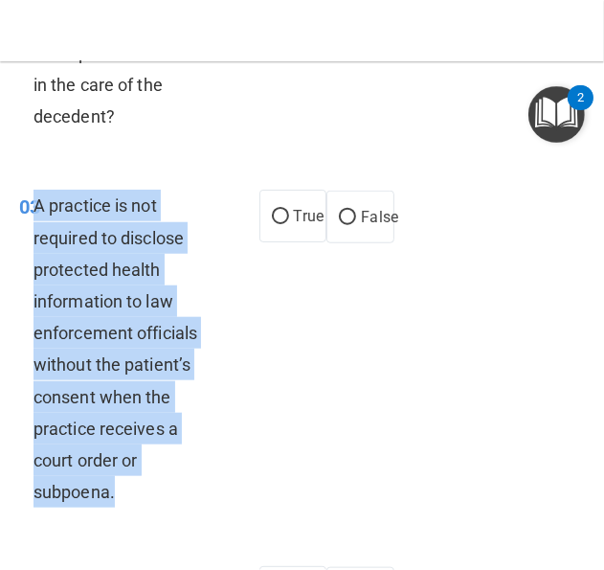
drag, startPoint x: 122, startPoint y: 493, endPoint x: 36, endPoint y: 206, distance: 299.6
click at [36, 206] on div "A practice is not required to disclose protected health information to law enfo…" at bounding box center [134, 349] width 201 height 318
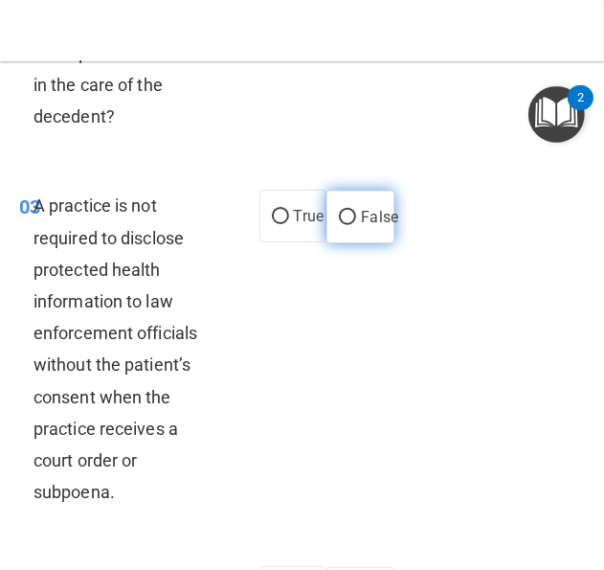
drag, startPoint x: 319, startPoint y: 218, endPoint x: 341, endPoint y: 234, distance: 26.8
click at [326, 218] on label "False" at bounding box center [360, 217] width 68 height 53
click at [339, 218] on input "False" at bounding box center [347, 218] width 17 height 14
radio input "true"
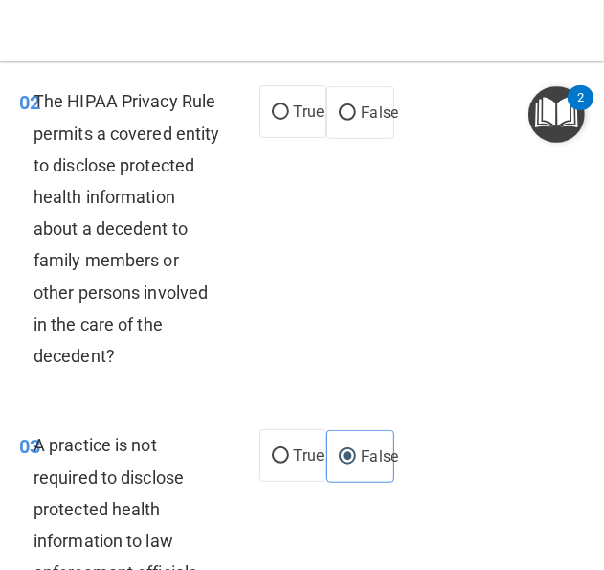
scroll to position [266, 0]
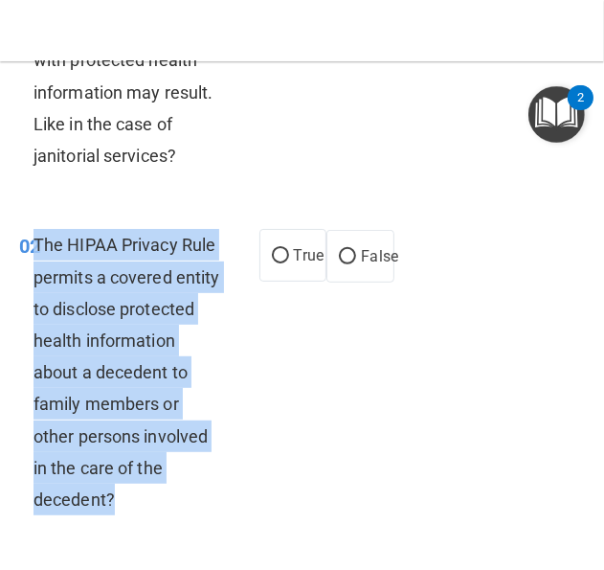
drag, startPoint x: 211, startPoint y: 505, endPoint x: 38, endPoint y: 244, distance: 312.3
click at [38, 244] on div "The HIPAA Privacy Rule permits a covered entity to disclose protected health in…" at bounding box center [134, 372] width 201 height 286
drag, startPoint x: 264, startPoint y: 251, endPoint x: 245, endPoint y: 251, distance: 19.1
click at [272, 251] on input "True" at bounding box center [280, 256] width 17 height 14
radio input "true"
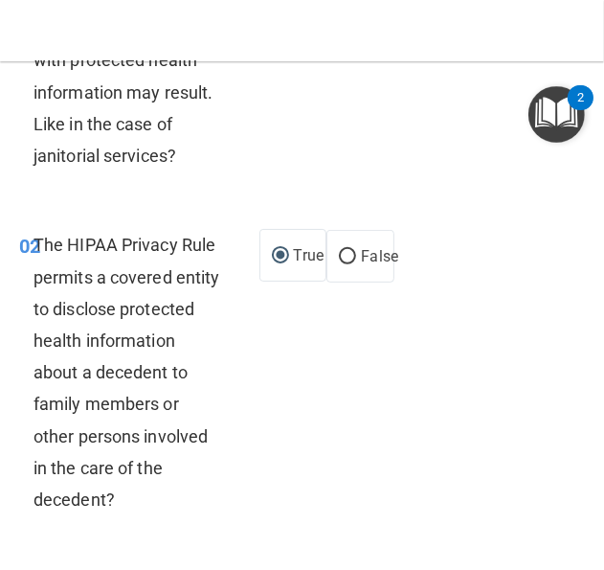
click at [154, 125] on span "A business associate agreement is required with organizations or persons where …" at bounding box center [123, 28] width 179 height 275
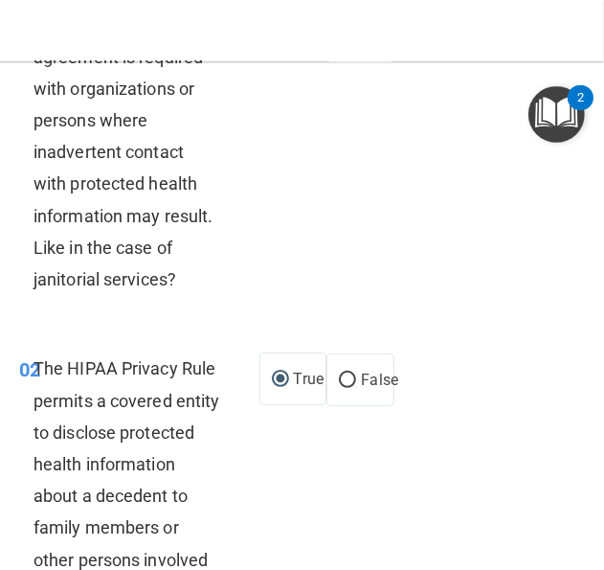
scroll to position [0, 0]
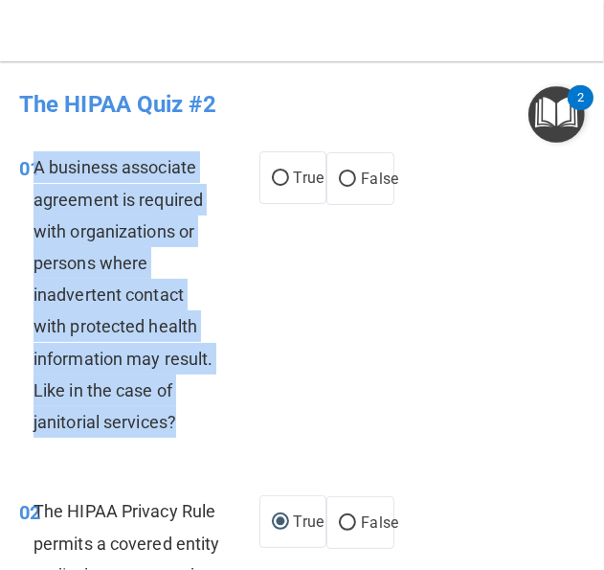
drag, startPoint x: 185, startPoint y: 417, endPoint x: 33, endPoint y: 169, distance: 290.9
click at [34, 169] on div "A business associate agreement is required with organizations or persons where …" at bounding box center [134, 294] width 201 height 286
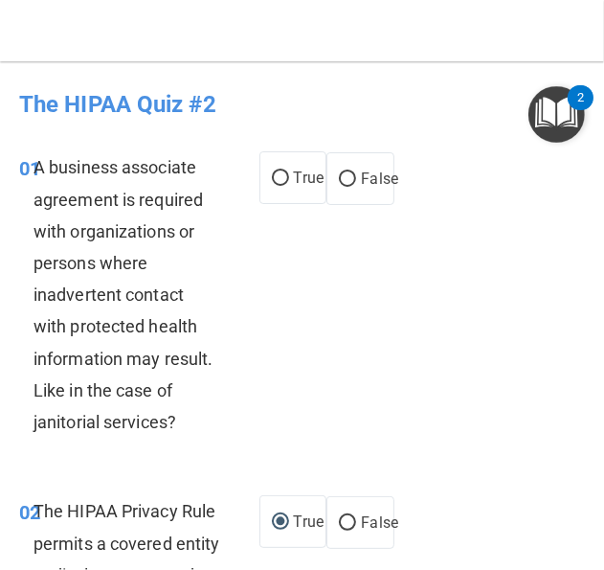
drag, startPoint x: 336, startPoint y: 249, endPoint x: 339, endPoint y: 213, distance: 35.5
click at [336, 248] on div "01 A business associate agreement is required with organizations or persons whe…" at bounding box center [302, 299] width 595 height 344
click at [350, 190] on label "False" at bounding box center [360, 178] width 68 height 53
click at [350, 187] on input "False" at bounding box center [347, 179] width 17 height 14
radio input "true"
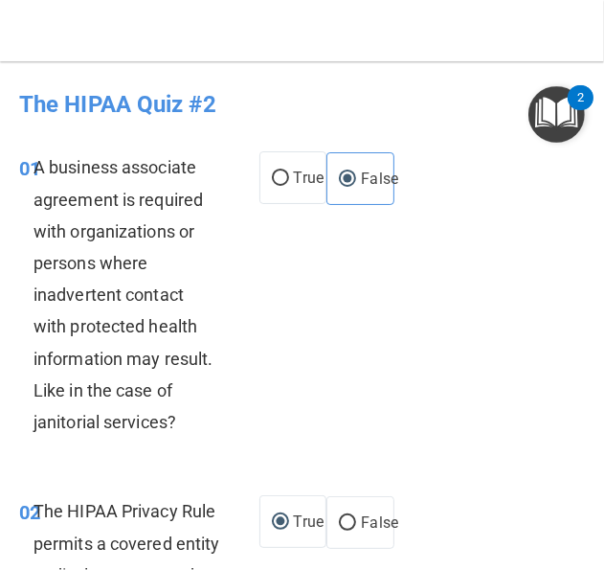
click at [300, 322] on div "01 A business associate agreement is required with organizations or persons whe…" at bounding box center [302, 299] width 595 height 344
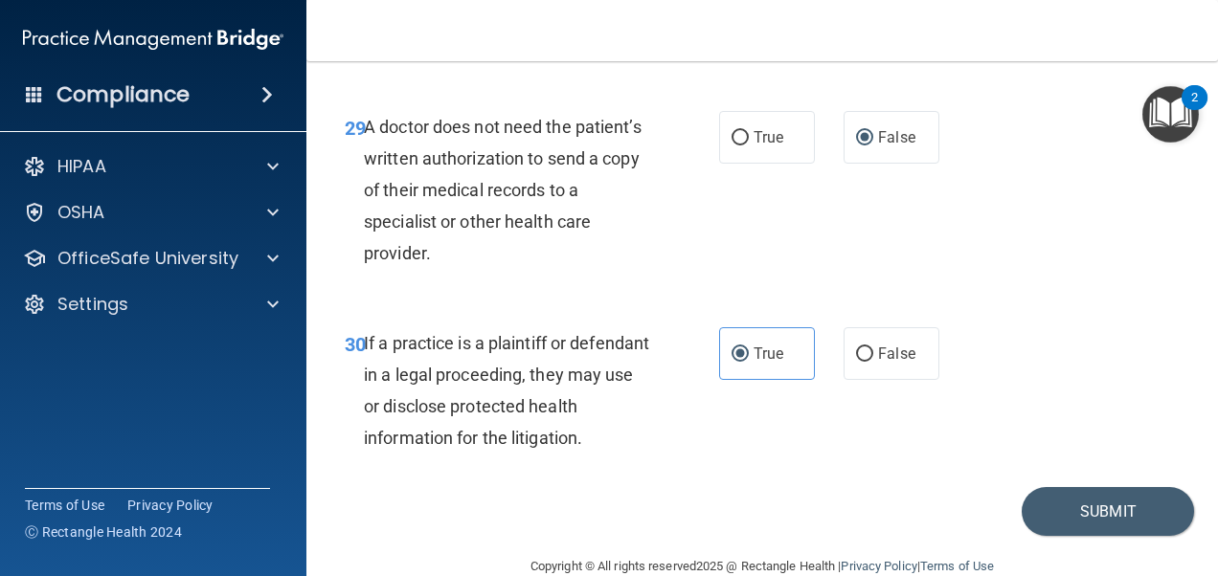
scroll to position [5692, 0]
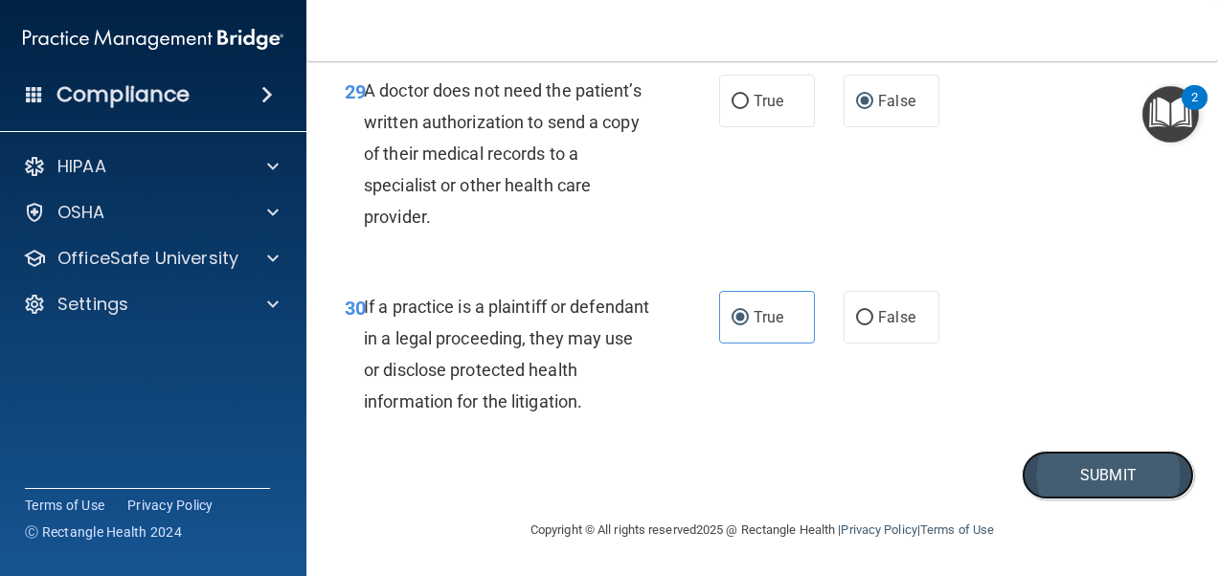
click at [1042, 469] on button "Submit" at bounding box center [1107, 475] width 172 height 49
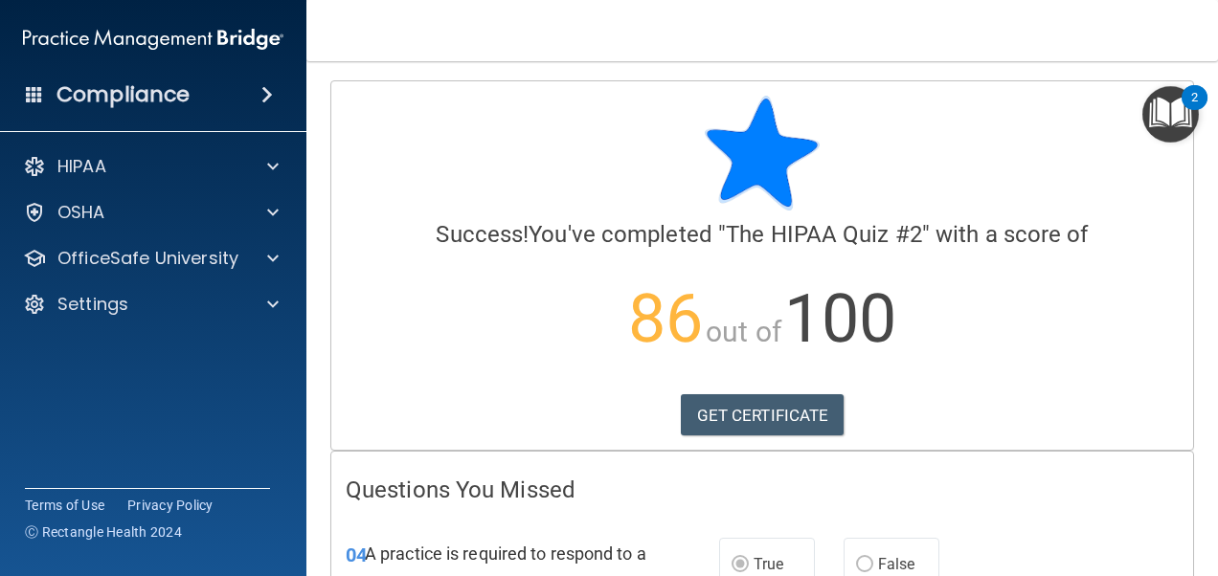
scroll to position [383, 0]
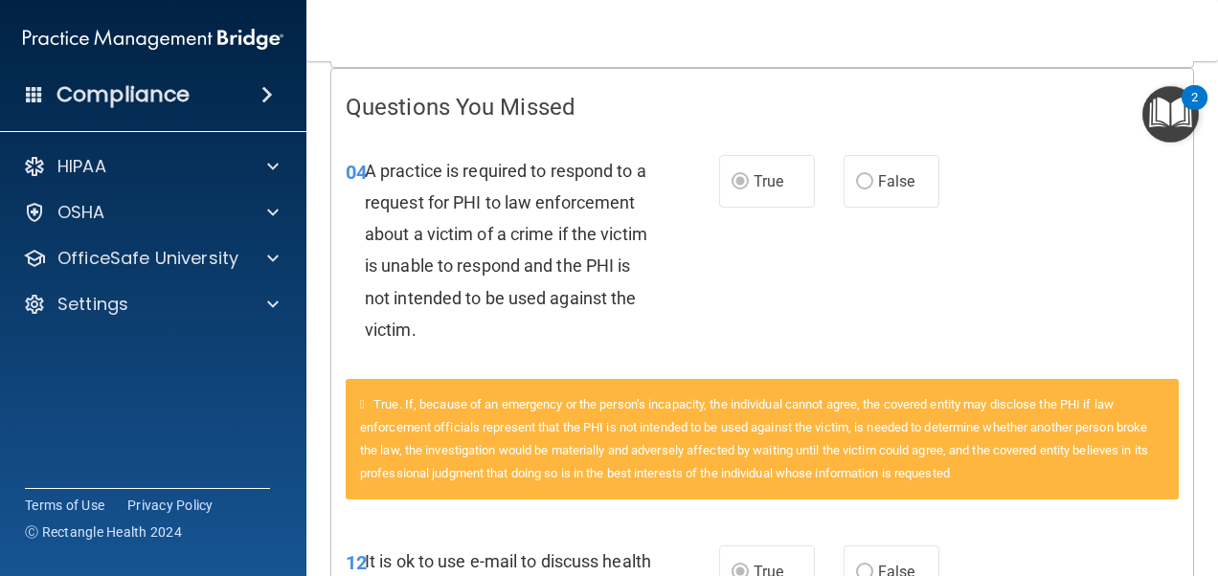
drag, startPoint x: 1107, startPoint y: 192, endPoint x: 1038, endPoint y: 81, distance: 130.7
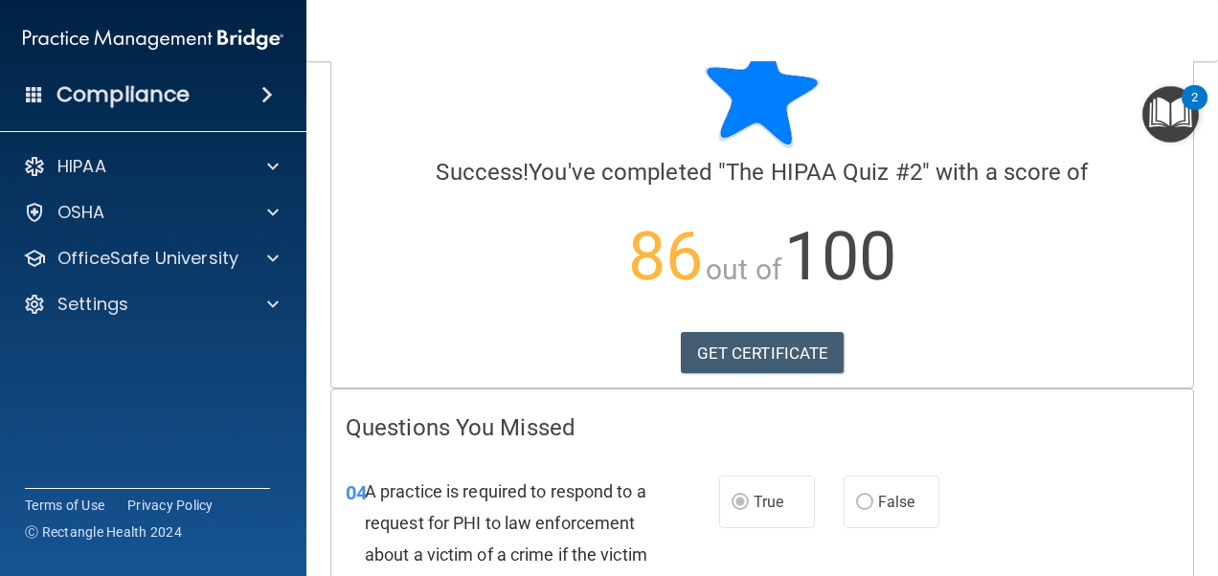
scroll to position [96, 0]
